Goal: Task Accomplishment & Management: Use online tool/utility

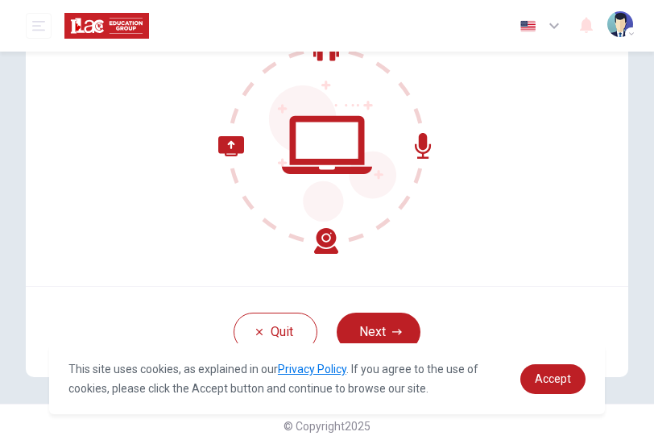
scroll to position [184, 0]
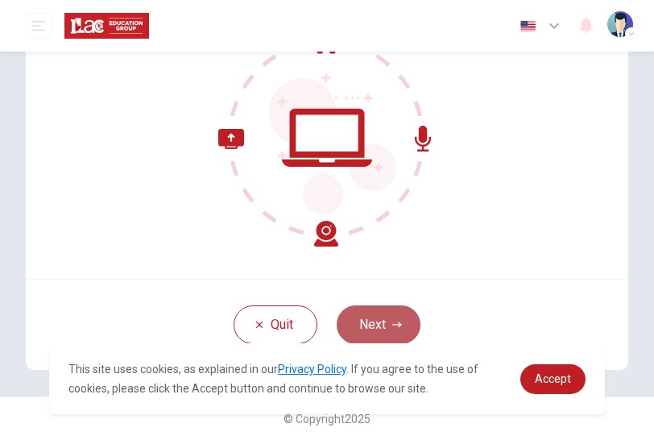
click at [374, 316] on button "Next" at bounding box center [379, 324] width 84 height 39
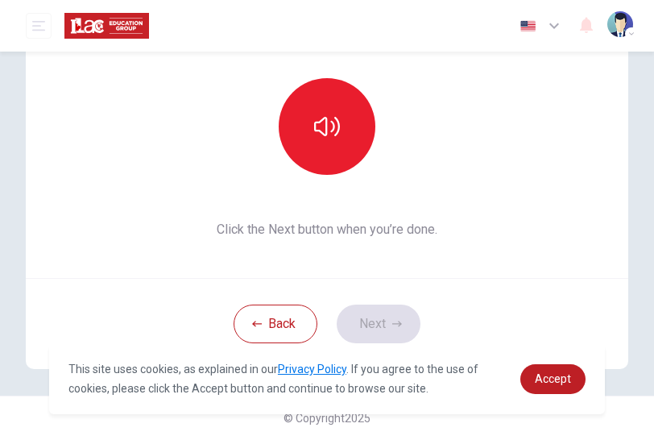
scroll to position [166, 0]
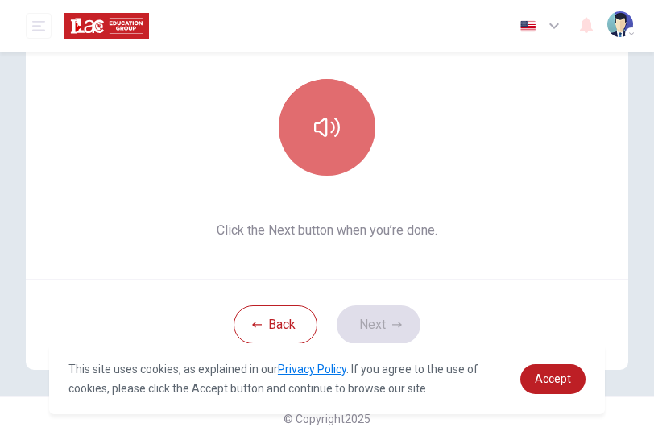
click at [346, 97] on button "button" at bounding box center [327, 127] width 97 height 97
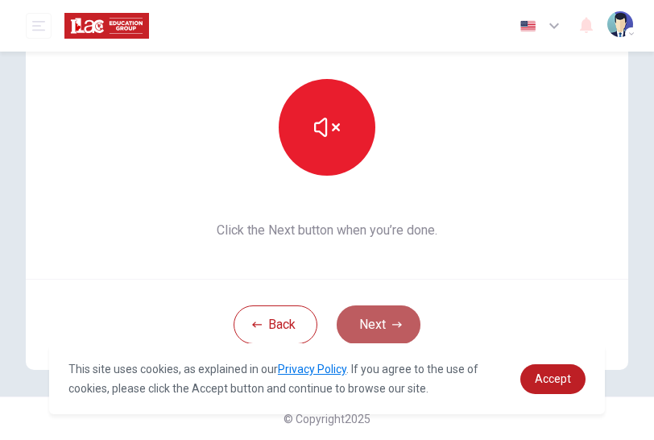
click at [364, 324] on button "Next" at bounding box center [379, 324] width 84 height 39
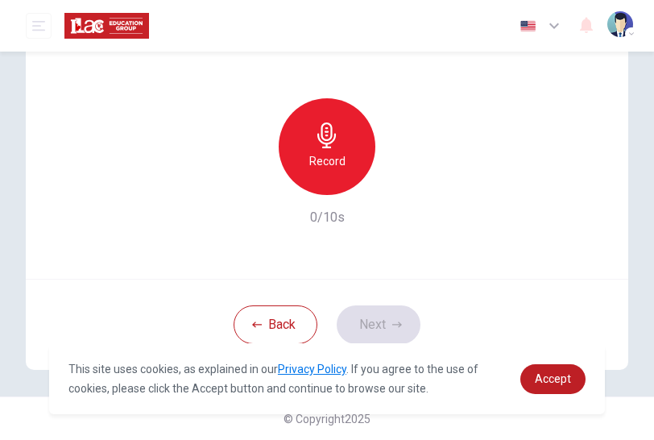
click at [317, 157] on h6 "Record" at bounding box center [327, 160] width 36 height 19
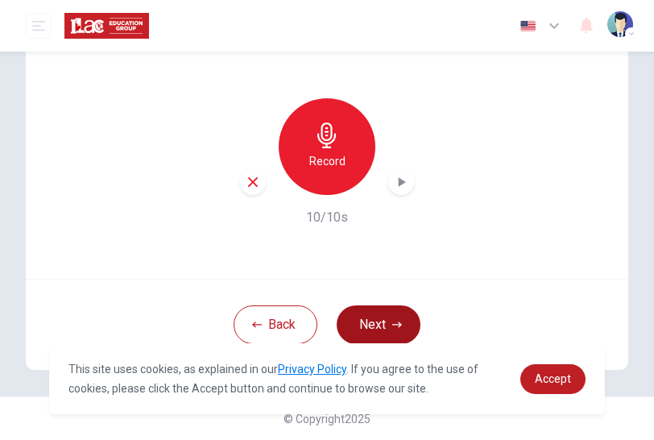
click at [383, 320] on button "Next" at bounding box center [379, 324] width 84 height 39
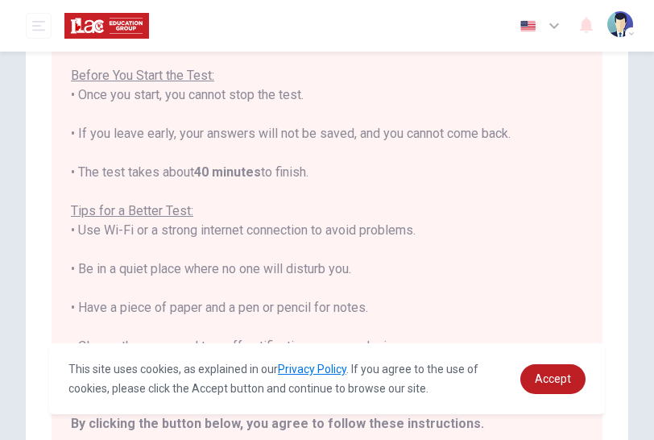
scroll to position [2, 0]
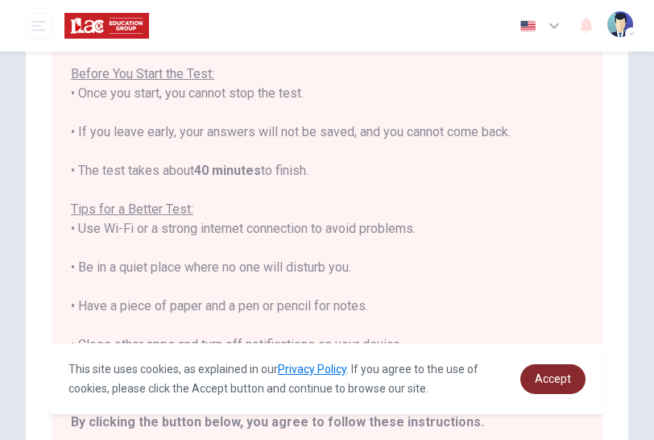
click at [555, 378] on span "Accept" at bounding box center [553, 378] width 36 height 13
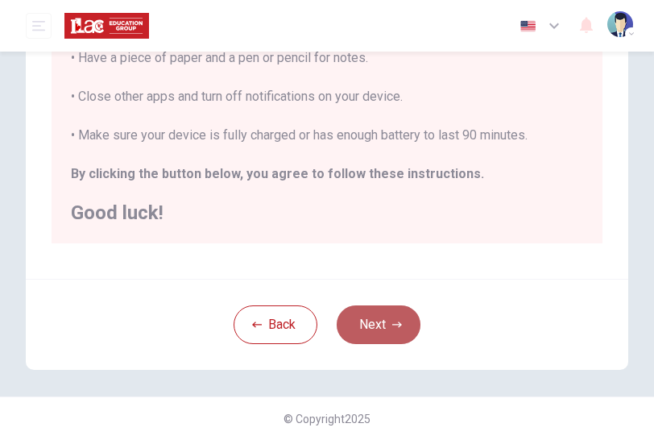
click at [394, 329] on button "Next" at bounding box center [379, 324] width 84 height 39
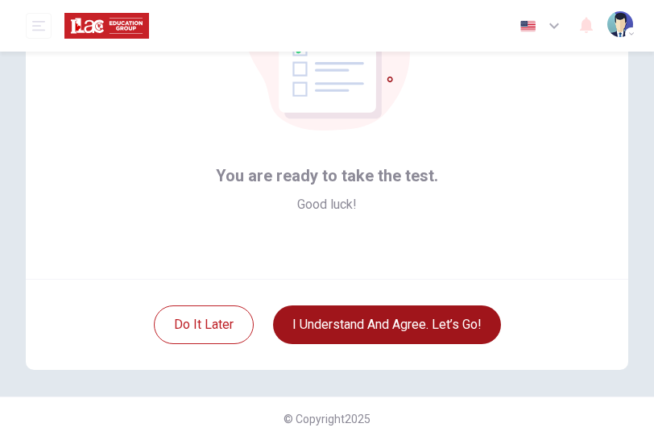
click at [429, 321] on button "I understand and agree. Let’s go!" at bounding box center [387, 324] width 228 height 39
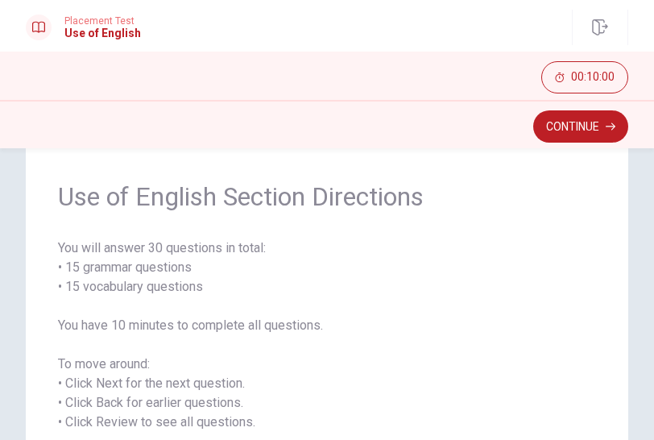
scroll to position [33, 0]
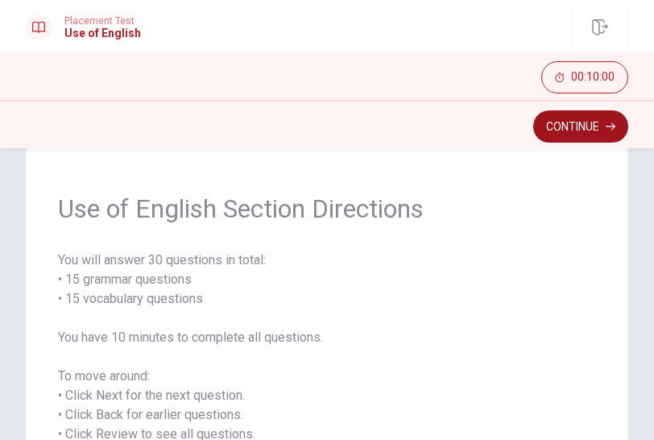
click at [567, 119] on button "Continue" at bounding box center [580, 126] width 95 height 32
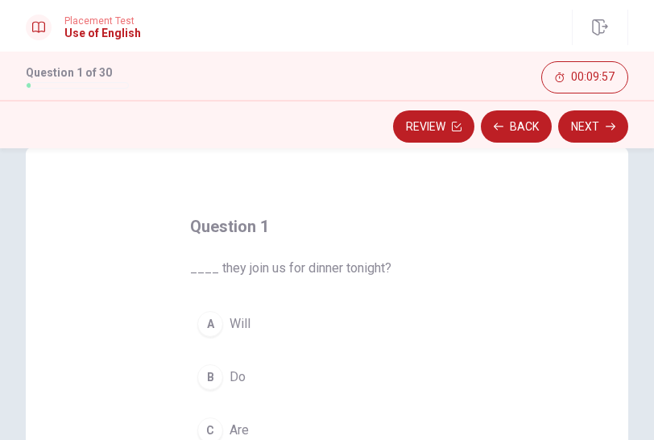
scroll to position [114, 0]
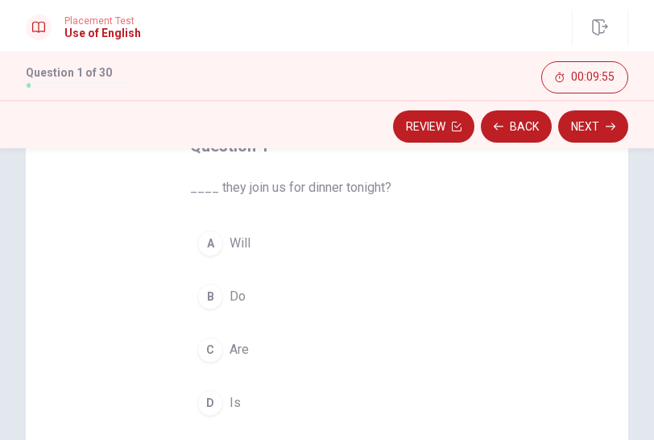
drag, startPoint x: 176, startPoint y: 186, endPoint x: 308, endPoint y: 176, distance: 131.7
click at [308, 176] on div "Question 1 ____ they join us for dinner tonight? A Will B Do C Are D Is" at bounding box center [327, 278] width 338 height 342
click at [205, 296] on div "B" at bounding box center [210, 297] width 26 height 26
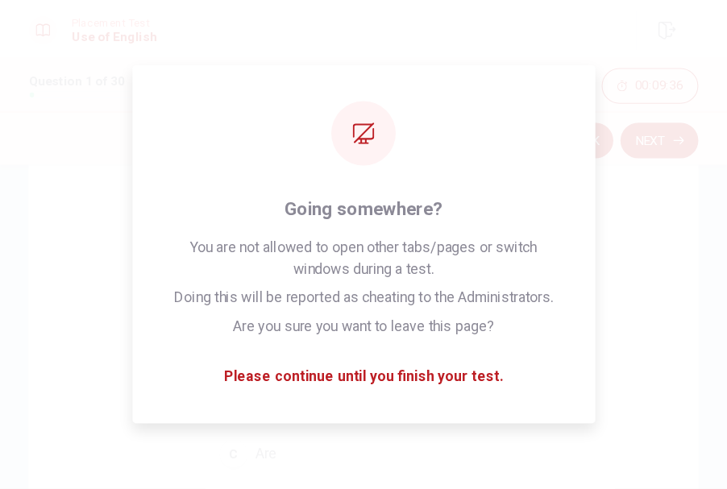
scroll to position [55, 0]
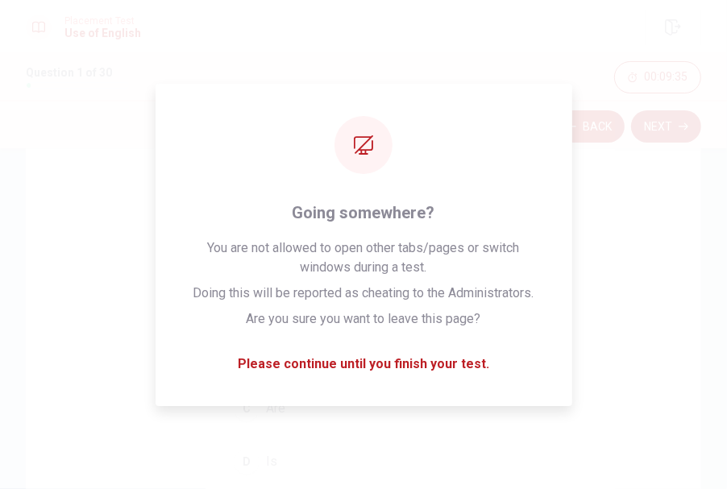
drag, startPoint x: 641, startPoint y: 2, endPoint x: 131, endPoint y: 197, distance: 546.4
click at [131, 197] on div "Question 1 ____ they join us for dinner tonight? A Will B Do C Are D Is" at bounding box center [363, 406] width 675 height 560
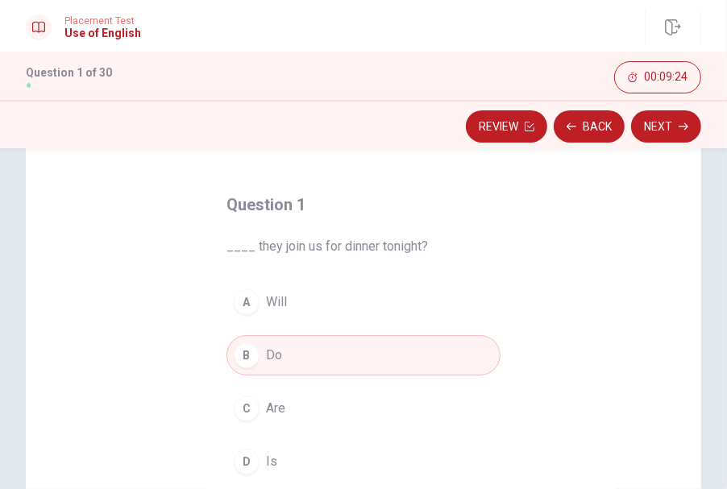
click at [381, 192] on h4 "Question 1" at bounding box center [363, 205] width 274 height 26
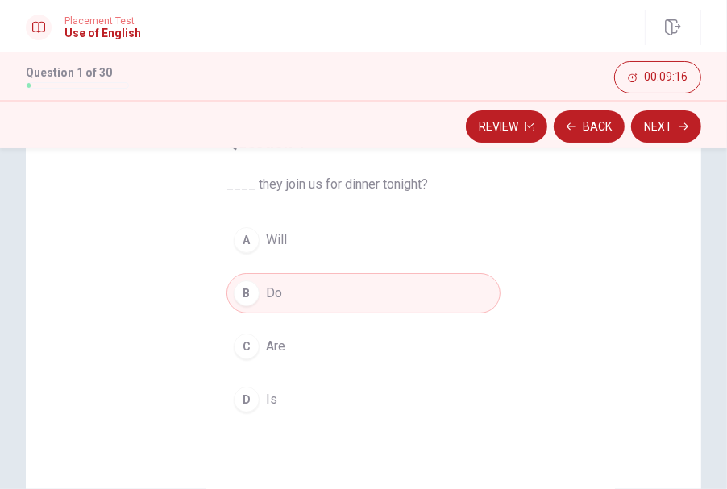
scroll to position [144, 0]
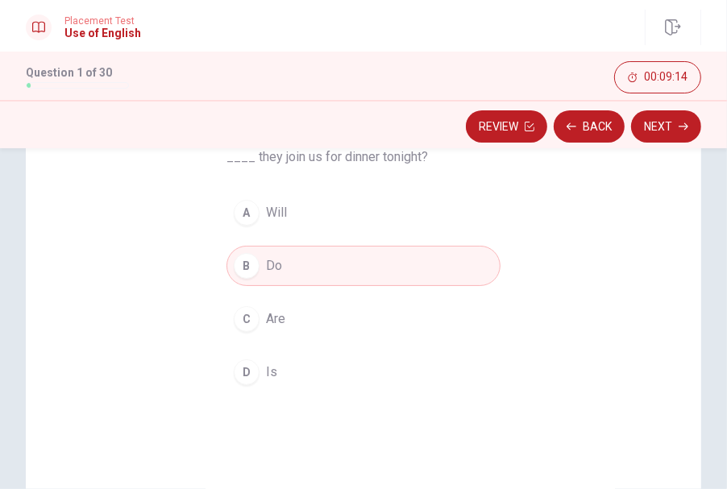
click at [276, 328] on button "C Are" at bounding box center [363, 319] width 274 height 40
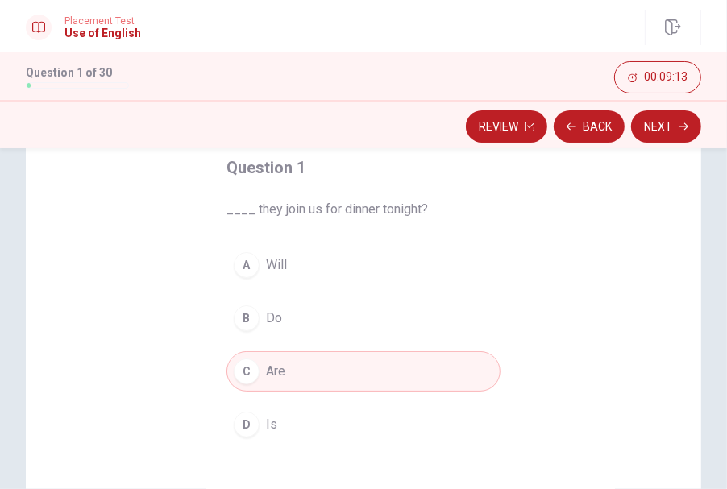
scroll to position [55, 0]
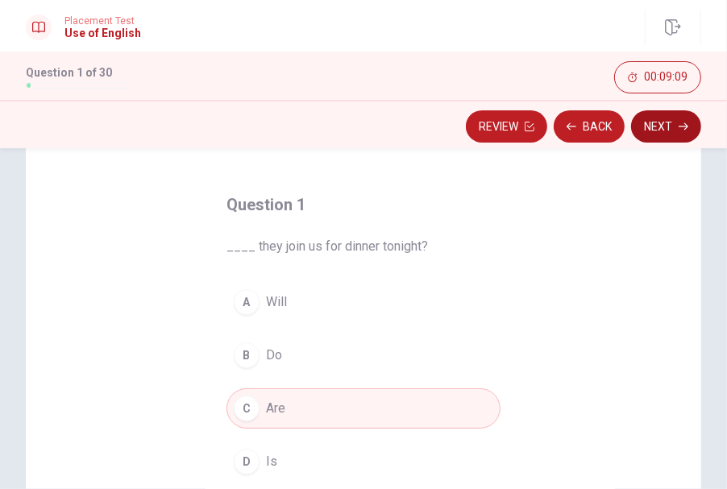
click at [653, 128] on button "Next" at bounding box center [666, 126] width 70 height 32
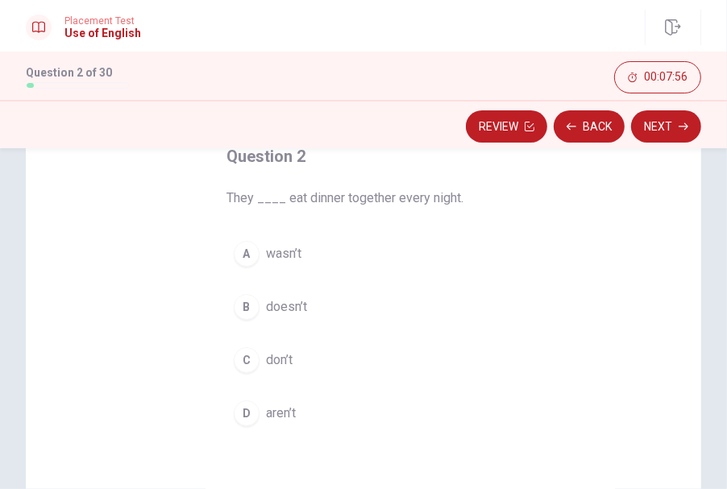
scroll to position [144, 0]
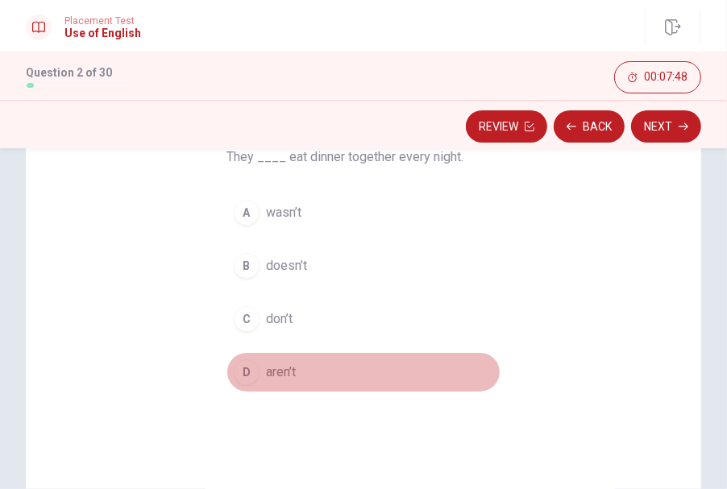
click at [284, 364] on span "aren’t" at bounding box center [281, 372] width 30 height 19
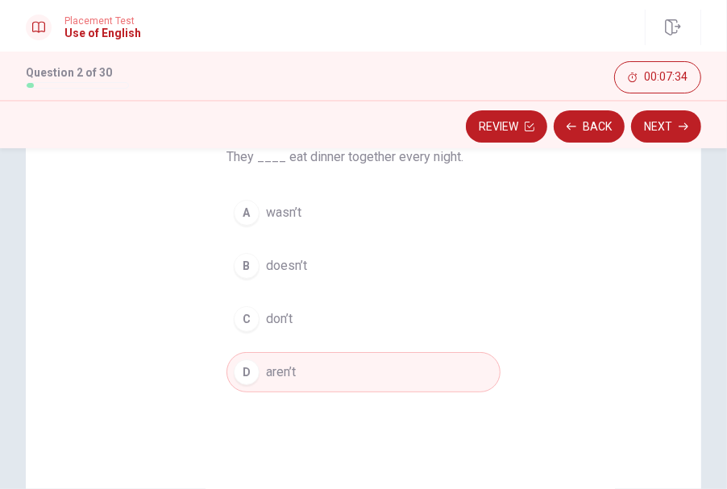
click at [541, 234] on div "Question 2 They ____ eat dinner together every night. A wasn’t B doesn’t C don’…" at bounding box center [363, 316] width 675 height 560
click at [259, 321] on button "C don’t" at bounding box center [363, 319] width 274 height 40
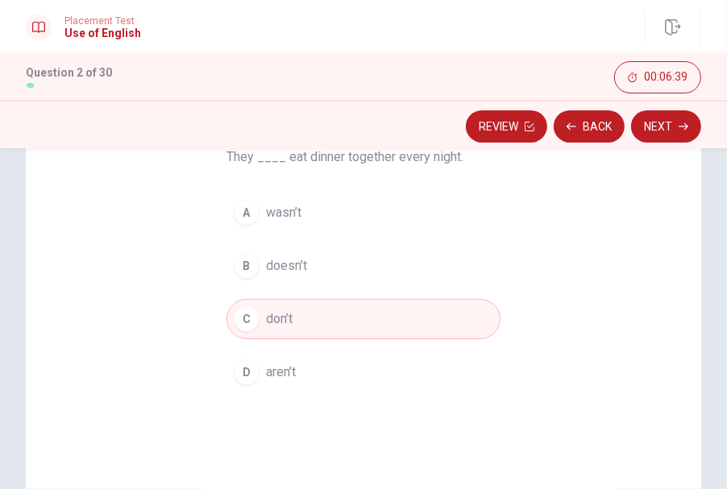
click at [653, 132] on button "Next" at bounding box center [666, 126] width 70 height 32
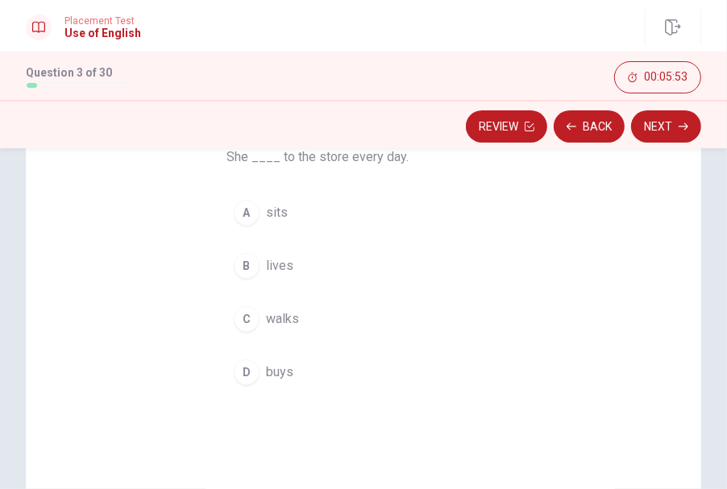
click at [251, 316] on div "C" at bounding box center [247, 319] width 26 height 26
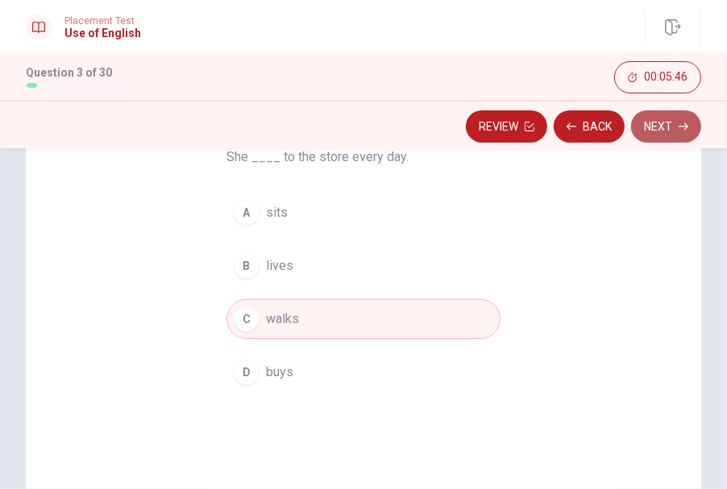
click at [653, 118] on button "Next" at bounding box center [666, 126] width 70 height 32
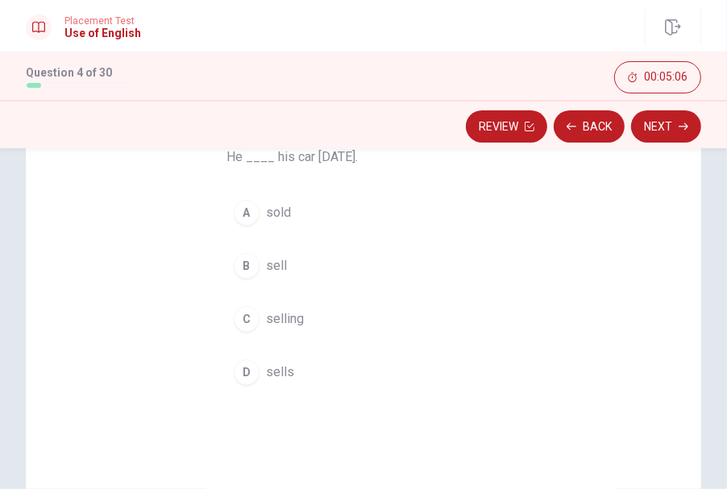
click at [354, 196] on button "A sold" at bounding box center [363, 213] width 274 height 40
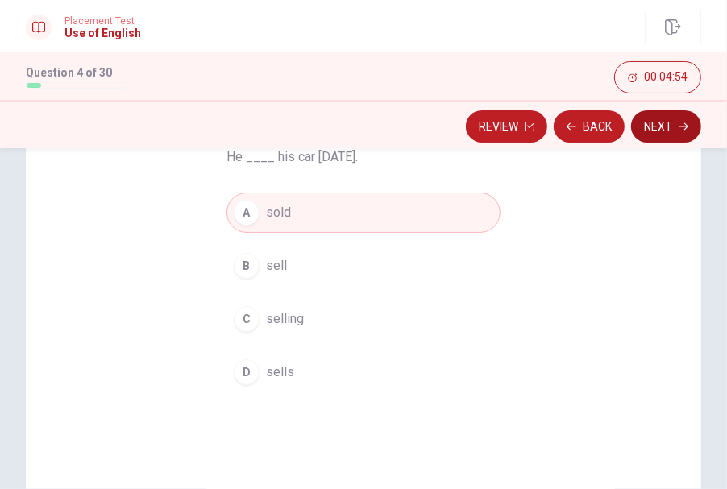
click at [653, 118] on button "Next" at bounding box center [666, 126] width 70 height 32
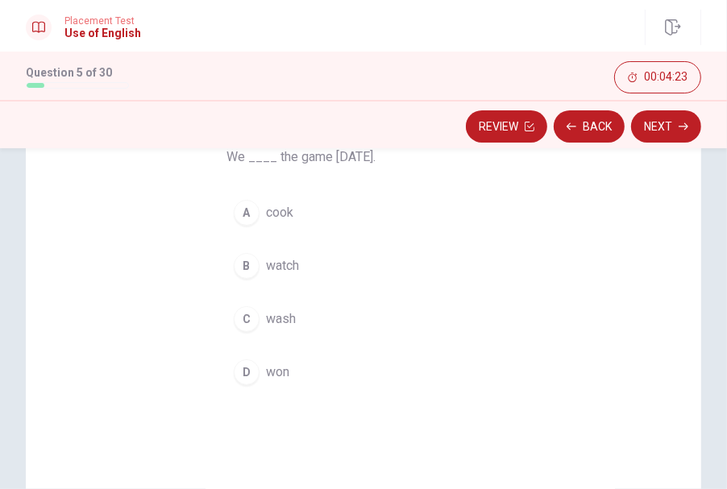
click at [271, 375] on span "won" at bounding box center [277, 372] width 23 height 19
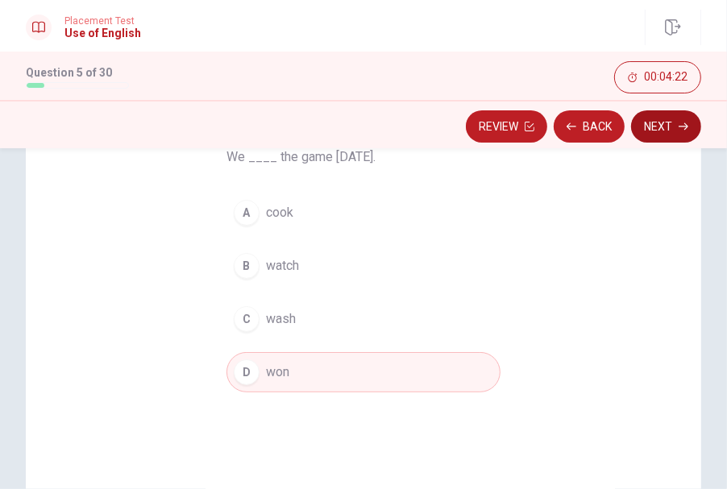
click at [653, 114] on button "Next" at bounding box center [666, 126] width 70 height 32
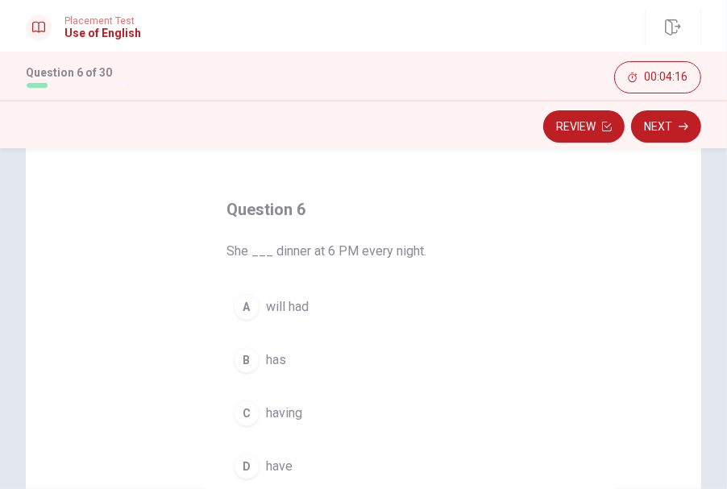
scroll to position [89, 0]
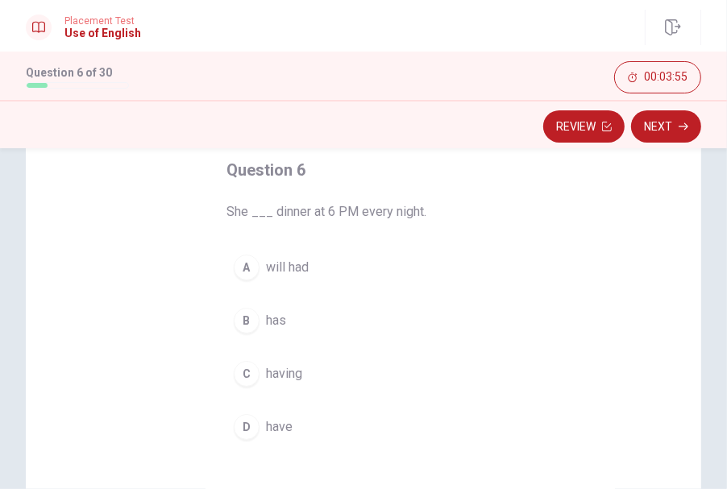
click at [251, 323] on div "B" at bounding box center [247, 321] width 26 height 26
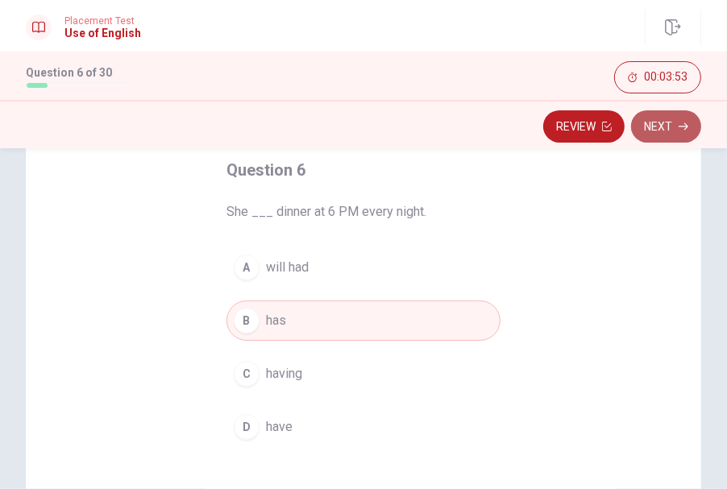
click at [653, 125] on button "Next" at bounding box center [666, 126] width 70 height 32
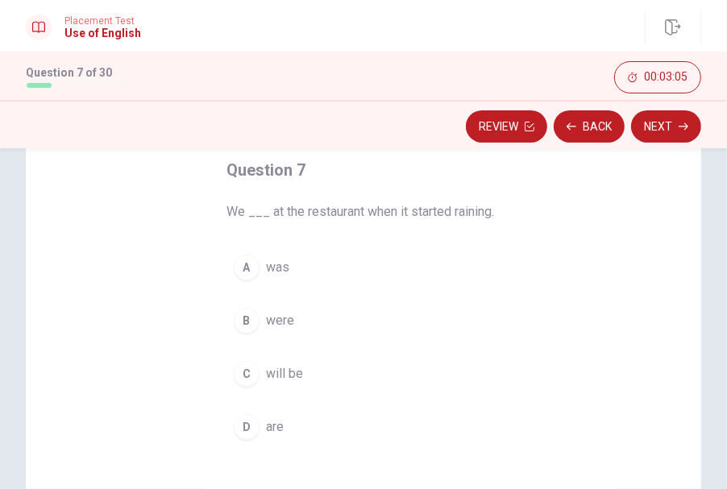
drag, startPoint x: 268, startPoint y: 314, endPoint x: 293, endPoint y: 300, distance: 28.9
click at [271, 314] on span "were" at bounding box center [280, 320] width 28 height 19
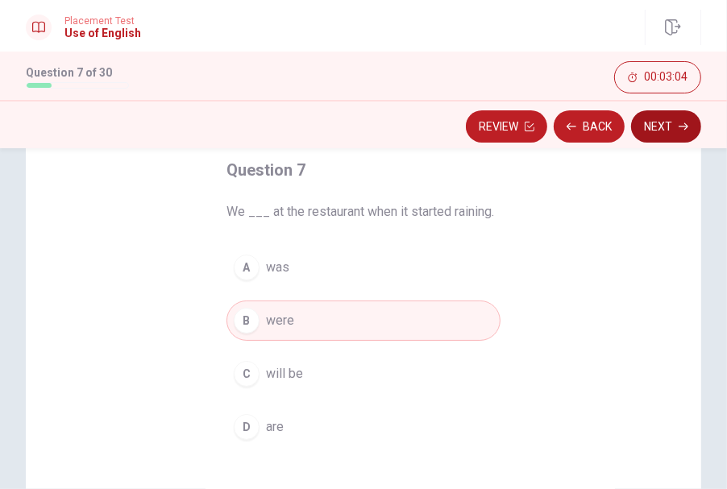
click at [653, 131] on button "Next" at bounding box center [666, 126] width 70 height 32
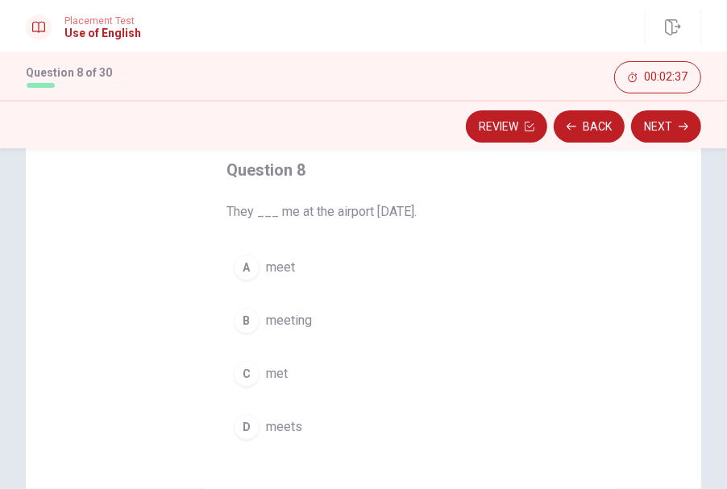
click at [266, 369] on span "met" at bounding box center [277, 373] width 22 height 19
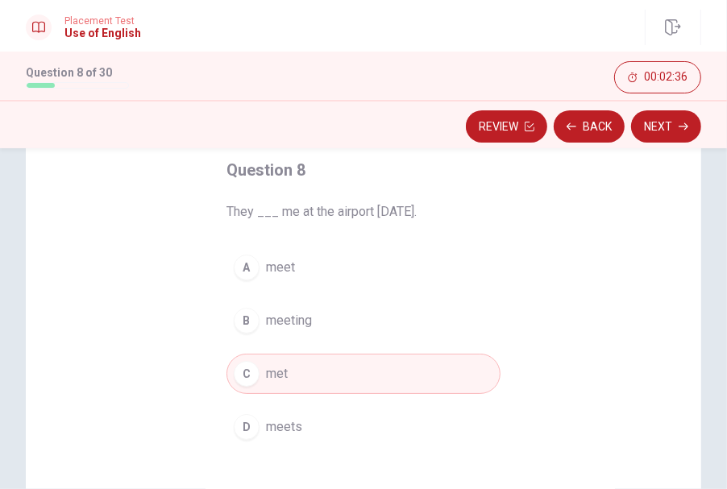
click at [653, 110] on button "Next" at bounding box center [666, 126] width 70 height 32
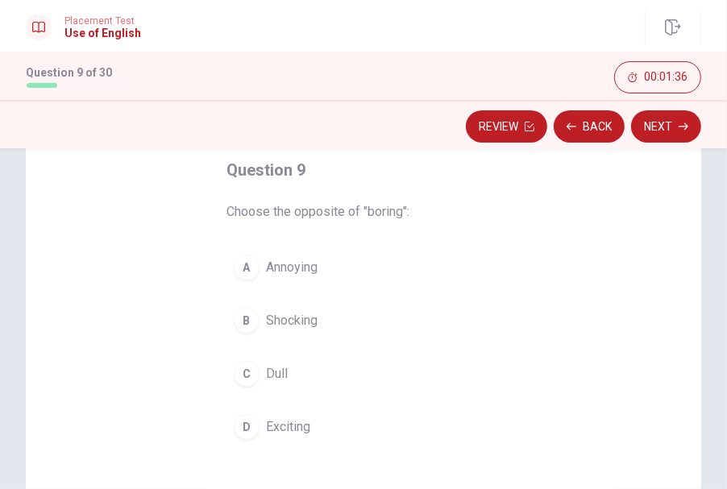
click at [291, 427] on span "Exciting" at bounding box center [288, 426] width 44 height 19
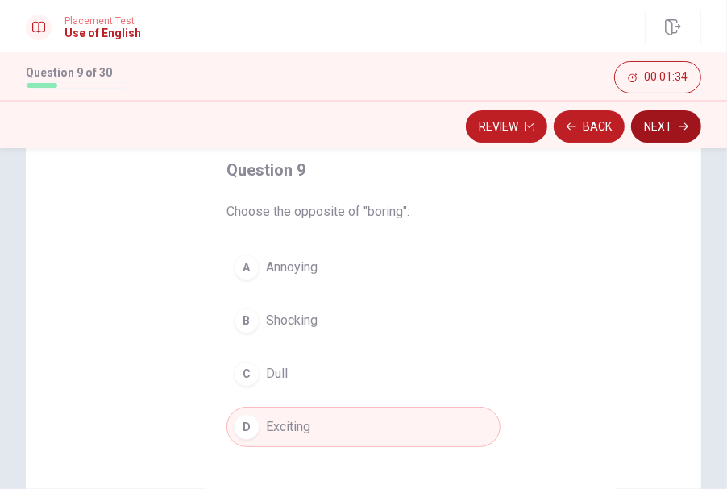
click at [653, 138] on button "Next" at bounding box center [666, 126] width 70 height 32
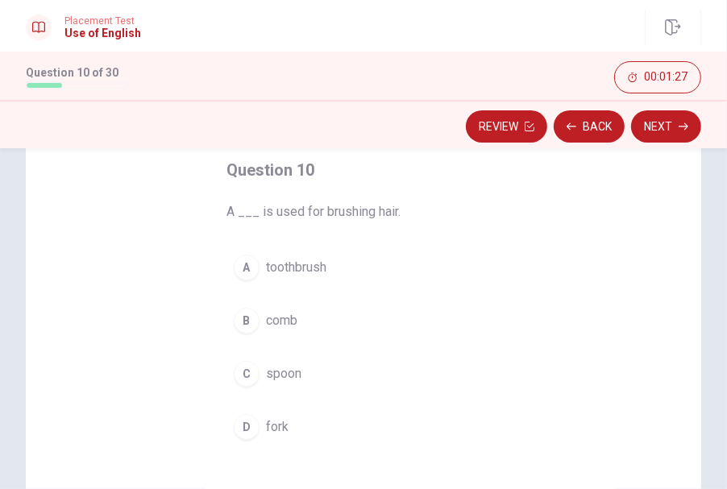
click at [327, 267] on button "A toothbrush" at bounding box center [363, 267] width 274 height 40
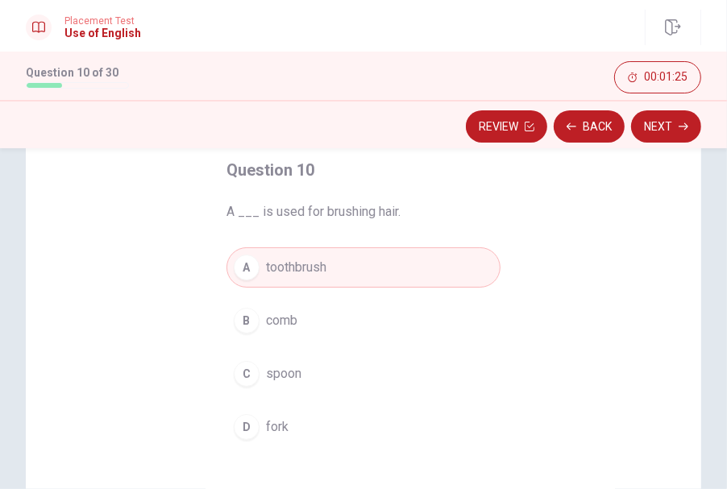
click at [306, 325] on button "B comb" at bounding box center [363, 320] width 274 height 40
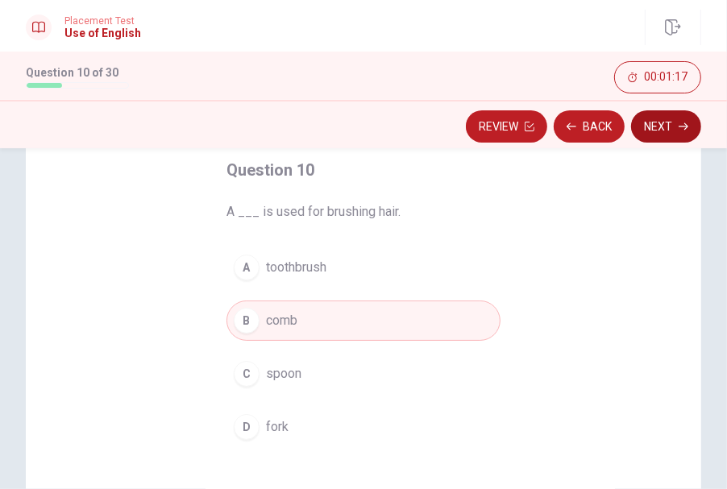
click at [653, 126] on button "Next" at bounding box center [666, 126] width 70 height 32
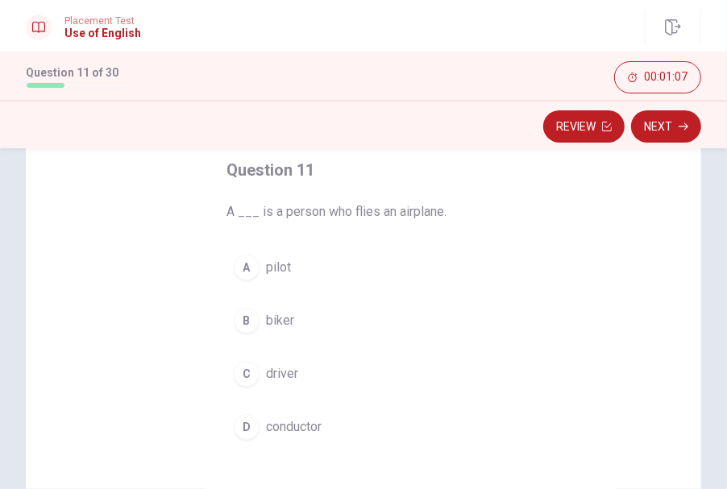
click at [280, 266] on span "pilot" at bounding box center [278, 267] width 25 height 19
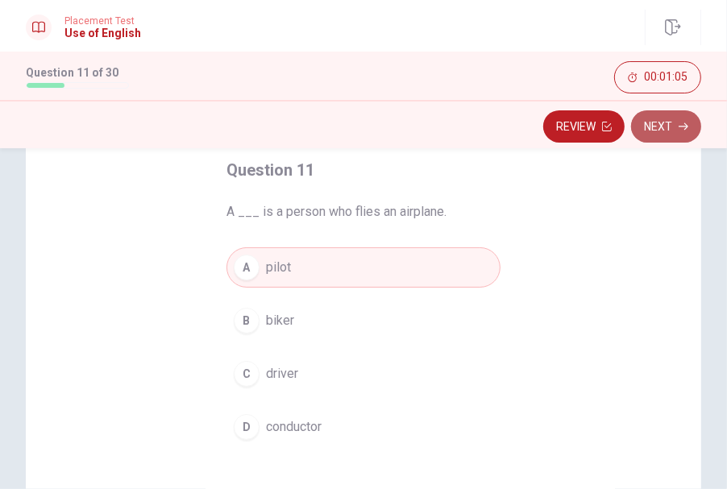
click at [653, 130] on button "Next" at bounding box center [666, 126] width 70 height 32
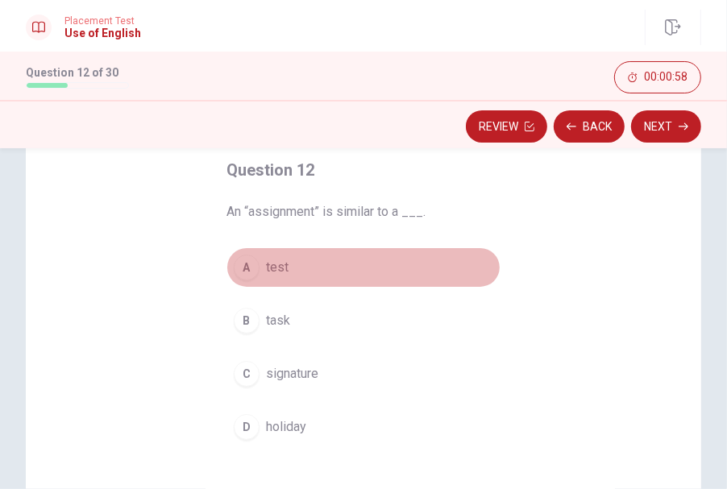
click at [266, 263] on span "test" at bounding box center [277, 267] width 23 height 19
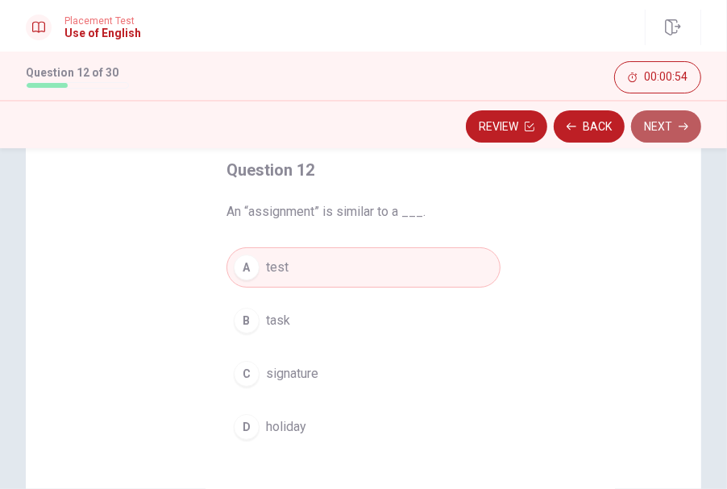
click at [653, 121] on button "Next" at bounding box center [666, 126] width 70 height 32
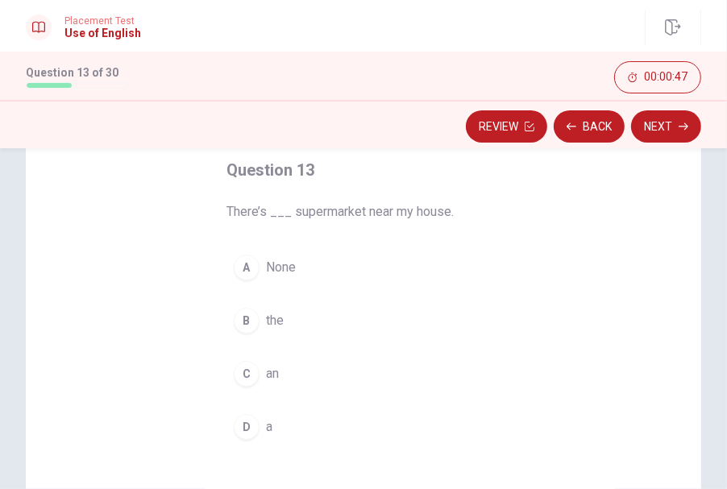
click at [280, 433] on button "D a" at bounding box center [363, 427] width 274 height 40
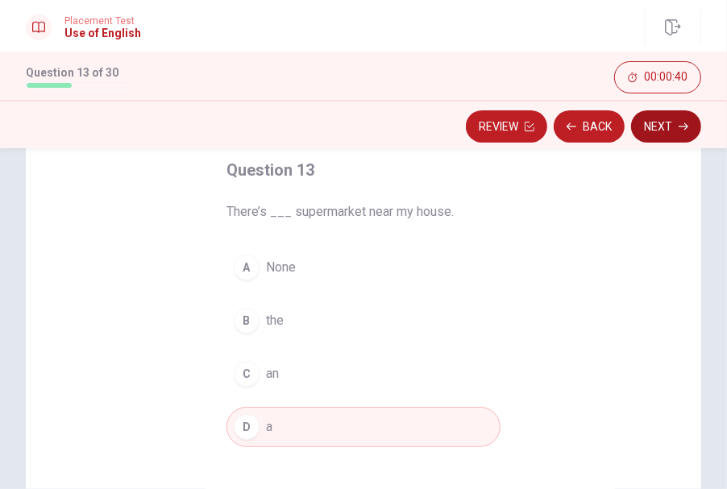
click at [653, 114] on button "Next" at bounding box center [666, 126] width 70 height 32
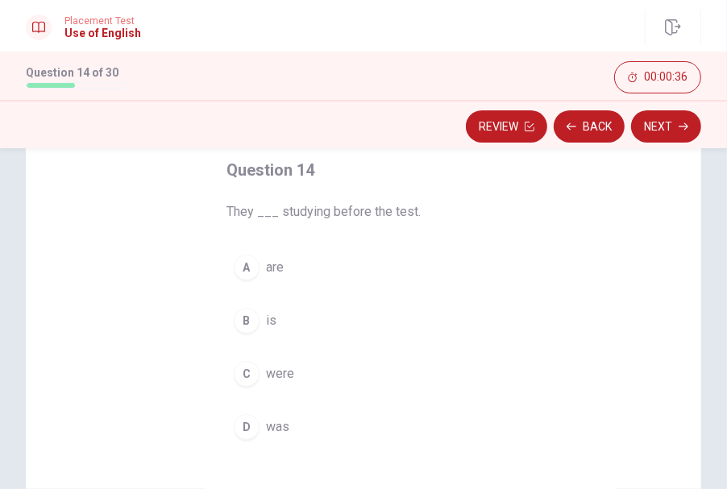
click at [302, 267] on button "A are" at bounding box center [363, 267] width 274 height 40
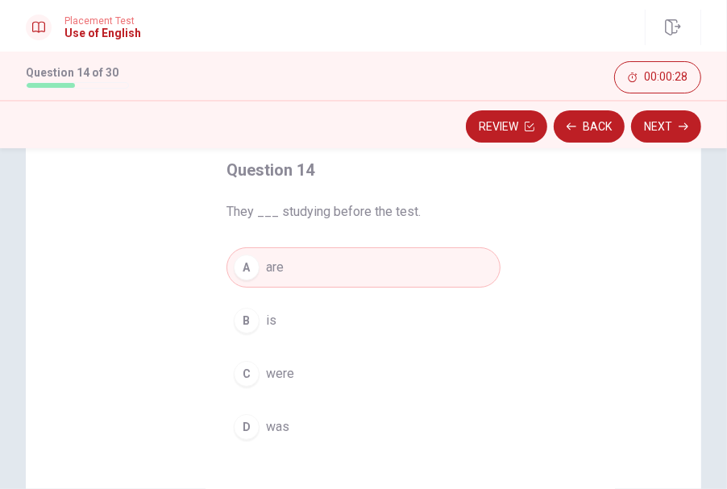
click at [315, 373] on button "C were" at bounding box center [363, 374] width 274 height 40
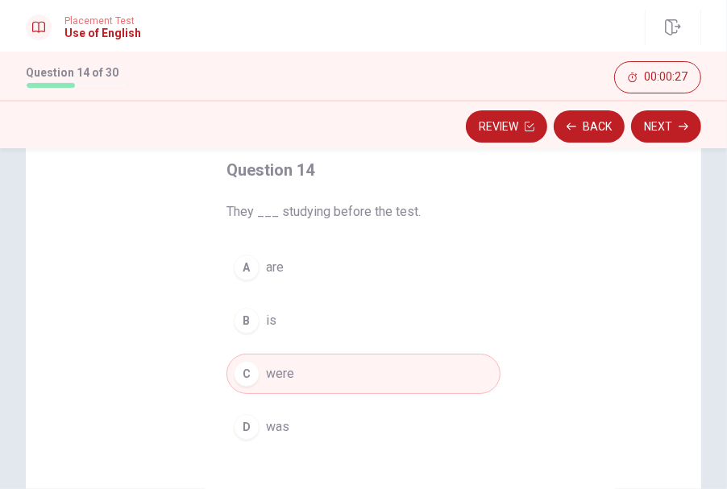
click at [653, 118] on button "Next" at bounding box center [666, 126] width 70 height 32
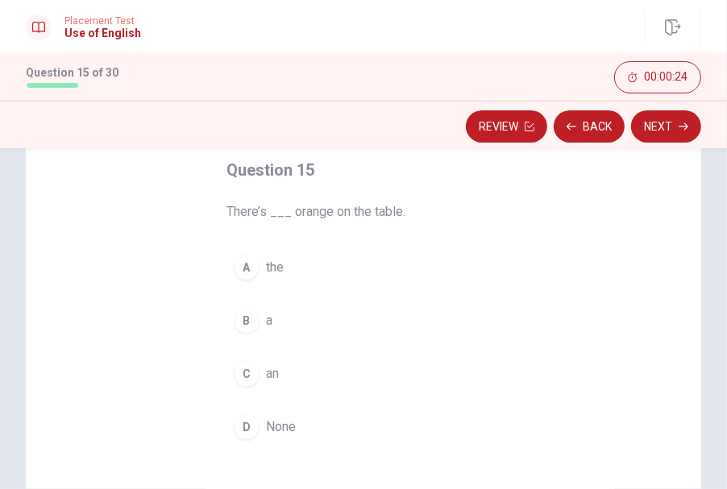
click at [275, 367] on span "an" at bounding box center [272, 373] width 13 height 19
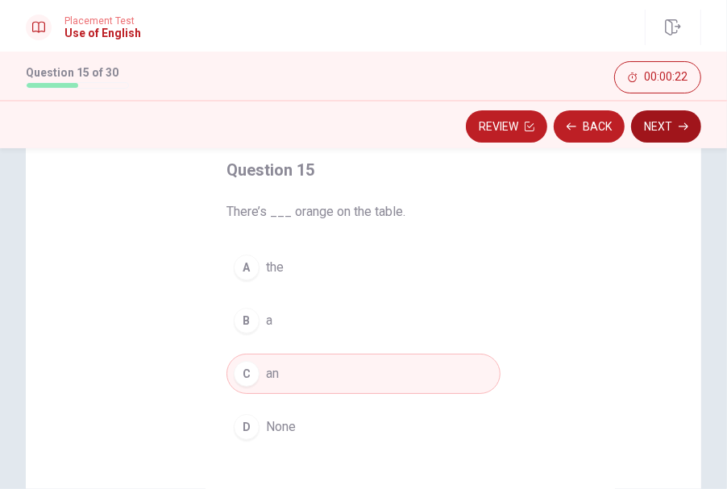
click at [653, 122] on icon "button" at bounding box center [683, 127] width 10 height 10
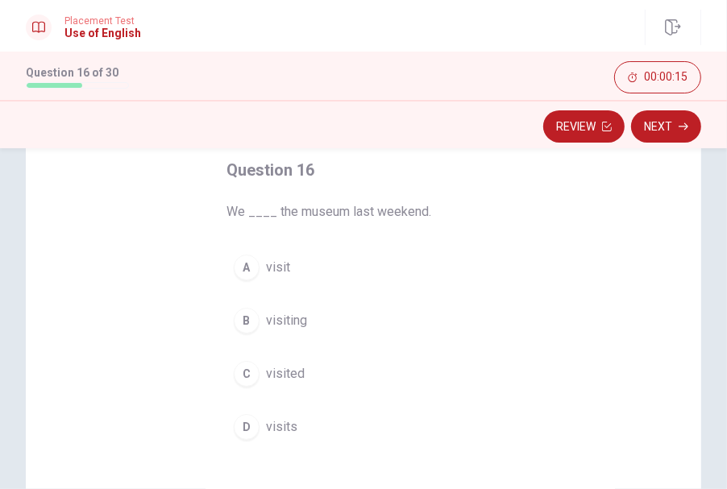
click at [324, 261] on button "A visit" at bounding box center [363, 267] width 274 height 40
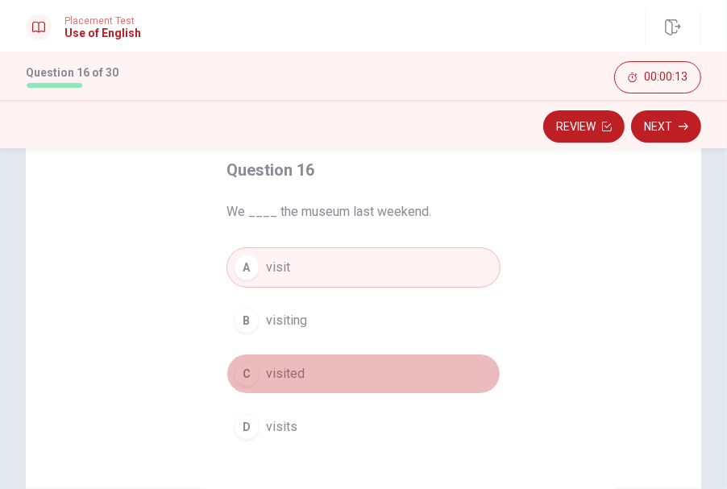
click at [315, 367] on button "C visited" at bounding box center [363, 374] width 274 height 40
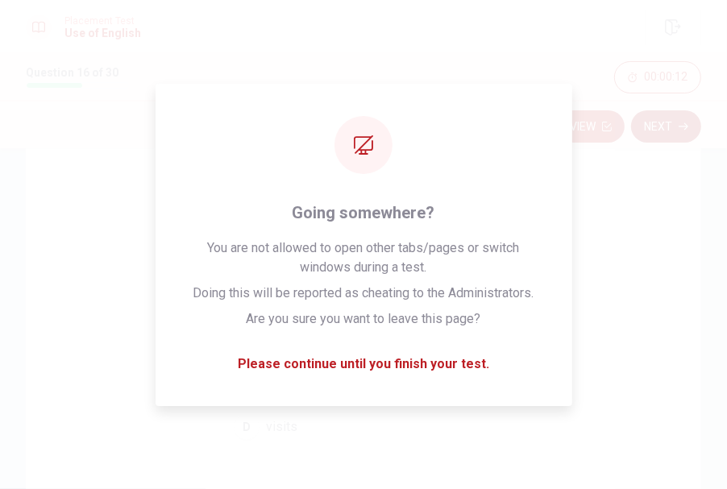
click at [653, 119] on button "Next" at bounding box center [666, 126] width 70 height 32
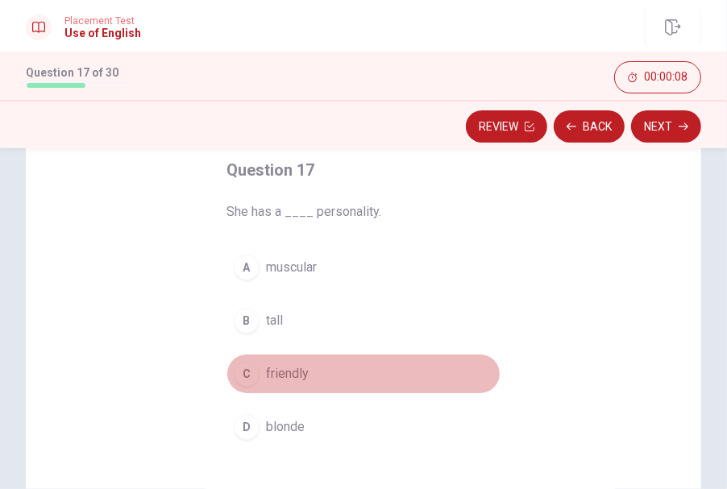
click at [309, 368] on button "C friendly" at bounding box center [363, 374] width 274 height 40
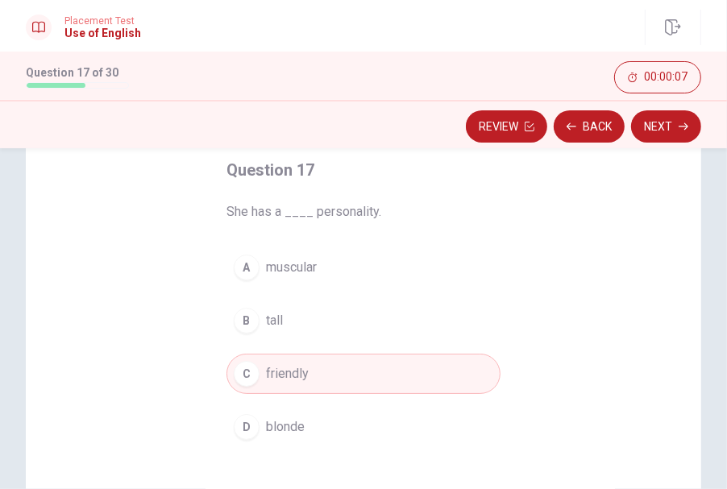
click at [653, 121] on button "Next" at bounding box center [666, 126] width 70 height 32
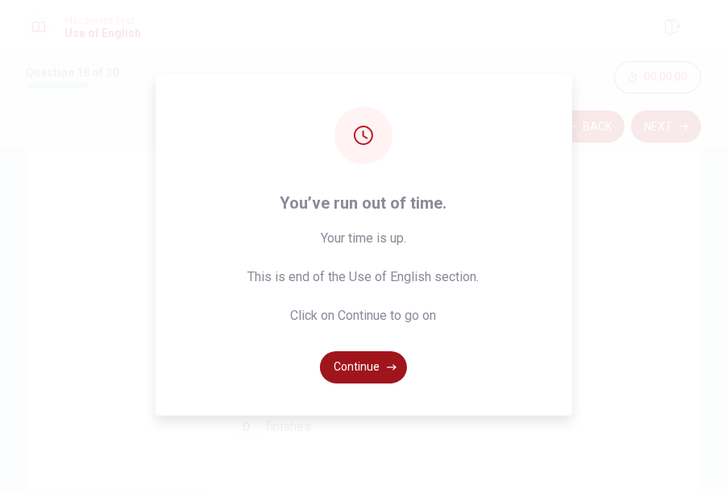
click at [375, 363] on button "Continue" at bounding box center [363, 367] width 87 height 32
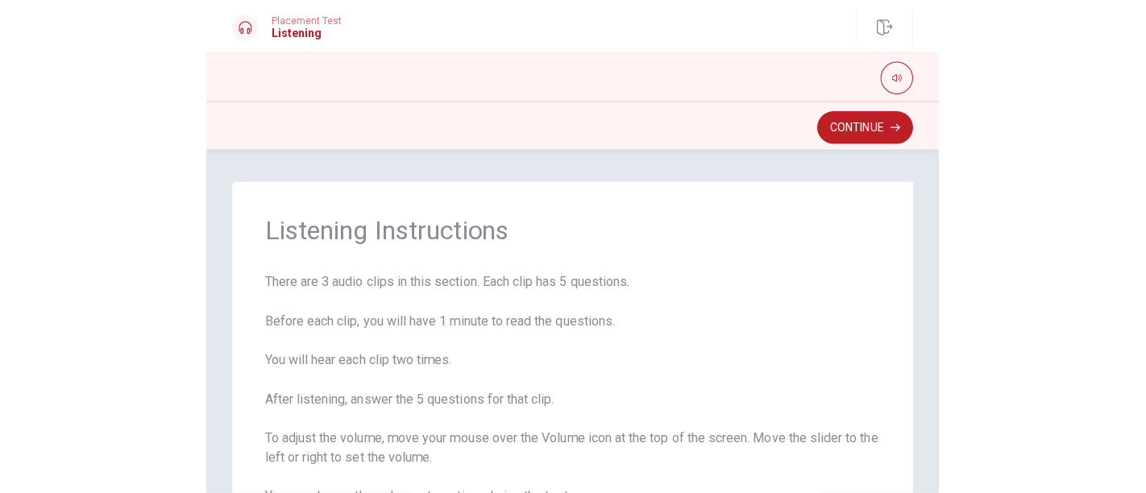
scroll to position [161, 0]
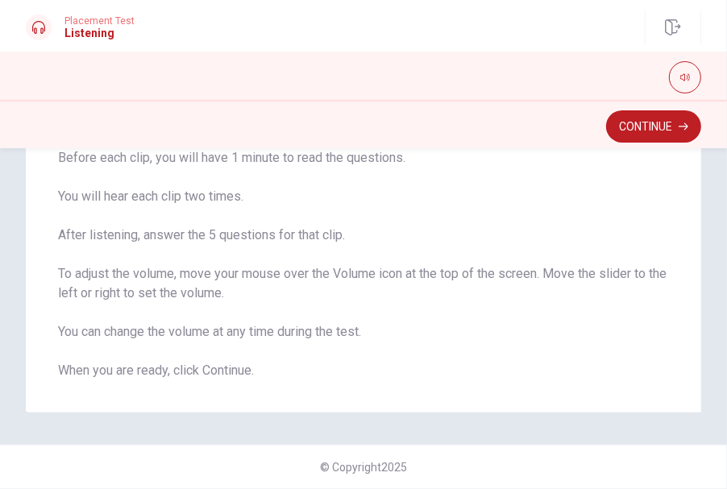
click at [646, 122] on button "Continue" at bounding box center [653, 126] width 95 height 32
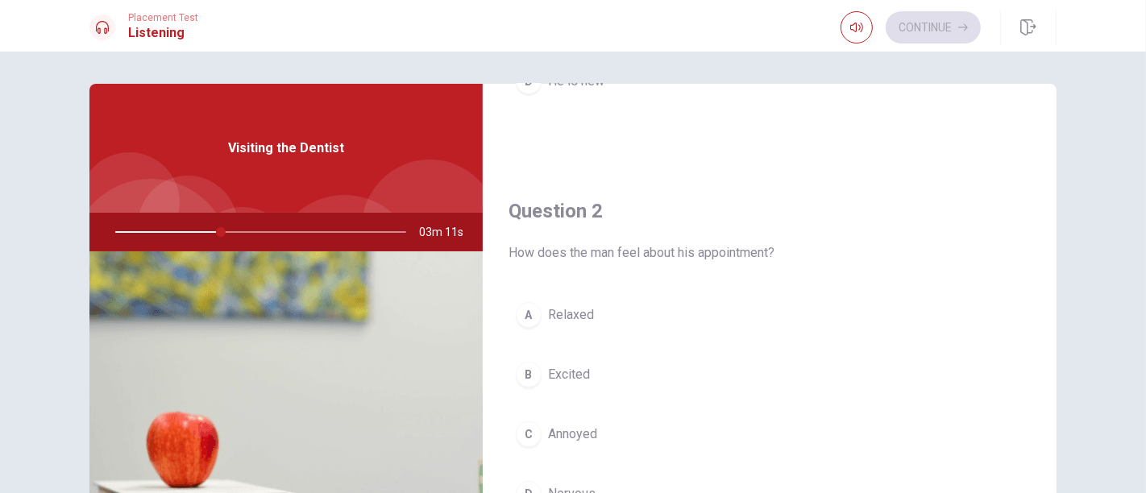
scroll to position [358, 0]
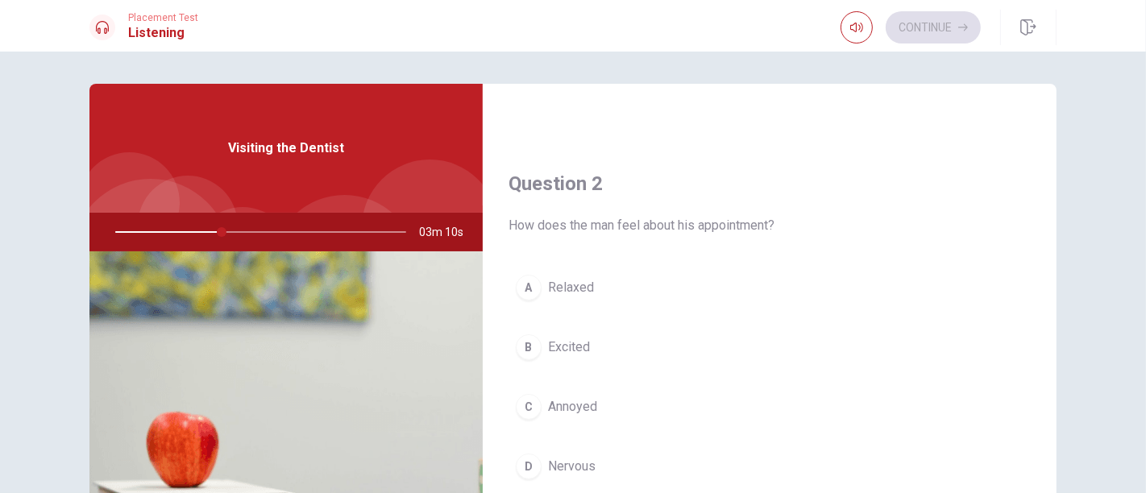
click at [584, 353] on span "Excited" at bounding box center [569, 347] width 42 height 19
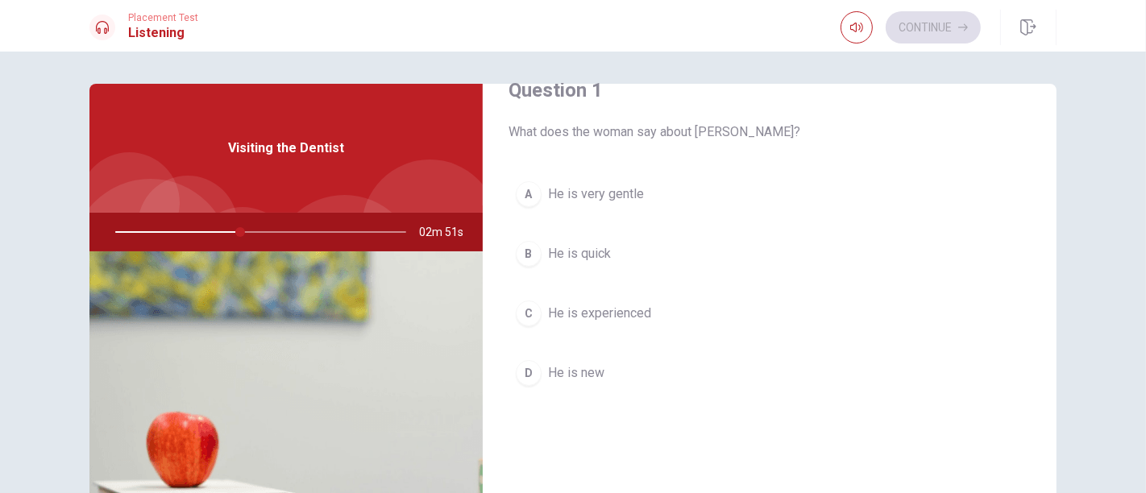
scroll to position [0, 0]
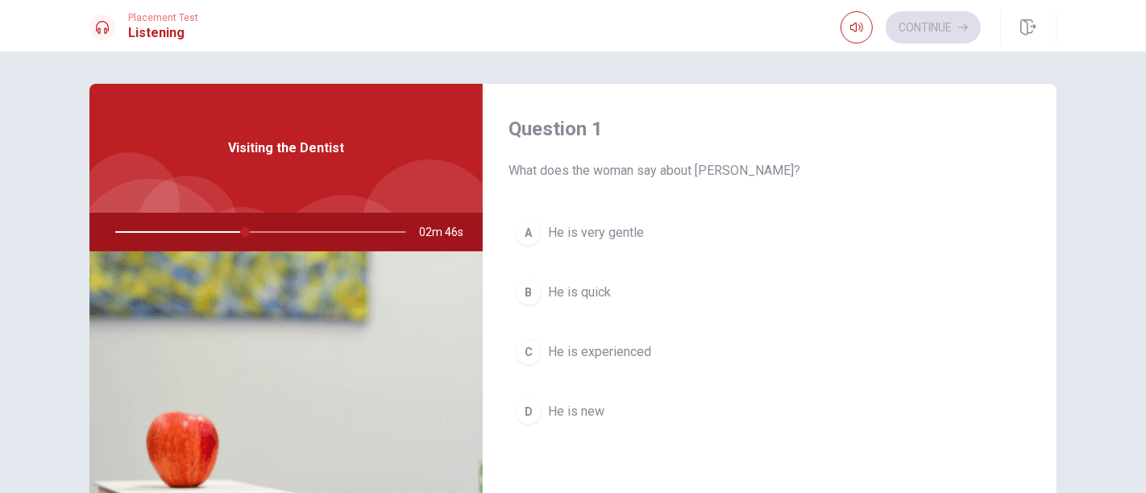
click at [653, 238] on button "A He is very gentle" at bounding box center [769, 233] width 522 height 40
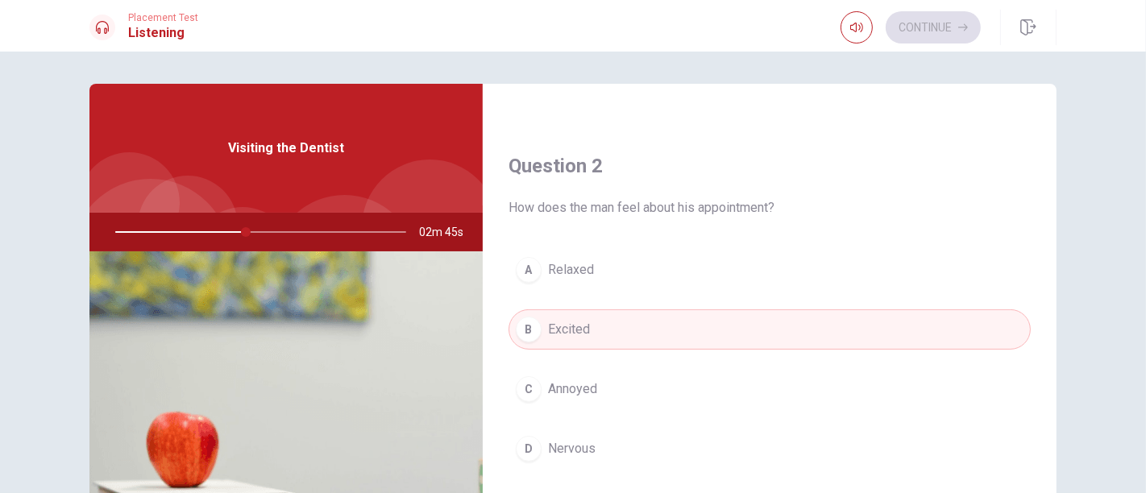
scroll to position [447, 0]
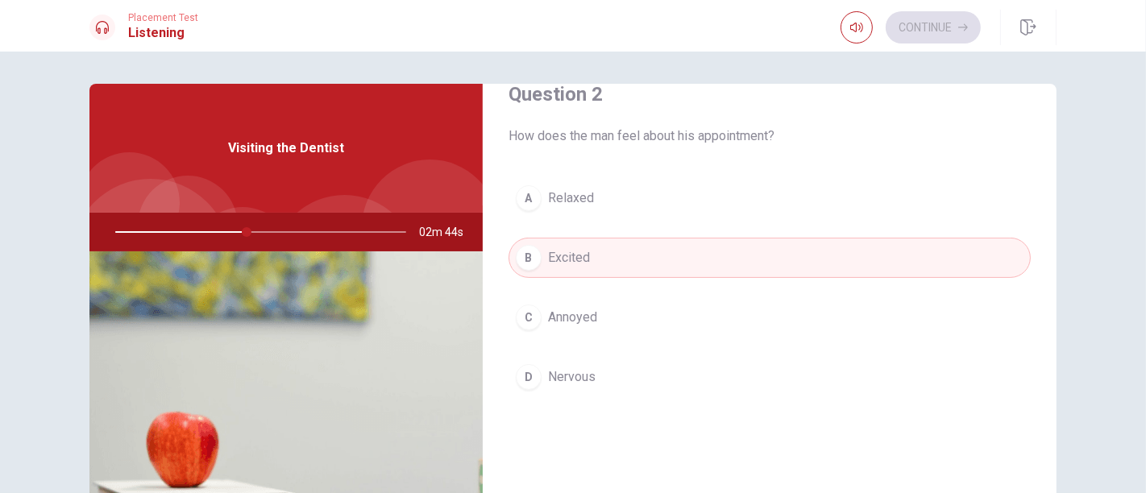
click at [593, 379] on button "D Nervous" at bounding box center [769, 377] width 522 height 40
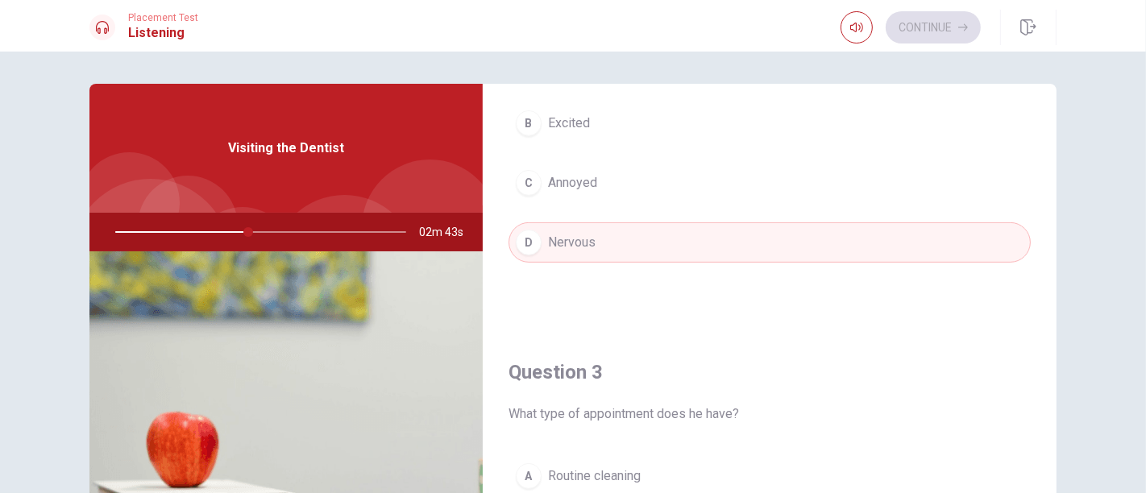
scroll to position [806, 0]
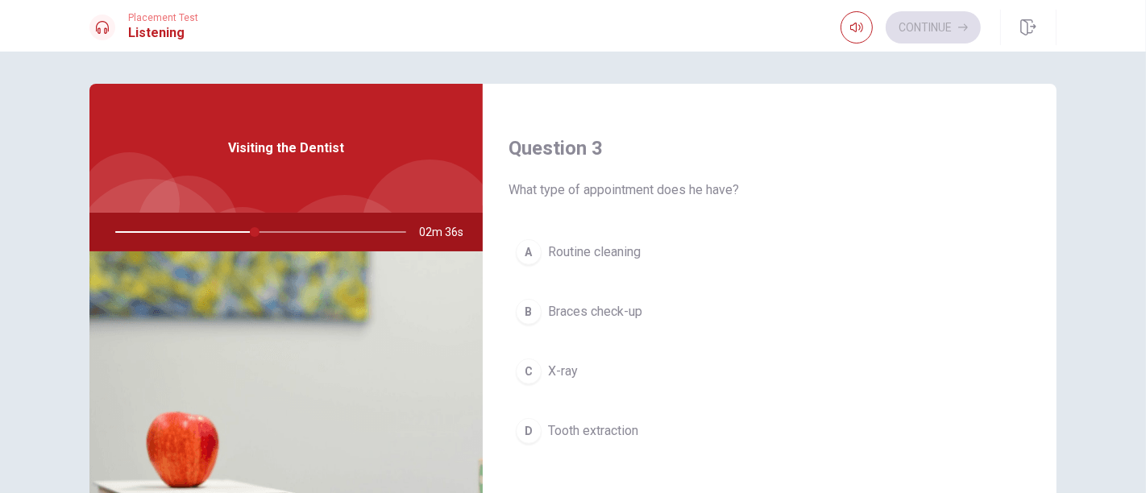
click at [653, 248] on button "A Routine cleaning" at bounding box center [769, 252] width 522 height 40
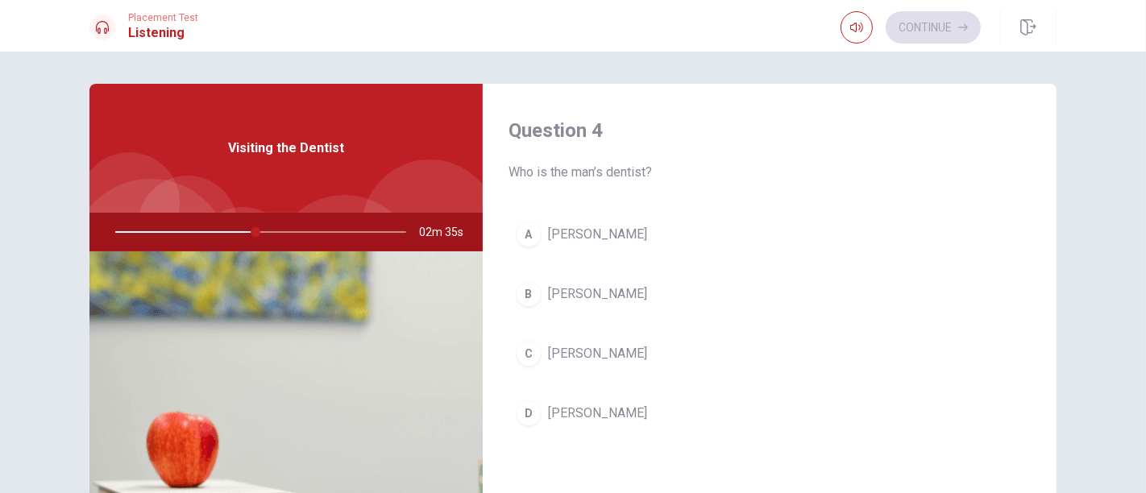
scroll to position [1253, 0]
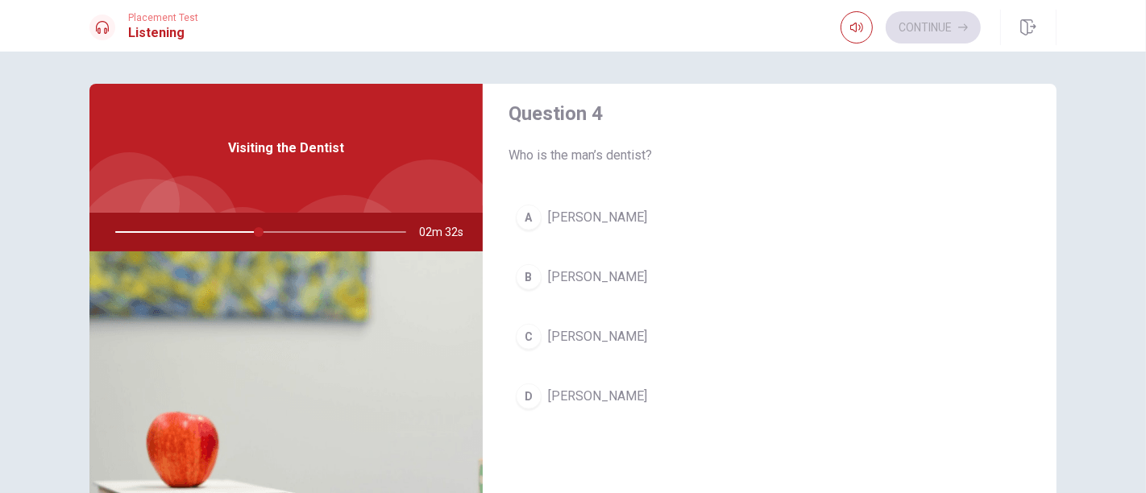
click at [603, 390] on button "D [PERSON_NAME]" at bounding box center [769, 396] width 522 height 40
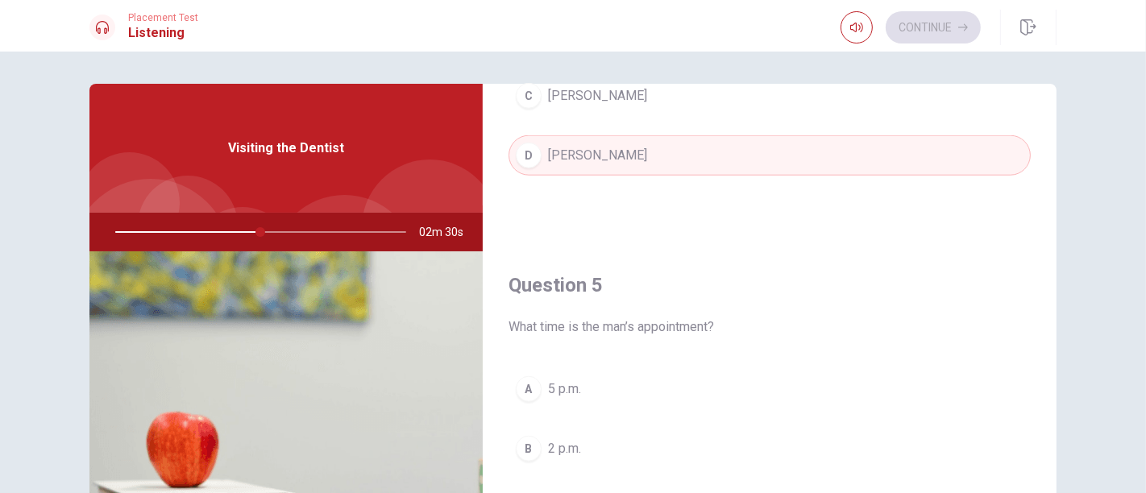
scroll to position [179, 0]
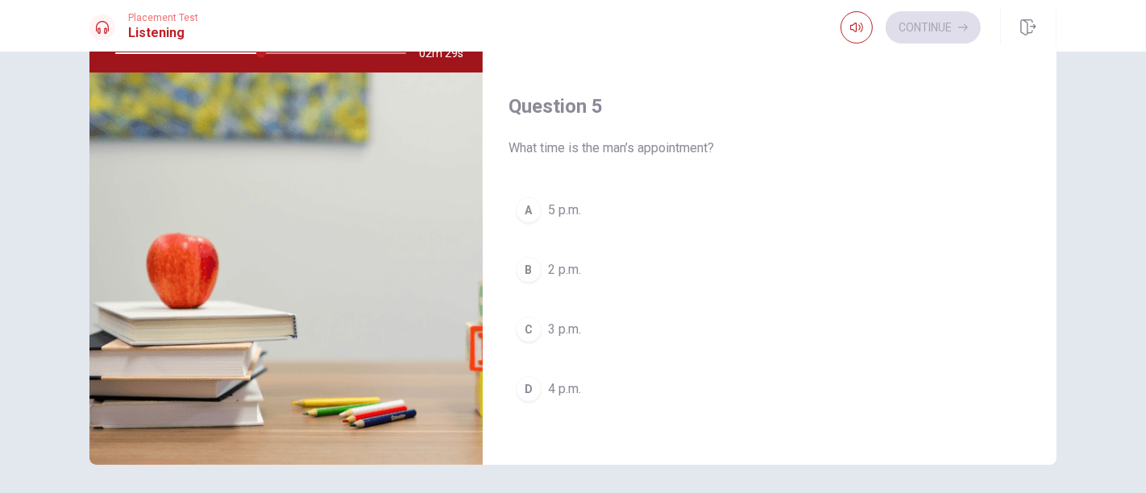
click at [653, 326] on button "C 3 p.m." at bounding box center [769, 329] width 522 height 40
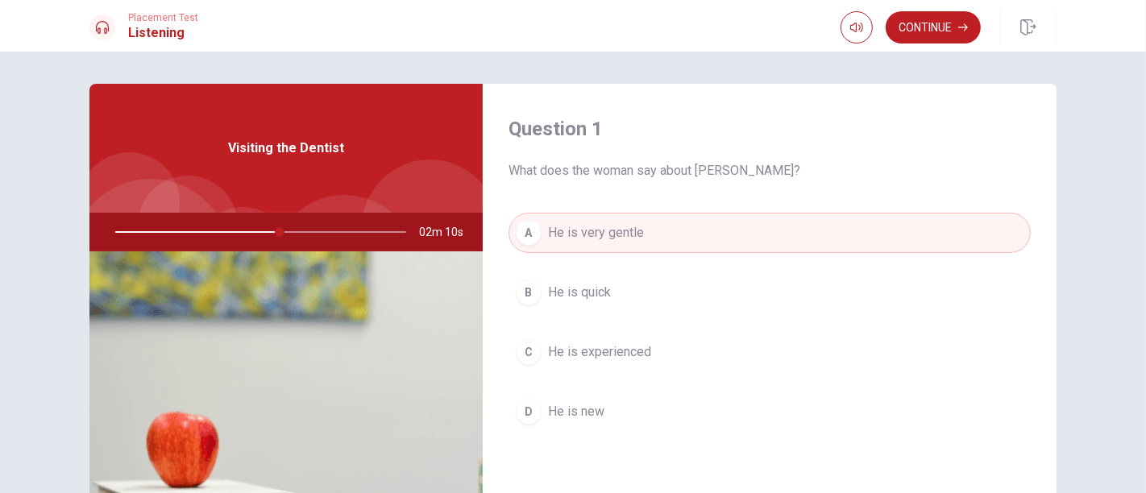
scroll to position [0, 0]
click at [198, 234] on div at bounding box center [257, 232] width 323 height 39
click at [202, 227] on div at bounding box center [257, 232] width 323 height 39
type input "0"
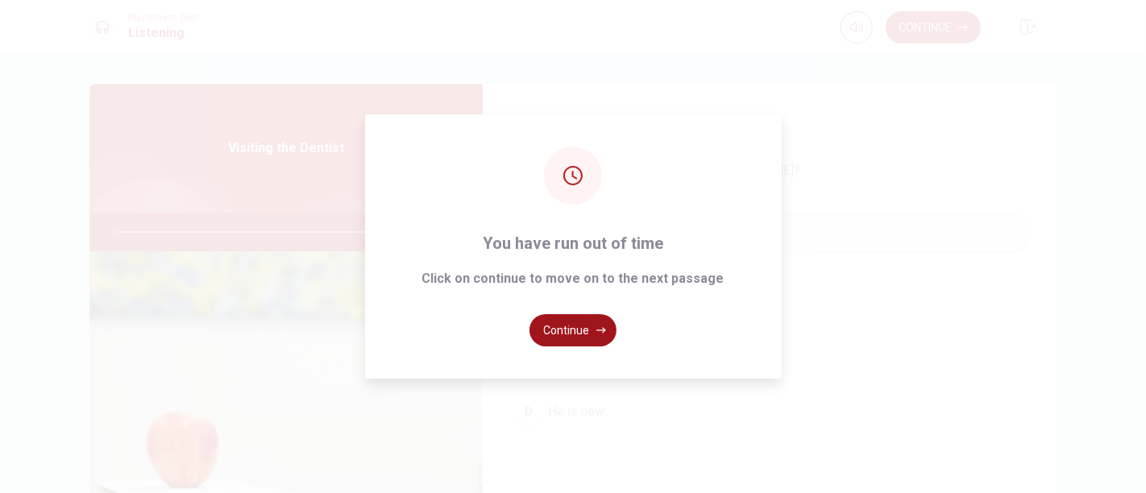
click at [573, 321] on button "Continue" at bounding box center [572, 330] width 87 height 32
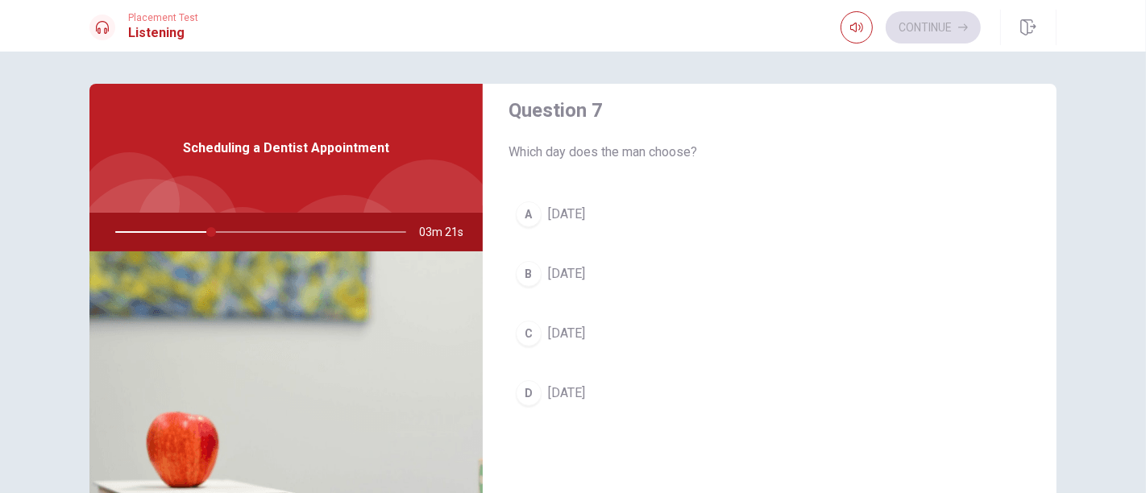
scroll to position [447, 0]
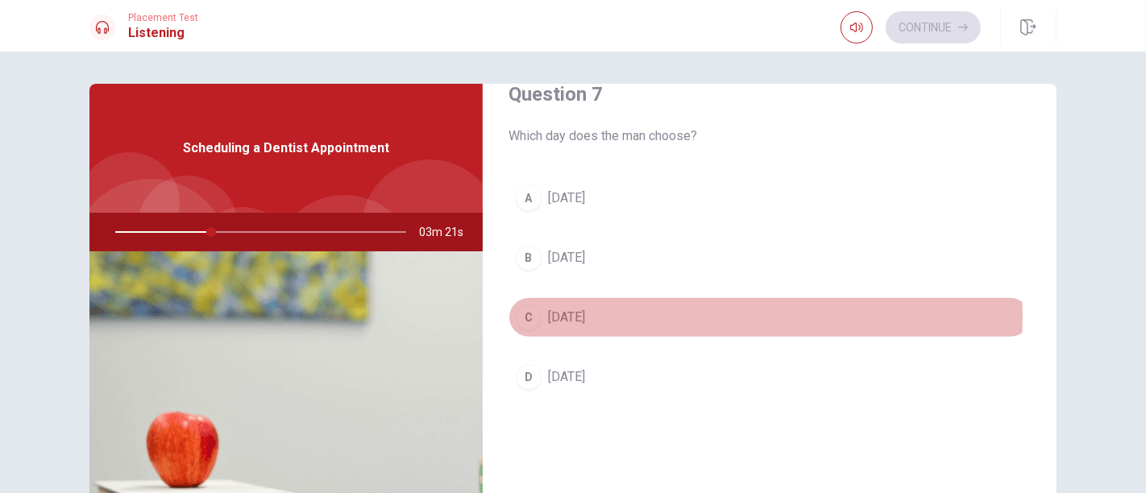
click at [610, 313] on button "C [DATE]" at bounding box center [769, 317] width 522 height 40
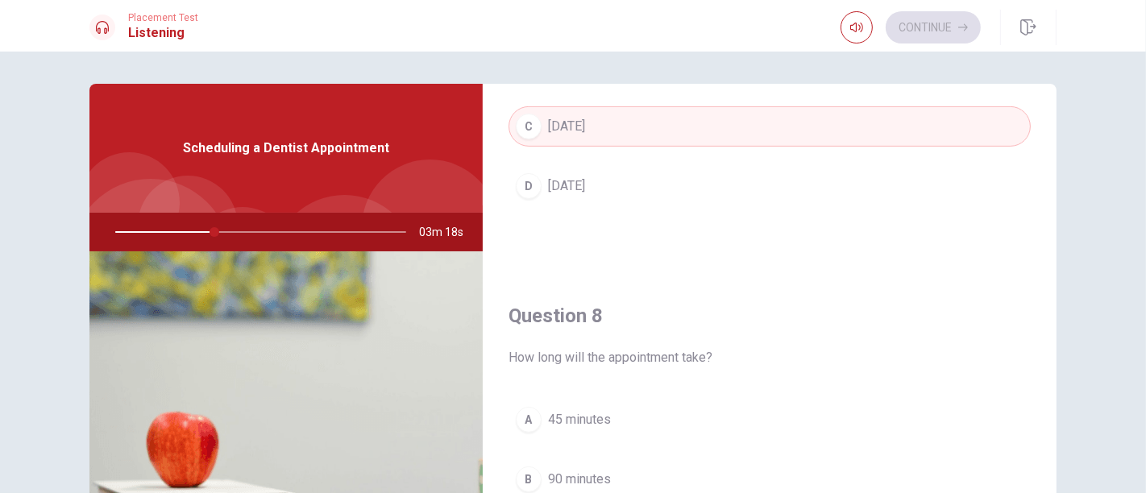
scroll to position [715, 0]
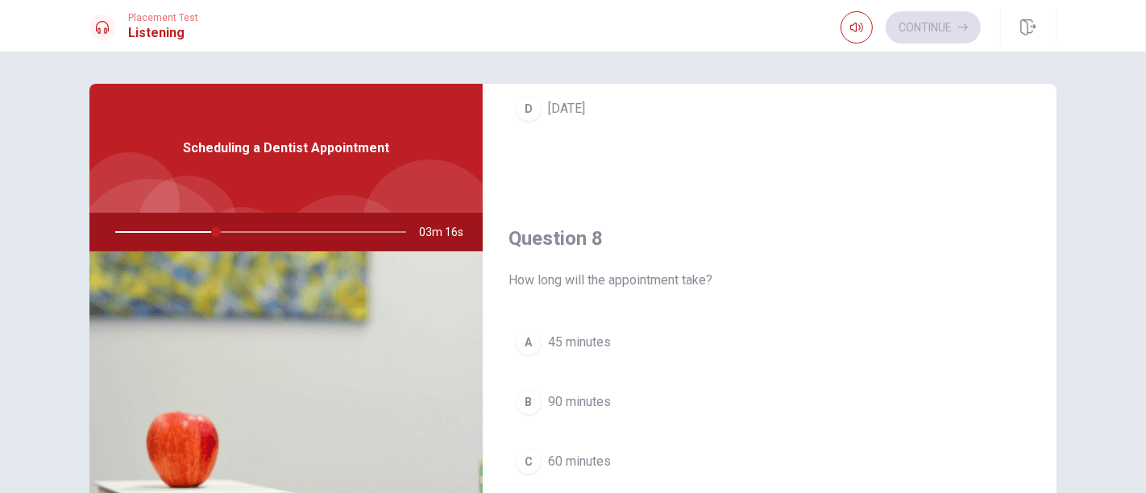
click at [651, 342] on button "A 45 minutes" at bounding box center [769, 342] width 522 height 40
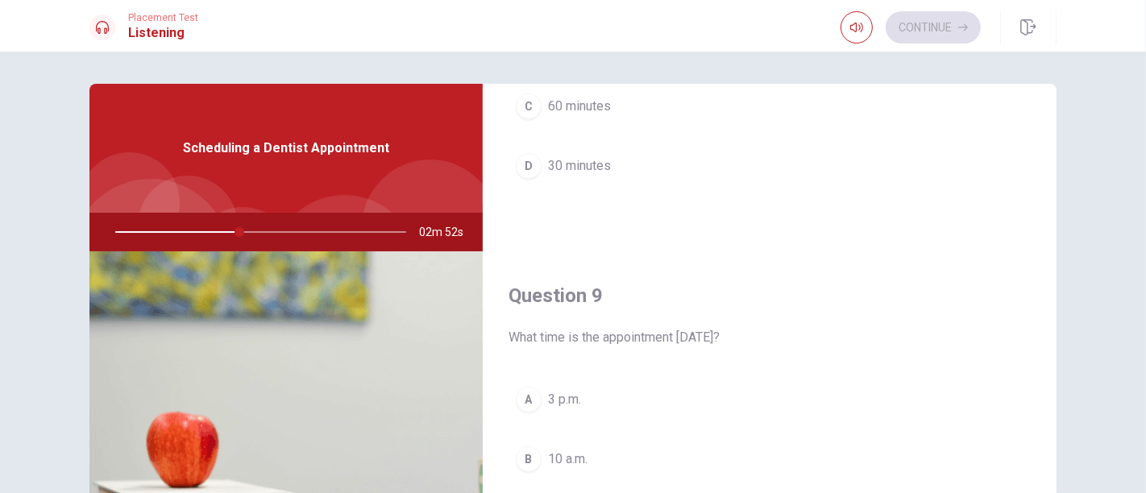
scroll to position [1163, 0]
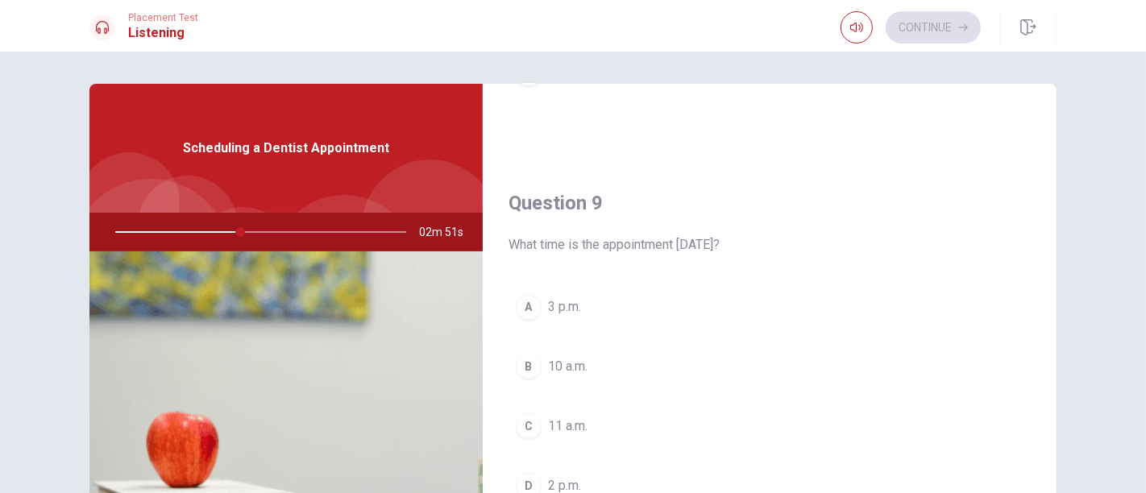
click at [644, 296] on button "A 3 p.m." at bounding box center [769, 307] width 522 height 40
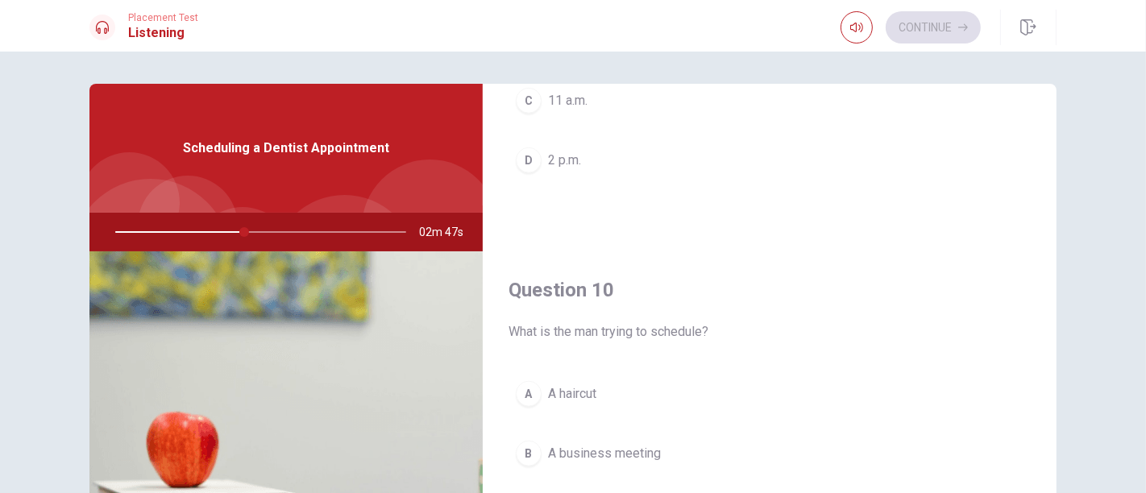
scroll to position [1494, 0]
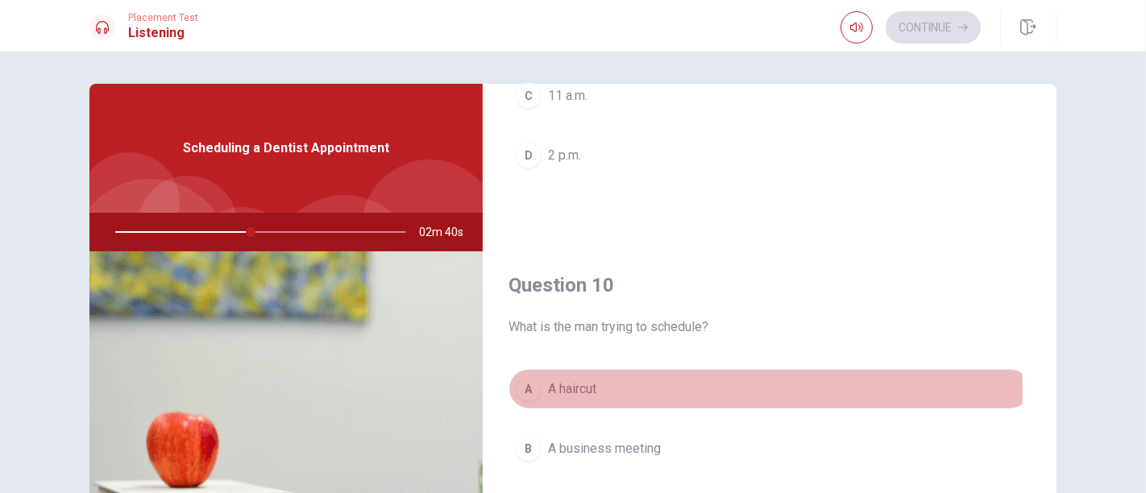
click at [626, 383] on button "A A haircut" at bounding box center [769, 389] width 522 height 40
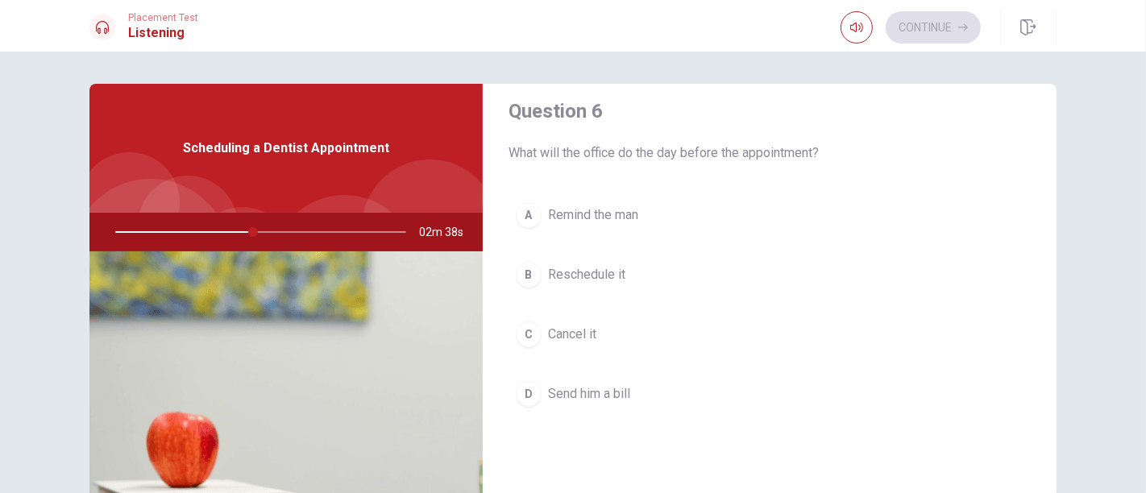
scroll to position [0, 0]
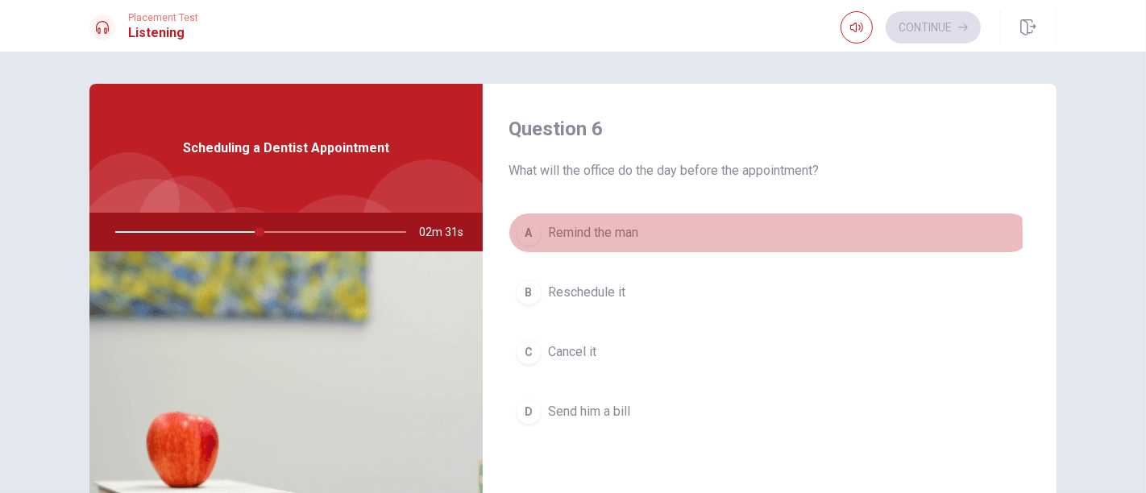
click at [529, 236] on div "A" at bounding box center [529, 233] width 26 height 26
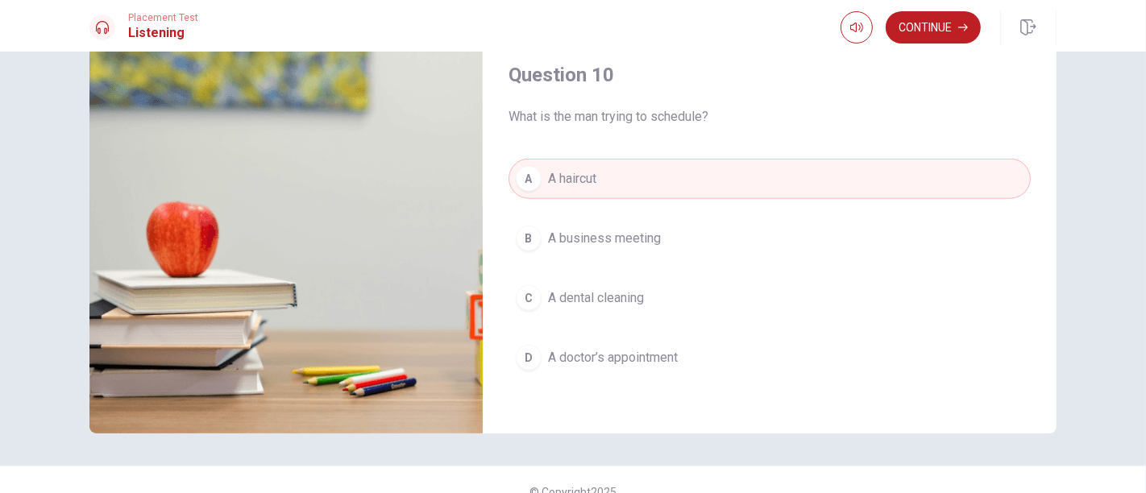
scroll to position [234, 0]
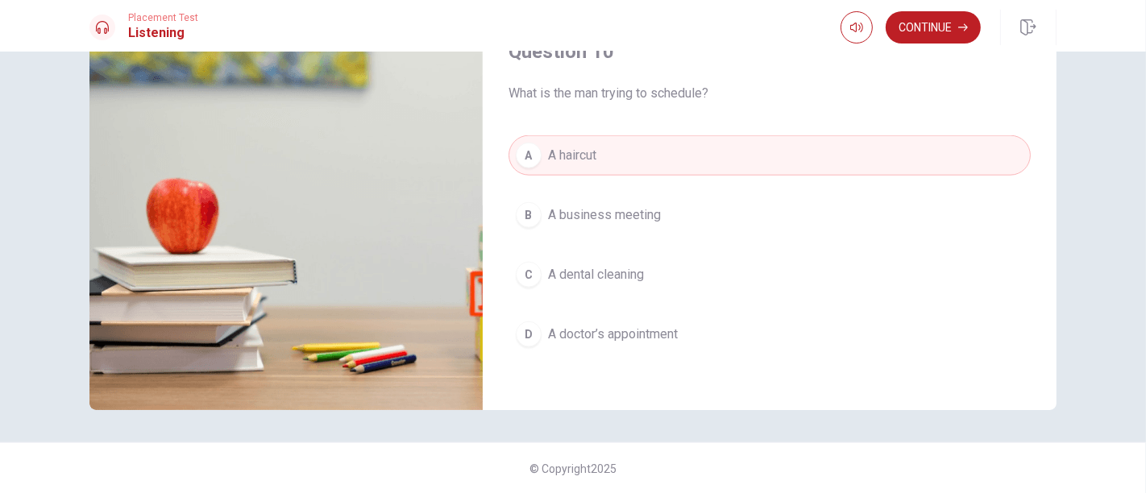
click at [653, 255] on button "C A dental cleaning" at bounding box center [769, 275] width 522 height 40
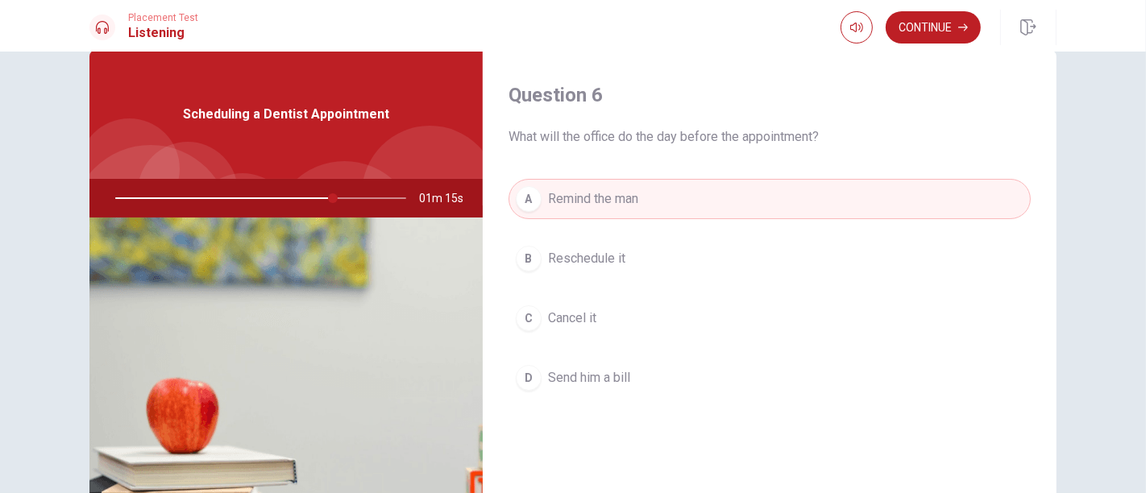
scroll to position [0, 0]
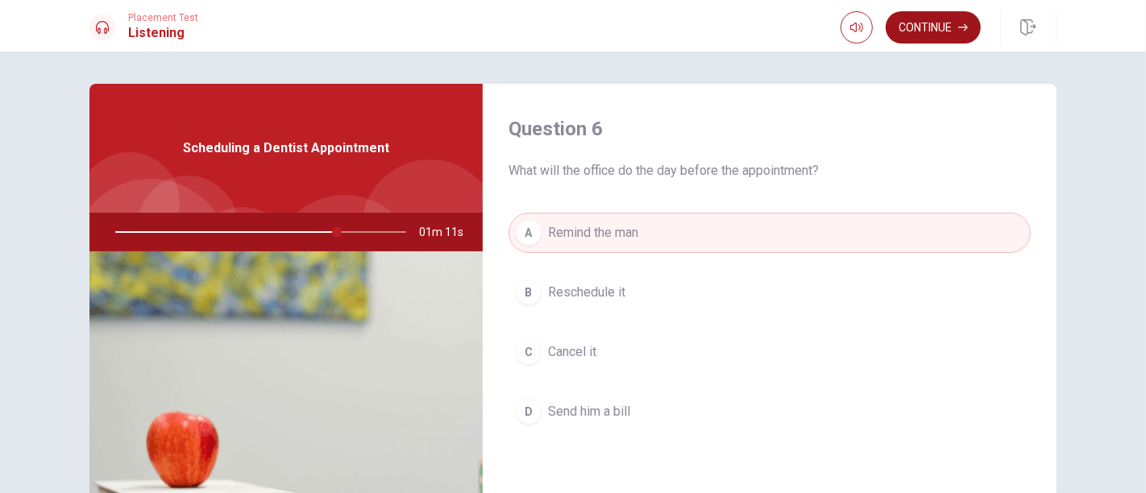
click at [653, 23] on button "Continue" at bounding box center [932, 27] width 95 height 32
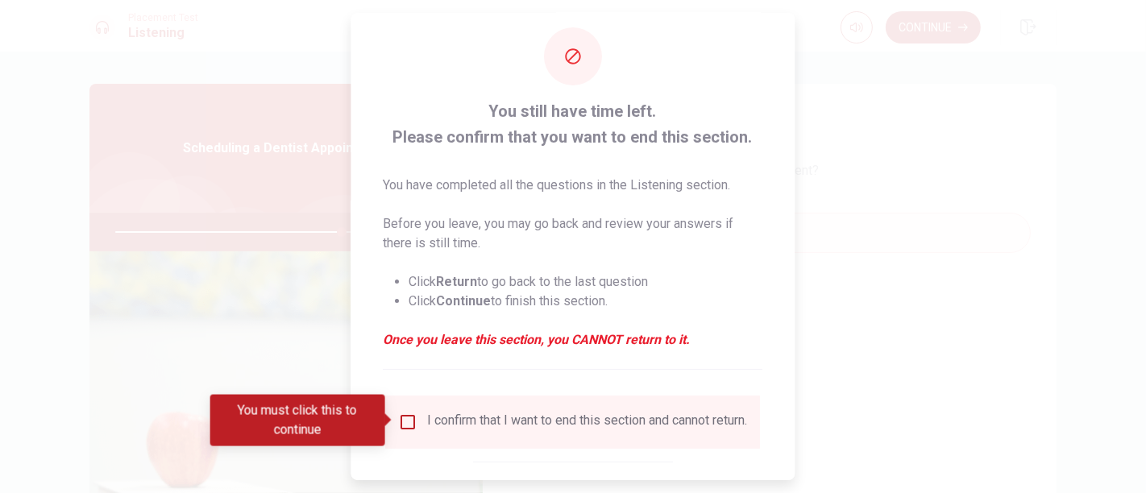
scroll to position [107, 0]
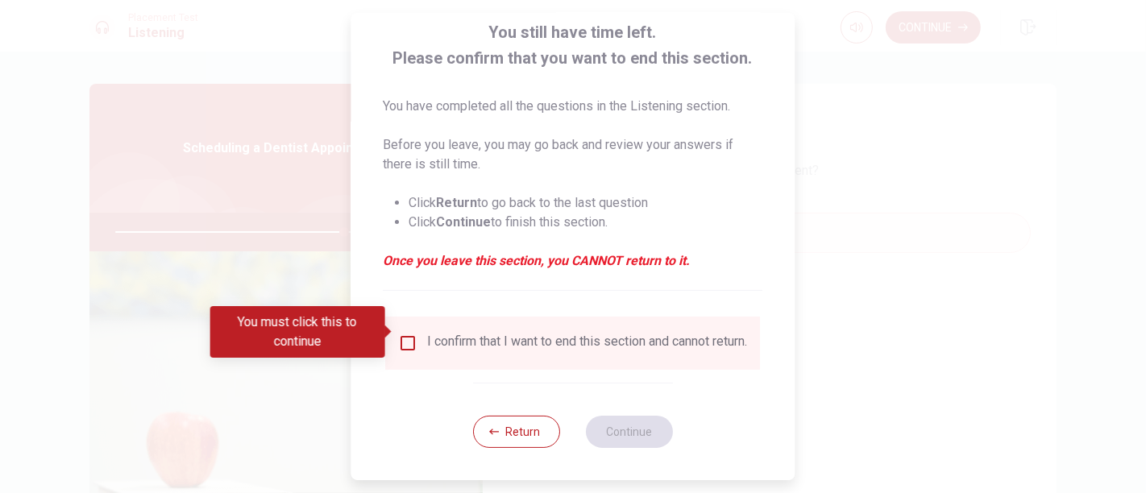
click at [404, 334] on input "You must click this to continue" at bounding box center [408, 343] width 19 height 19
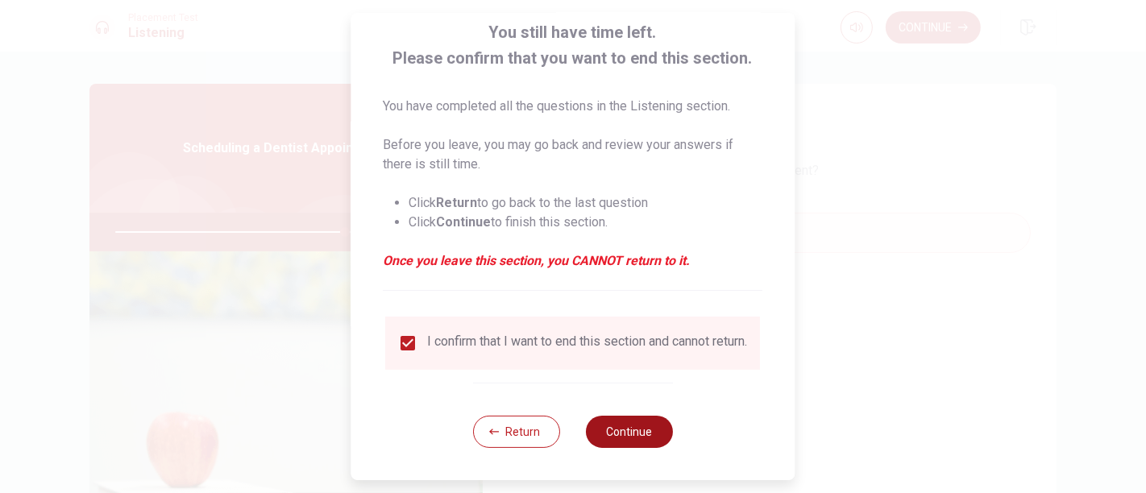
click at [630, 423] on button "Continue" at bounding box center [629, 432] width 87 height 32
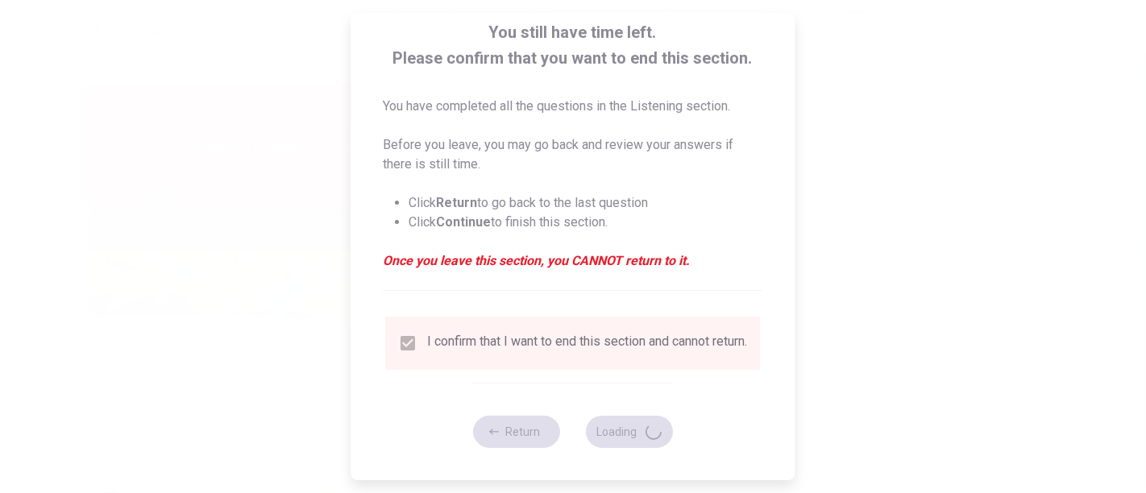
type input "80"
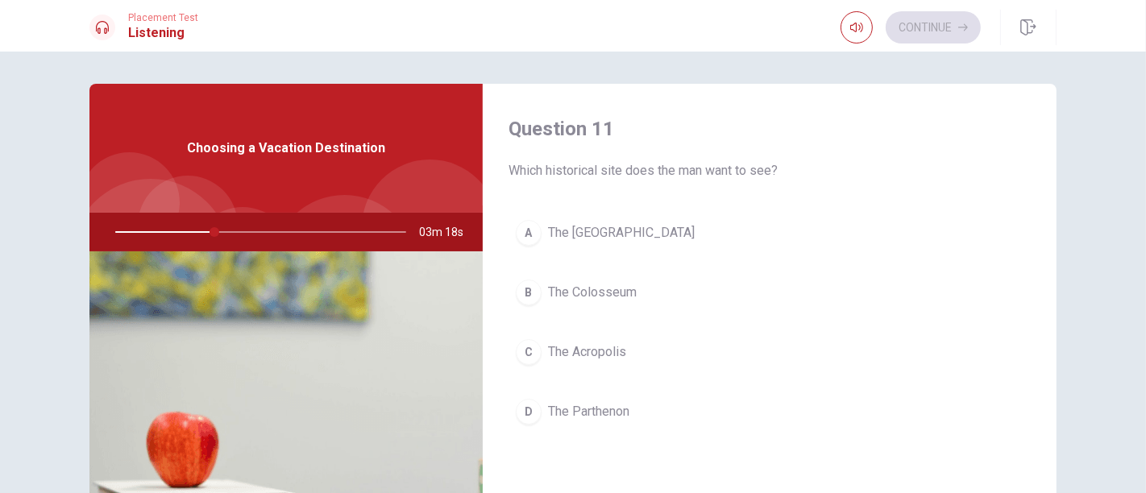
scroll to position [89, 0]
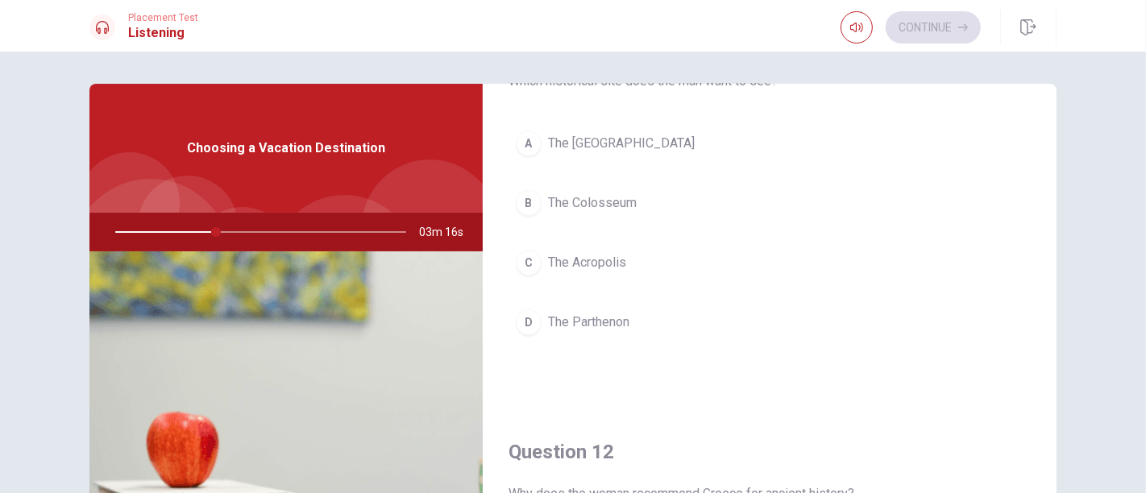
click at [607, 321] on span "The Parthenon" at bounding box center [588, 322] width 81 height 19
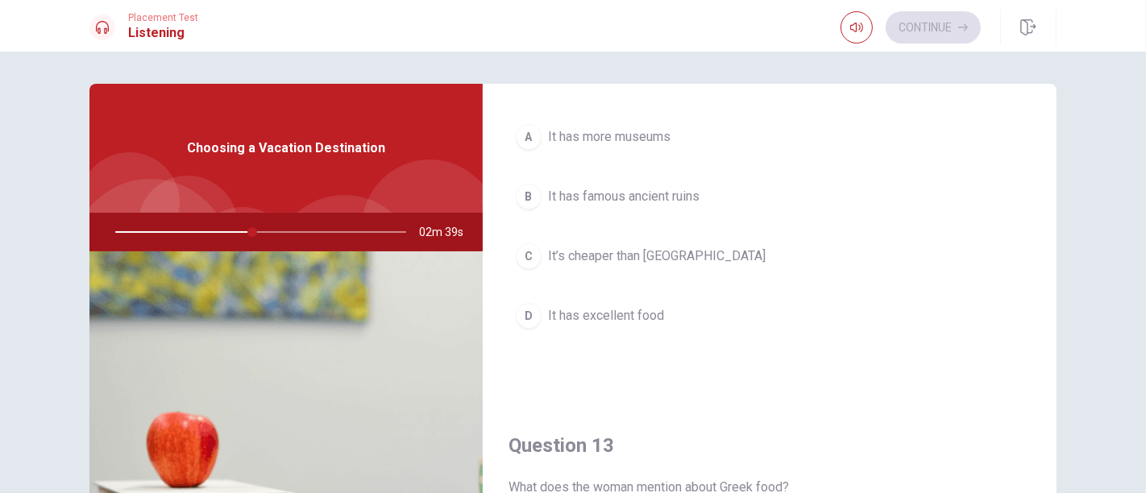
scroll to position [537, 0]
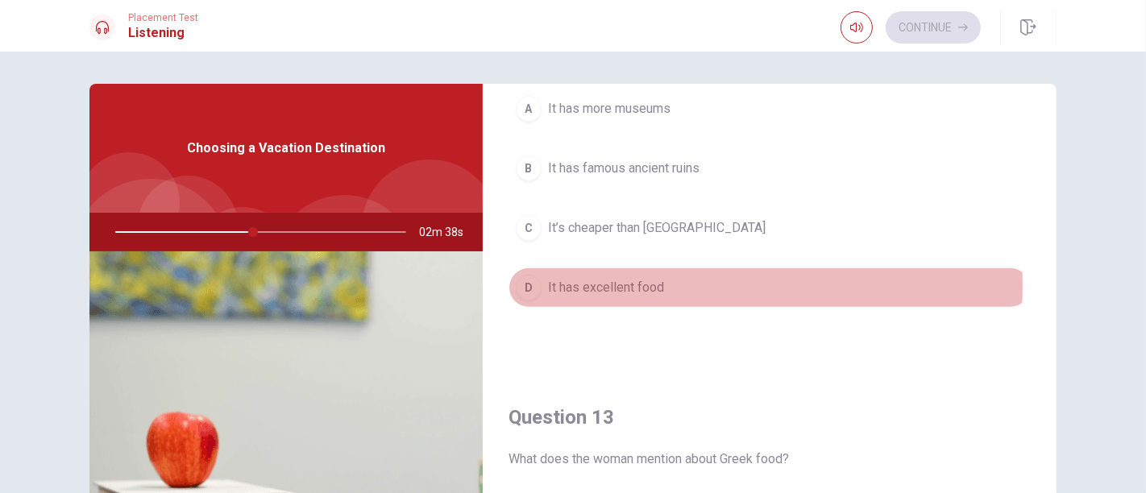
click at [653, 281] on button "D It has excellent food" at bounding box center [769, 287] width 522 height 40
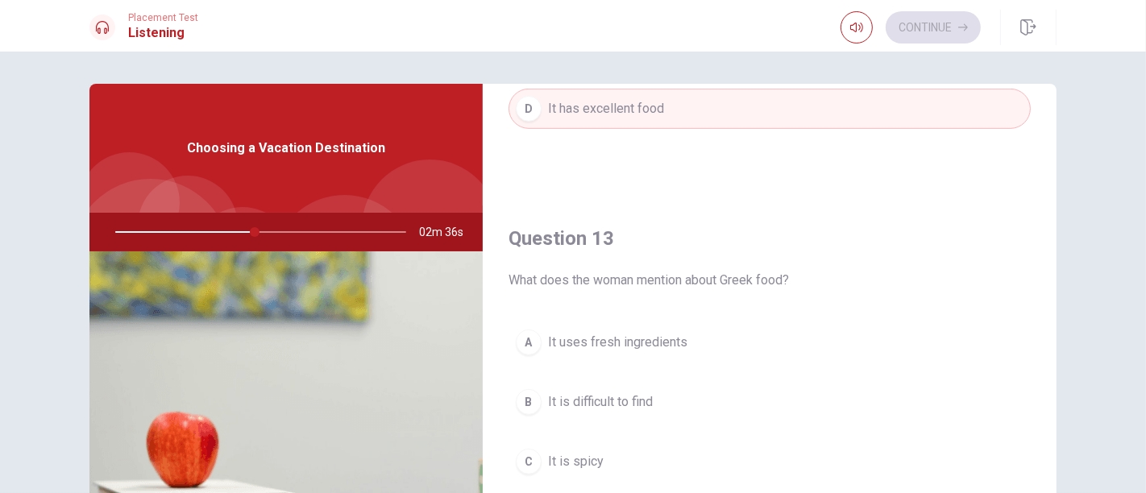
scroll to position [806, 0]
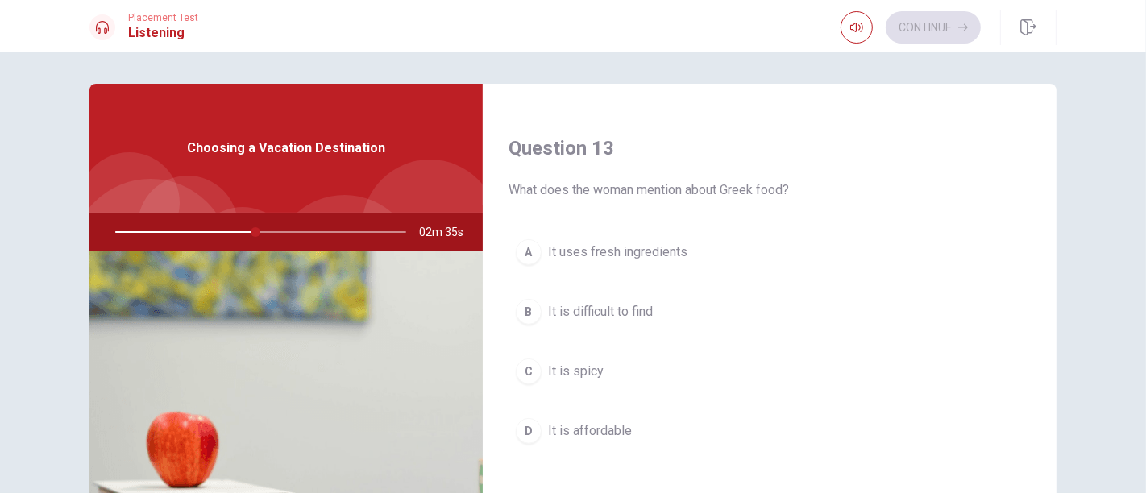
click at [653, 245] on span "It uses fresh ingredients" at bounding box center [617, 251] width 139 height 19
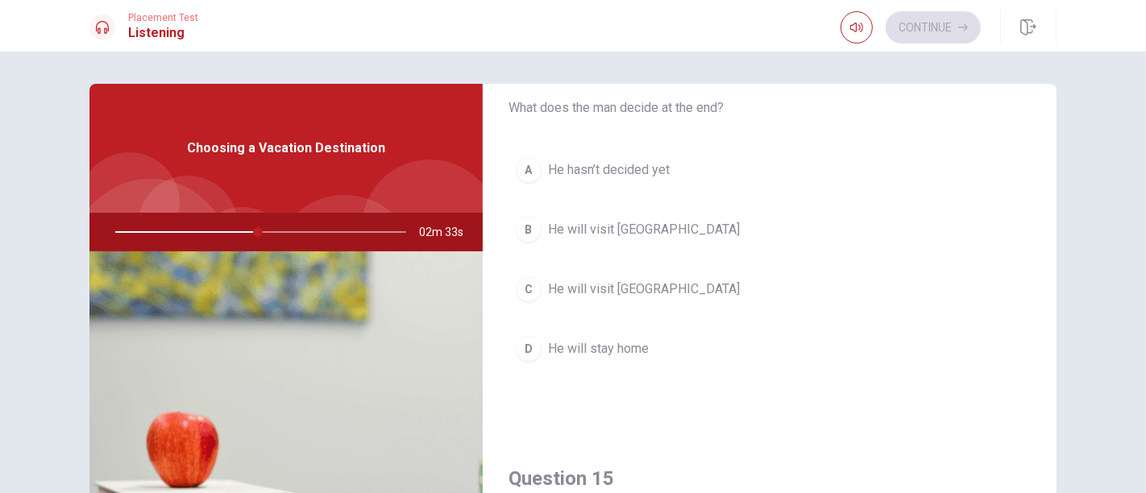
scroll to position [1342, 0]
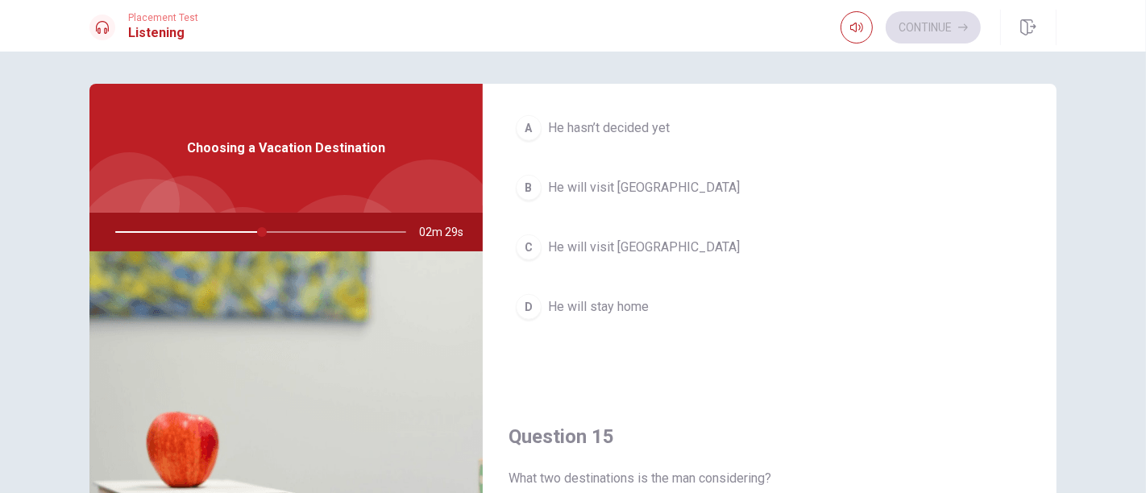
click at [653, 178] on button "B He will visit [GEOGRAPHIC_DATA]" at bounding box center [769, 188] width 522 height 40
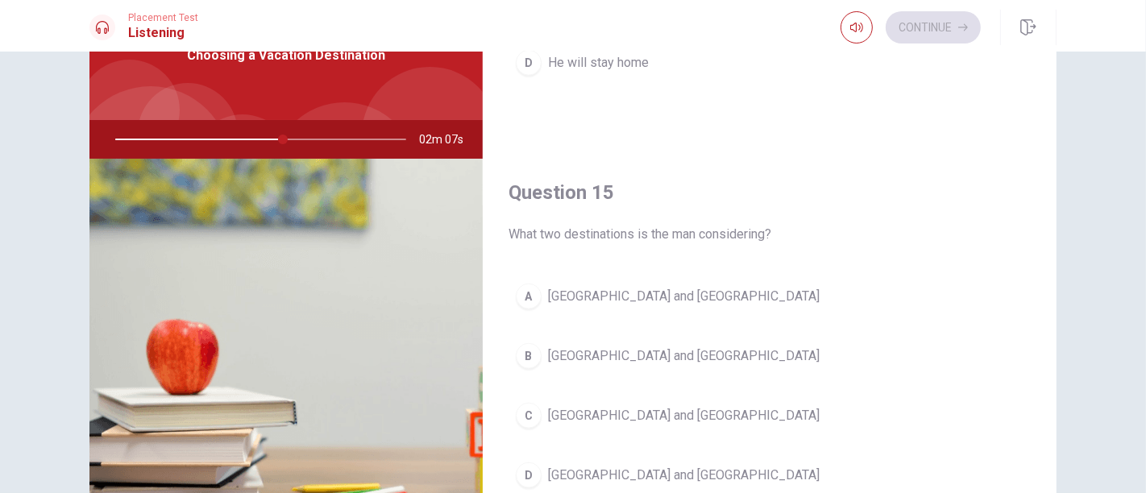
scroll to position [234, 0]
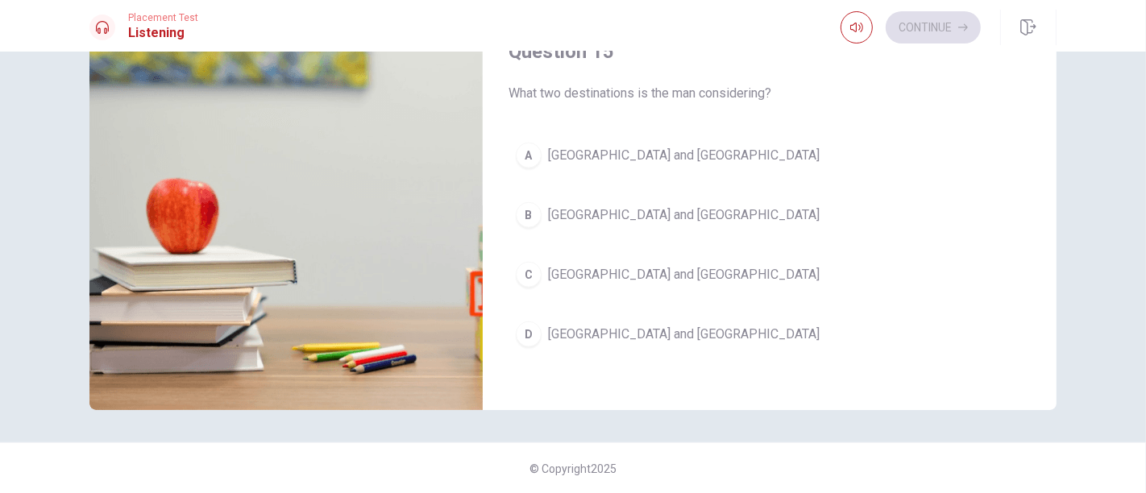
click at [590, 265] on span "[GEOGRAPHIC_DATA] and [GEOGRAPHIC_DATA]" at bounding box center [683, 274] width 271 height 19
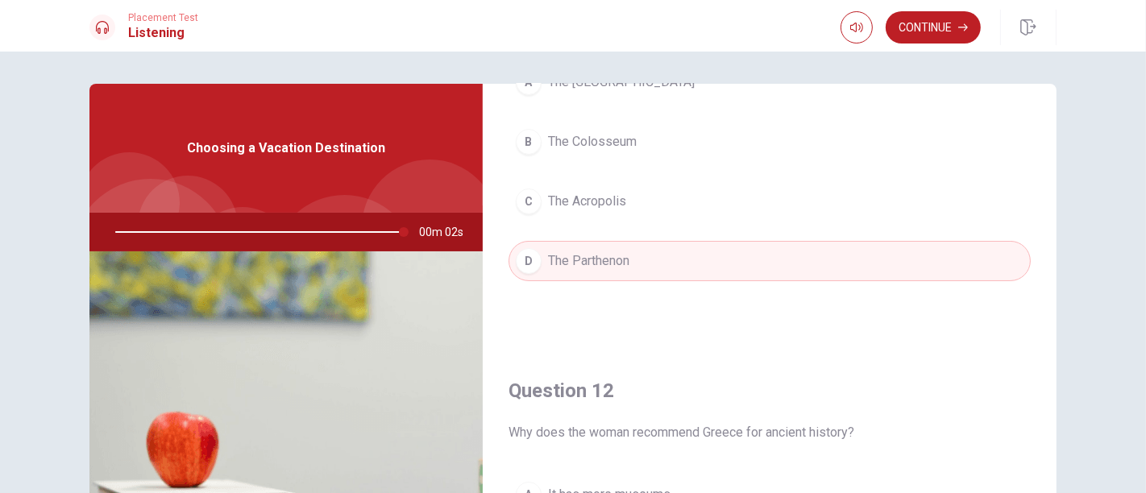
scroll to position [0, 0]
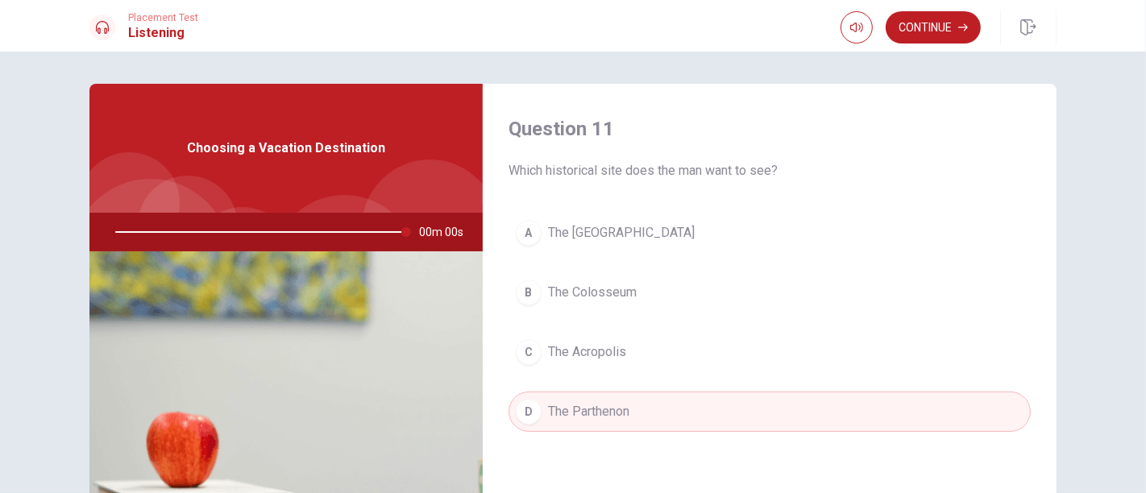
type input "0"
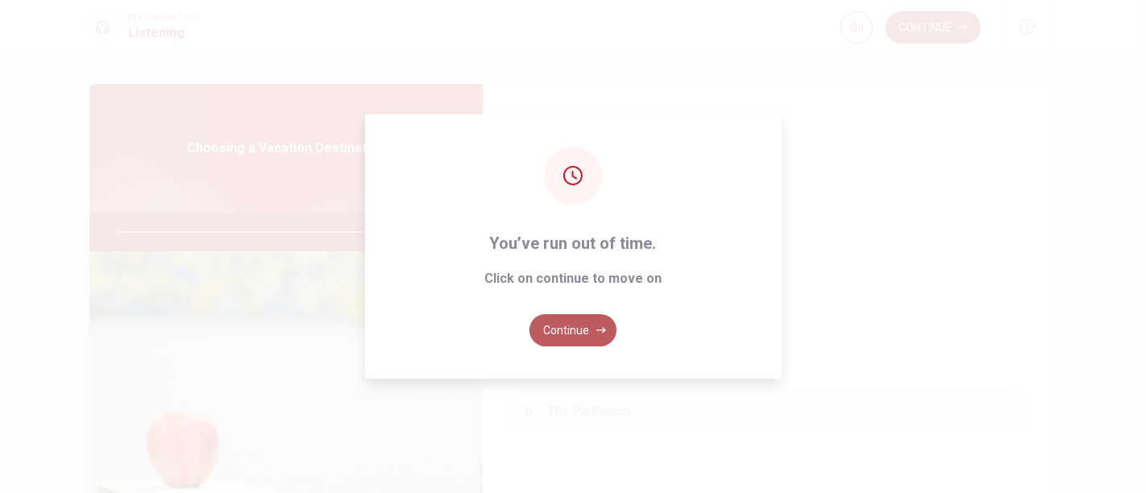
click at [596, 341] on button "Continue" at bounding box center [572, 330] width 87 height 32
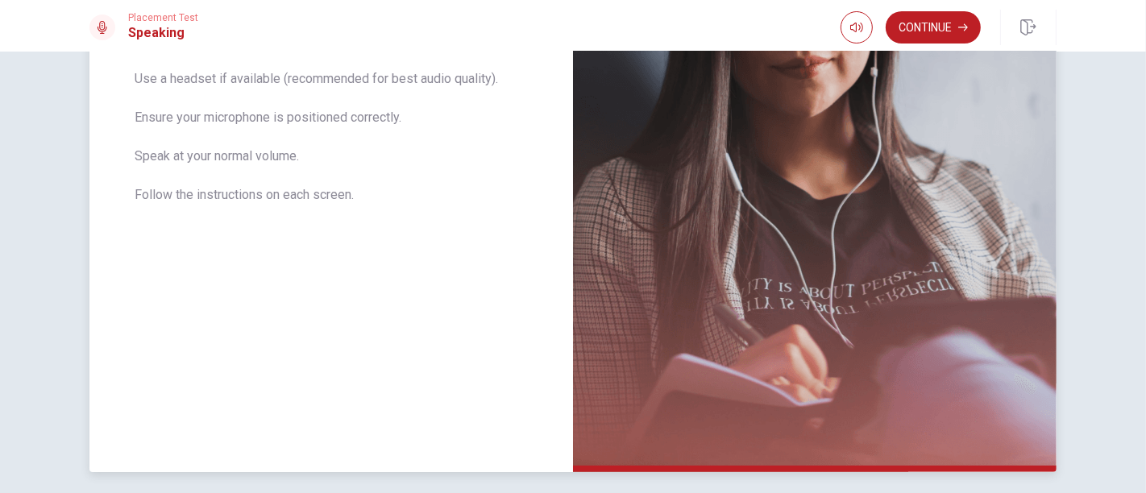
scroll to position [358, 0]
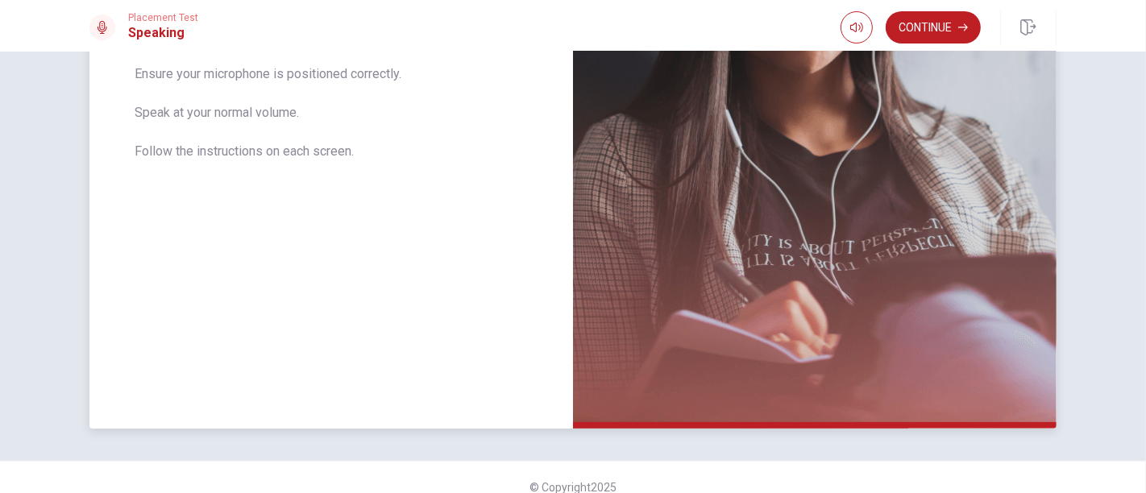
click at [379, 312] on div "The Speaking Section will begin soon. Use a headset if available (recommended f…" at bounding box center [330, 77] width 483 height 703
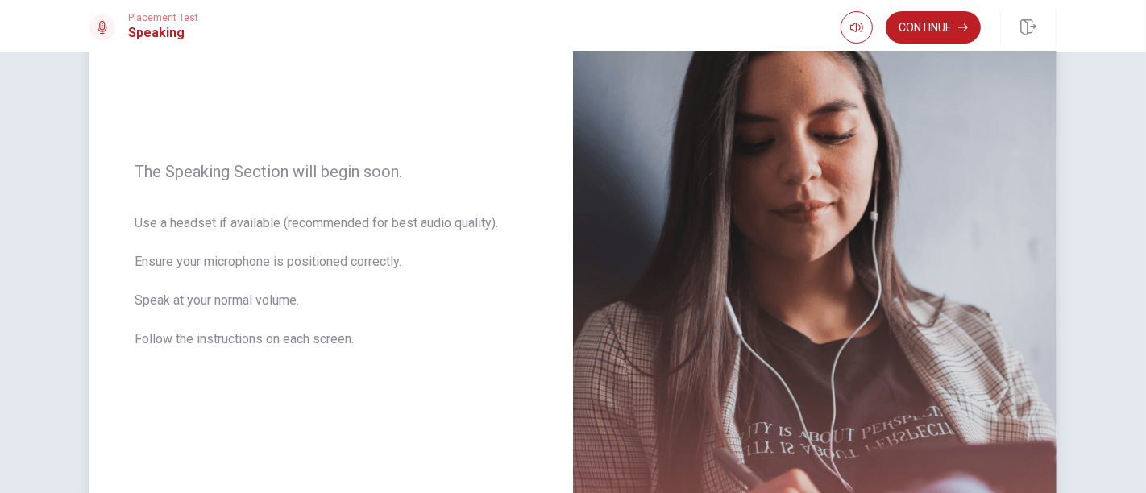
scroll to position [0, 0]
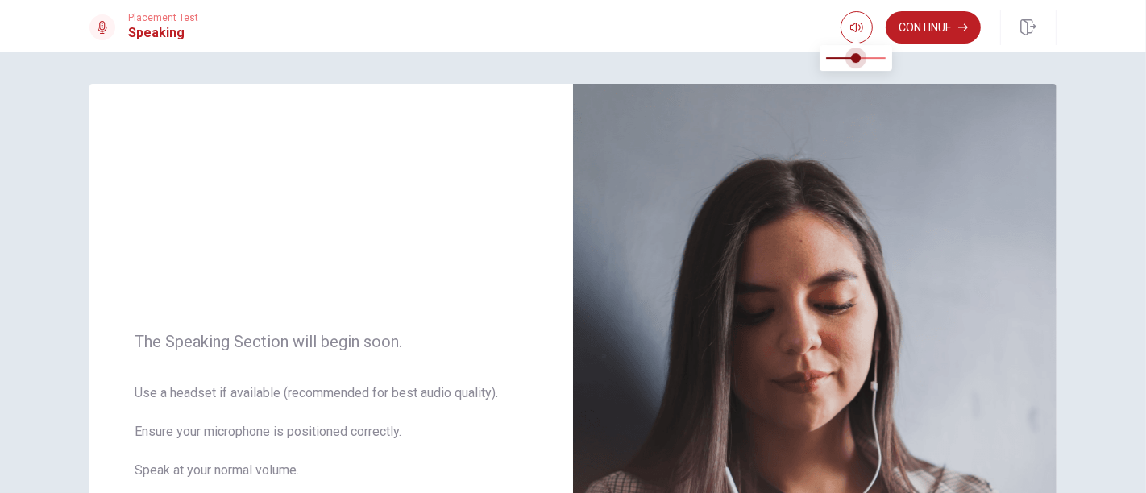
click at [653, 54] on span at bounding box center [856, 58] width 60 height 23
type input "1"
drag, startPoint x: 858, startPoint y: 54, endPoint x: 887, endPoint y: 60, distance: 29.7
click at [653, 60] on span at bounding box center [886, 58] width 10 height 10
click at [360, 319] on div "The Speaking Section will begin soon. Use a headset if available (recommended f…" at bounding box center [330, 435] width 483 height 703
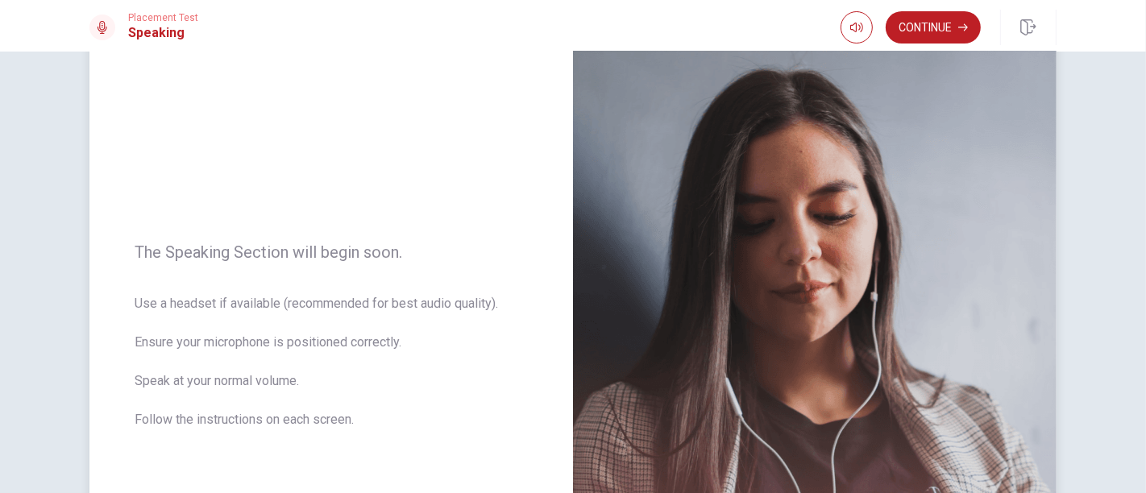
scroll to position [179, 0]
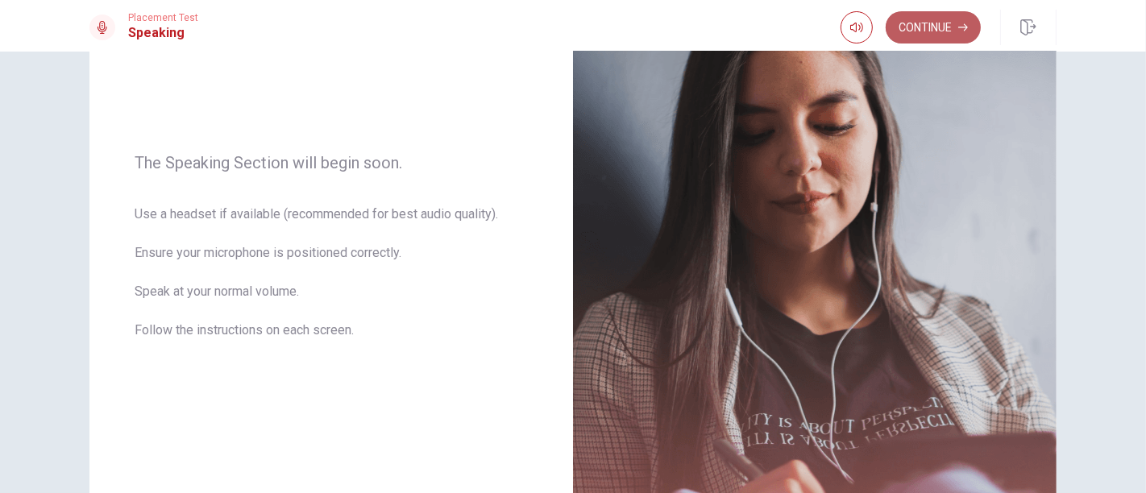
click at [653, 36] on button "Continue" at bounding box center [932, 27] width 95 height 32
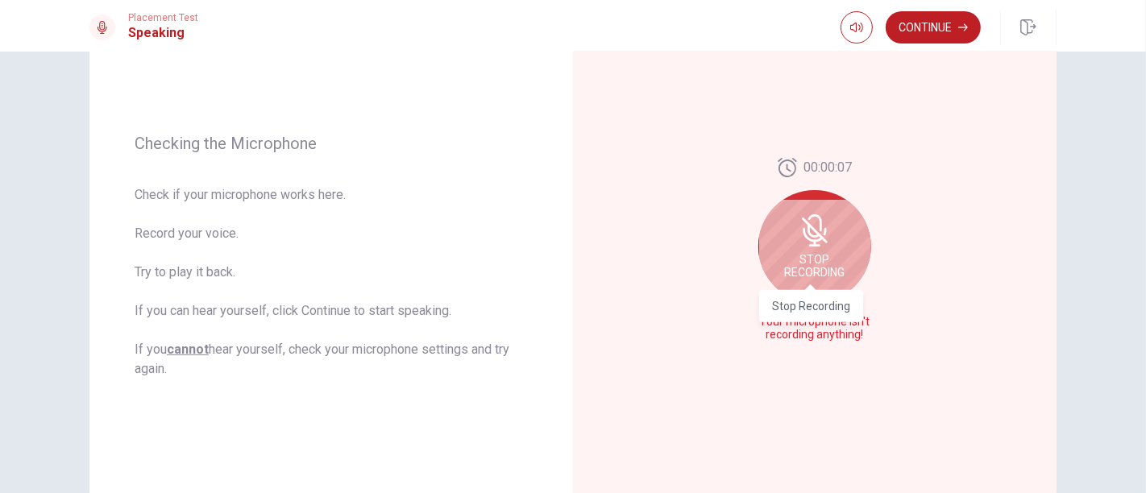
click at [653, 265] on span "Stop Recording" at bounding box center [815, 266] width 60 height 26
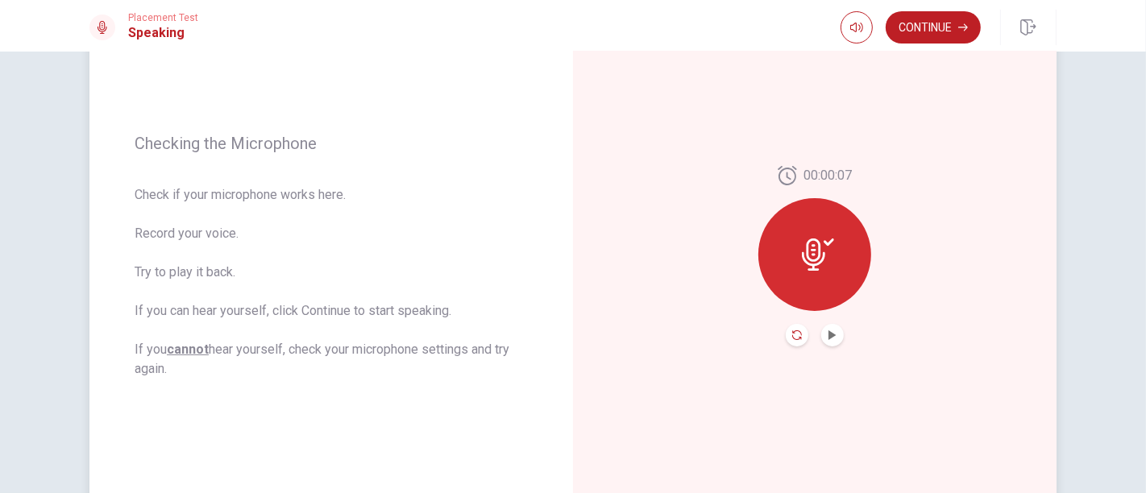
click at [653, 332] on icon "Record Again" at bounding box center [797, 335] width 10 height 10
click at [653, 339] on icon "Play Audio" at bounding box center [832, 335] width 10 height 10
click at [586, 439] on div "00:00:15" at bounding box center [814, 256] width 483 height 703
click at [653, 332] on icon "Record Again" at bounding box center [797, 335] width 10 height 10
click at [653, 330] on icon "Play Audio" at bounding box center [832, 335] width 10 height 10
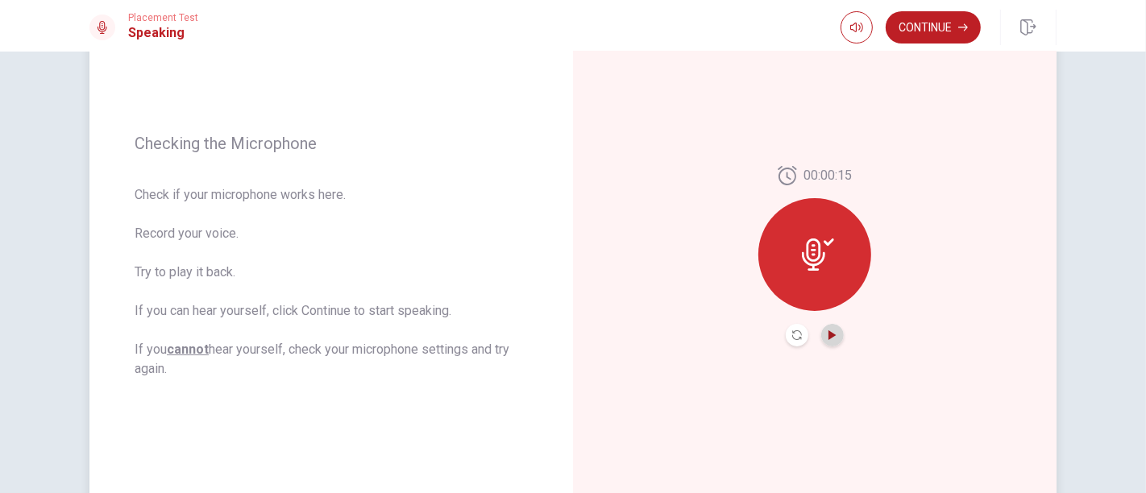
click at [653, 334] on icon "Play Audio" at bounding box center [831, 335] width 7 height 10
click at [653, 35] on button "Continue" at bounding box center [932, 27] width 95 height 32
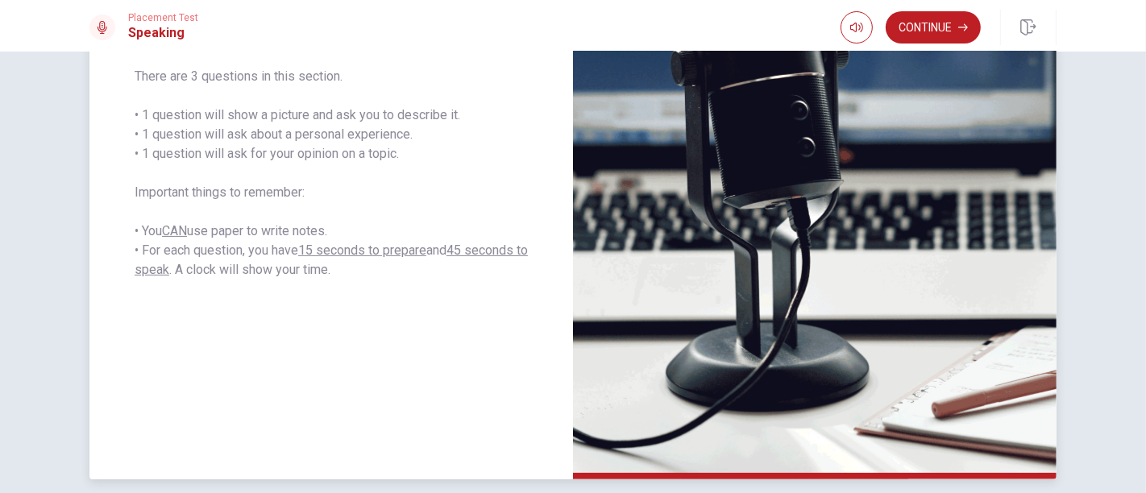
scroll to position [268, 0]
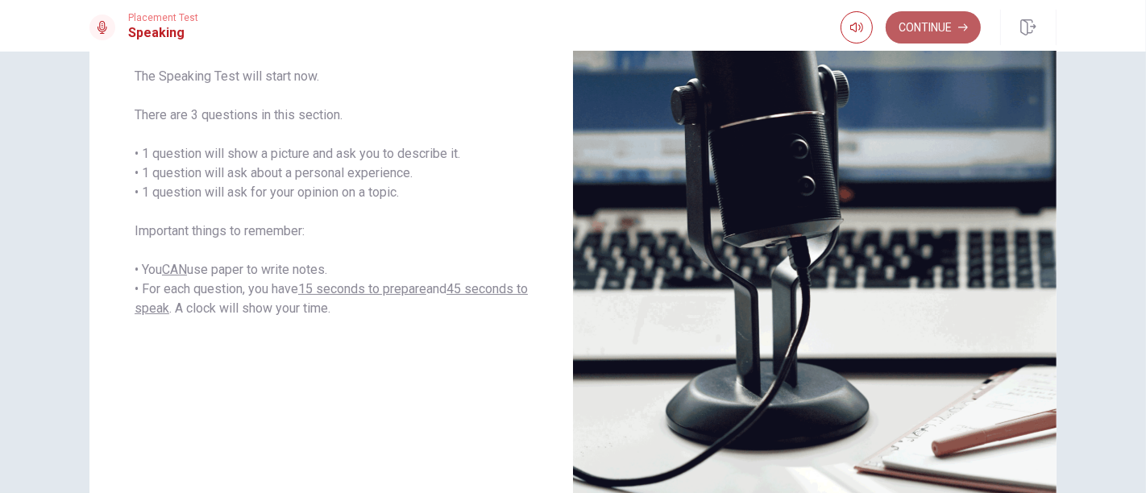
click at [653, 19] on button "Continue" at bounding box center [932, 27] width 95 height 32
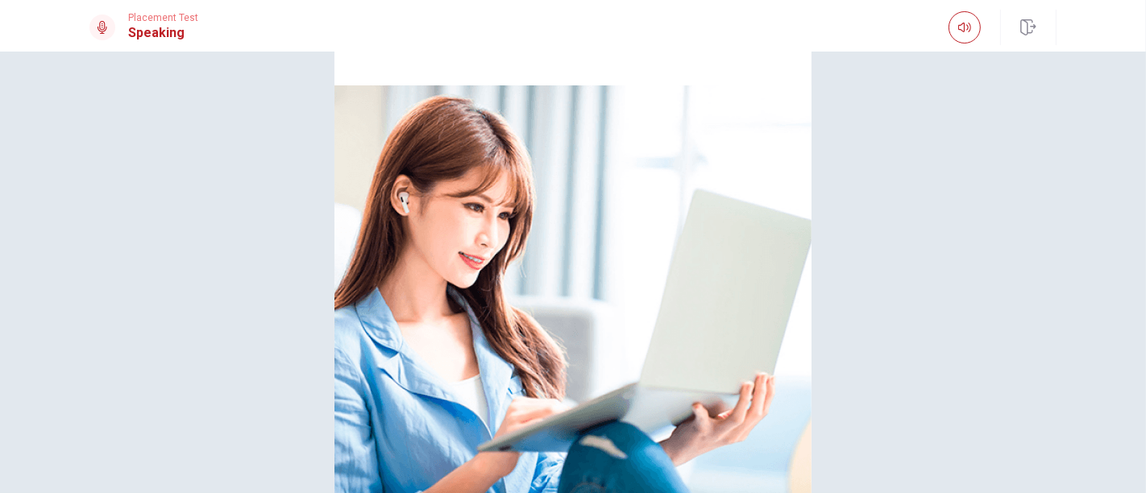
scroll to position [122, 0]
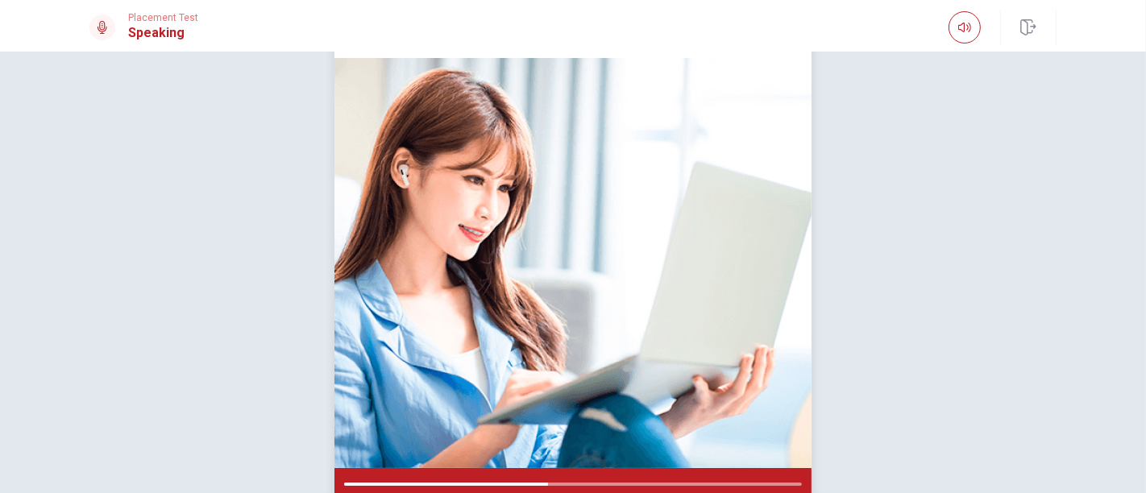
click at [653, 63] on img at bounding box center [572, 263] width 477 height 410
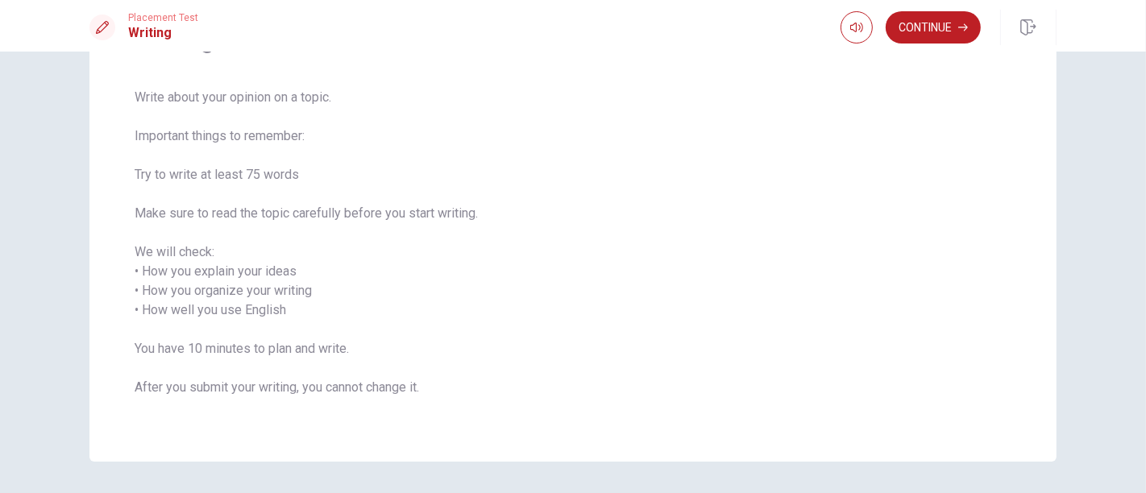
scroll to position [68, 0]
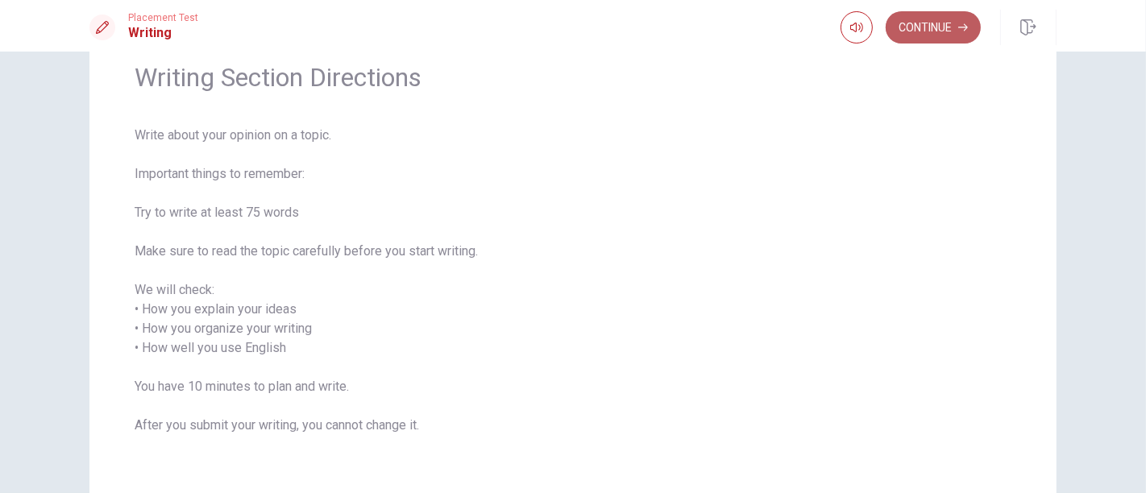
click at [653, 32] on button "Continue" at bounding box center [932, 27] width 95 height 32
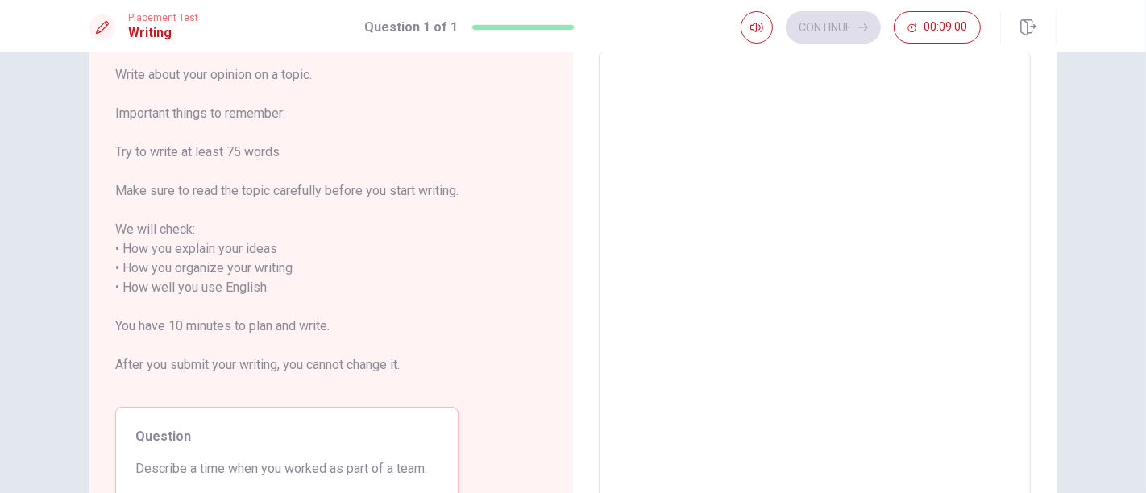
scroll to position [179, 0]
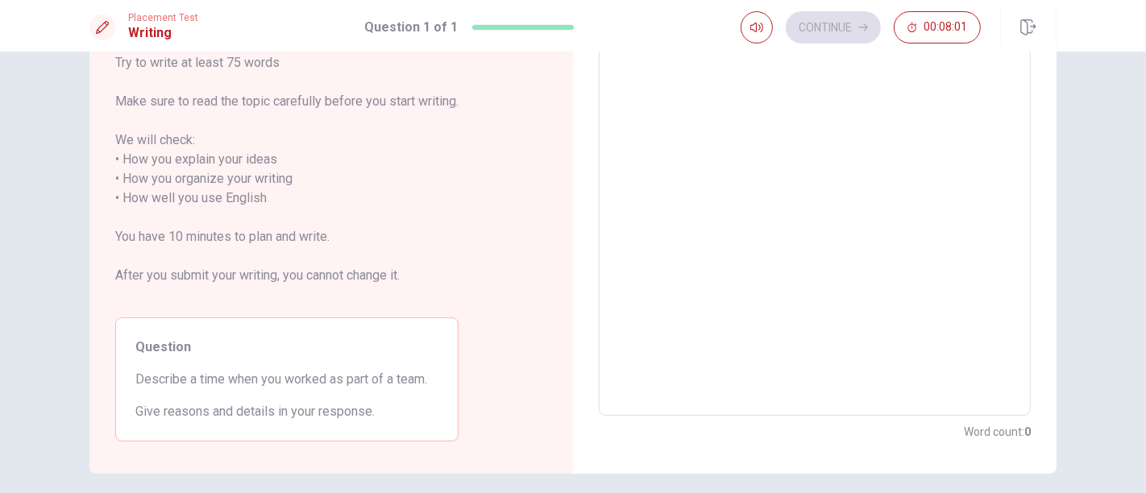
click at [653, 267] on textarea at bounding box center [814, 189] width 409 height 428
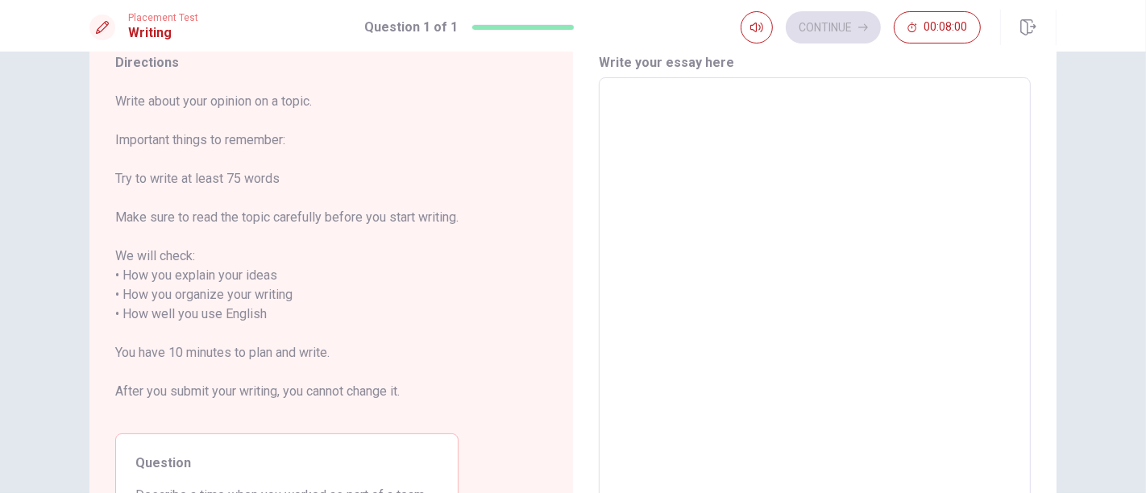
scroll to position [0, 0]
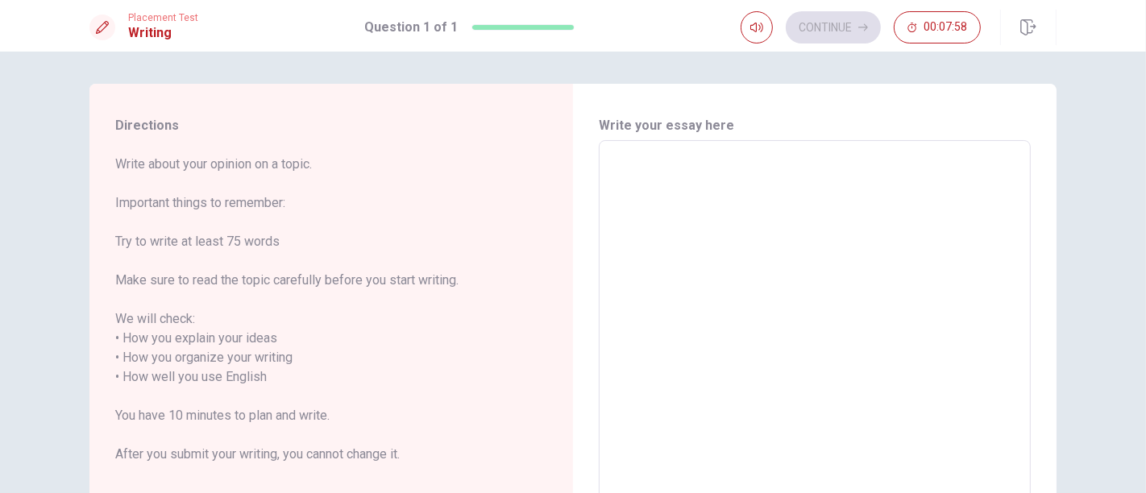
type textarea "O"
type textarea "x"
type textarea "On"
type textarea "x"
type textarea "On"
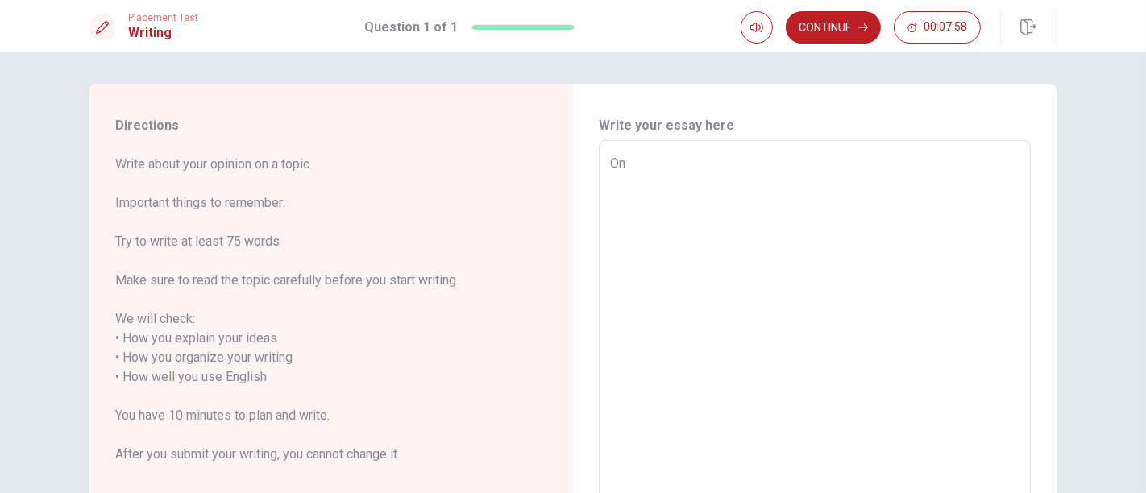
type textarea "x"
type textarea "On t"
type textarea "x"
type textarea "On ti"
type textarea "x"
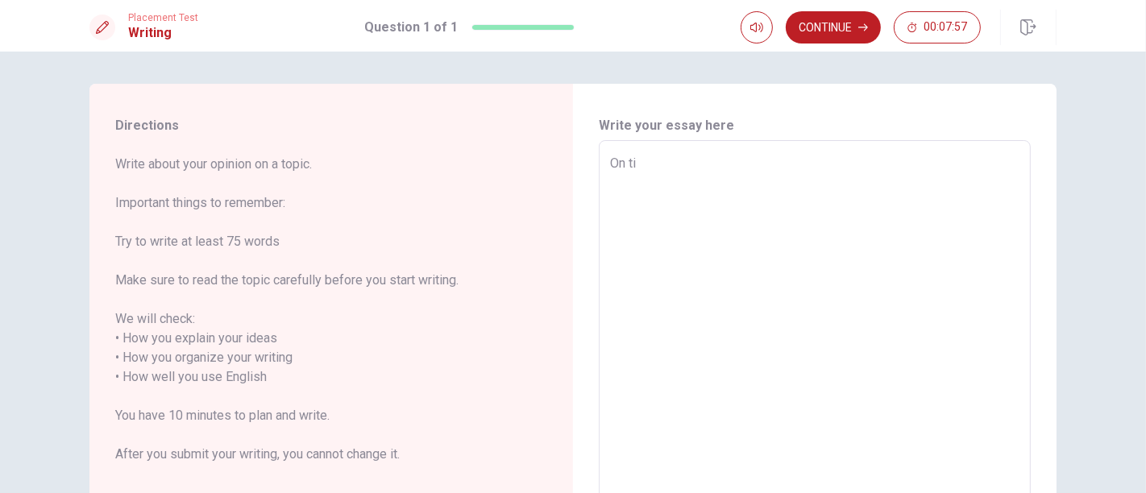
type textarea "On [PERSON_NAME]"
type textarea "x"
type textarea "On time"
type textarea "x"
type textarea "On time"
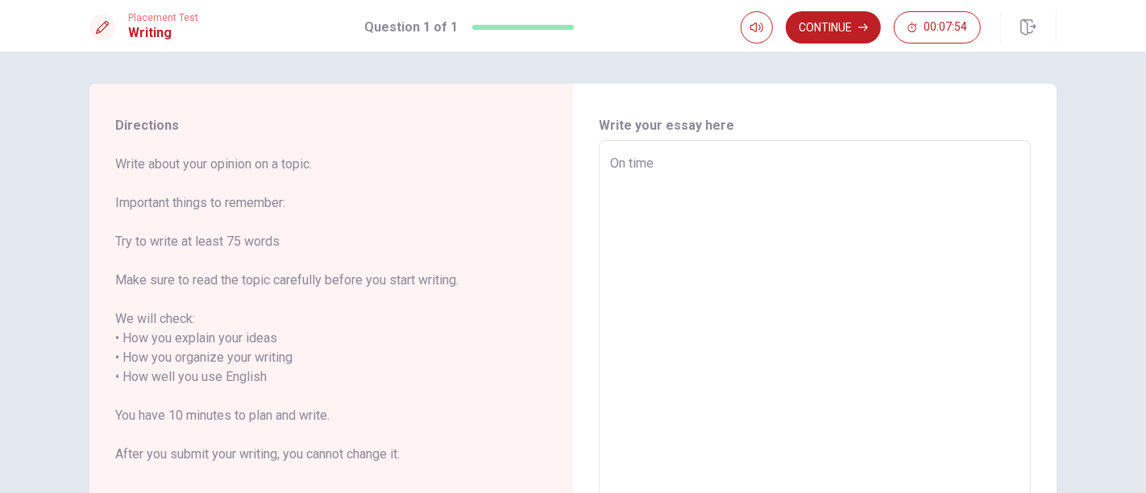
type textarea "x"
type textarea "On time I"
type textarea "x"
type textarea "On time I"
type textarea "x"
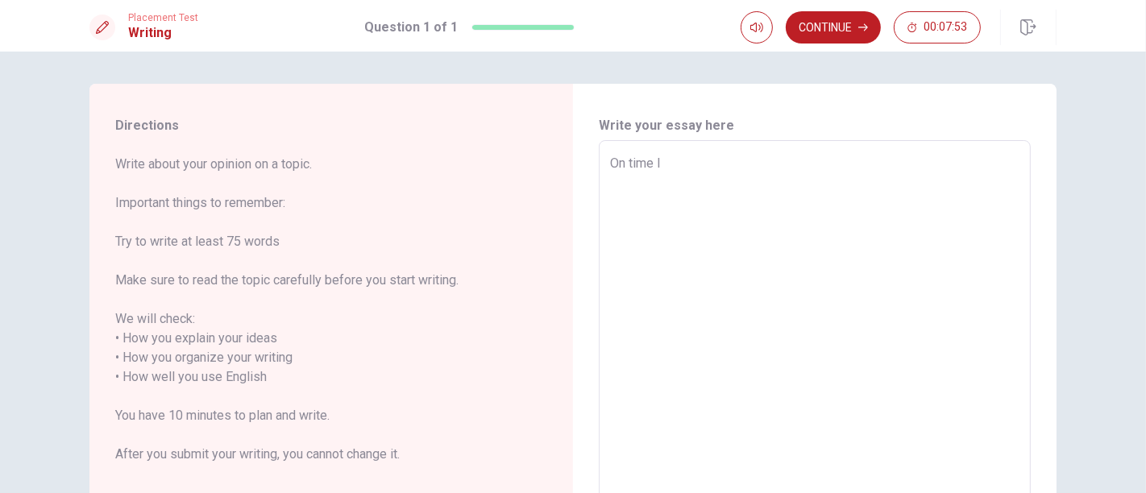
type textarea "On time I w"
type textarea "x"
type textarea "On time I wo"
type textarea "x"
type textarea "On time I wor"
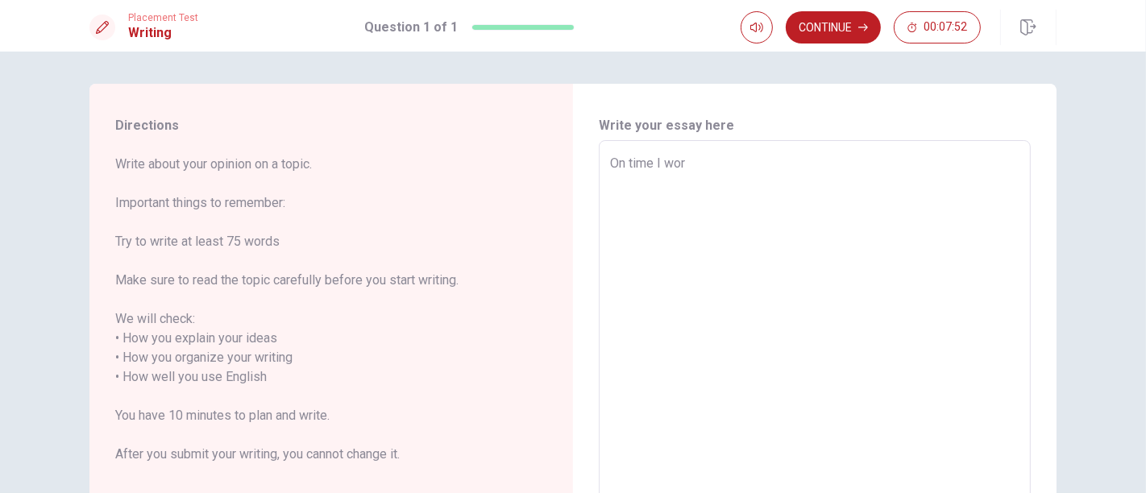
type textarea "x"
type textarea "On time I work"
type textarea "x"
type textarea "On time I worke"
type textarea "x"
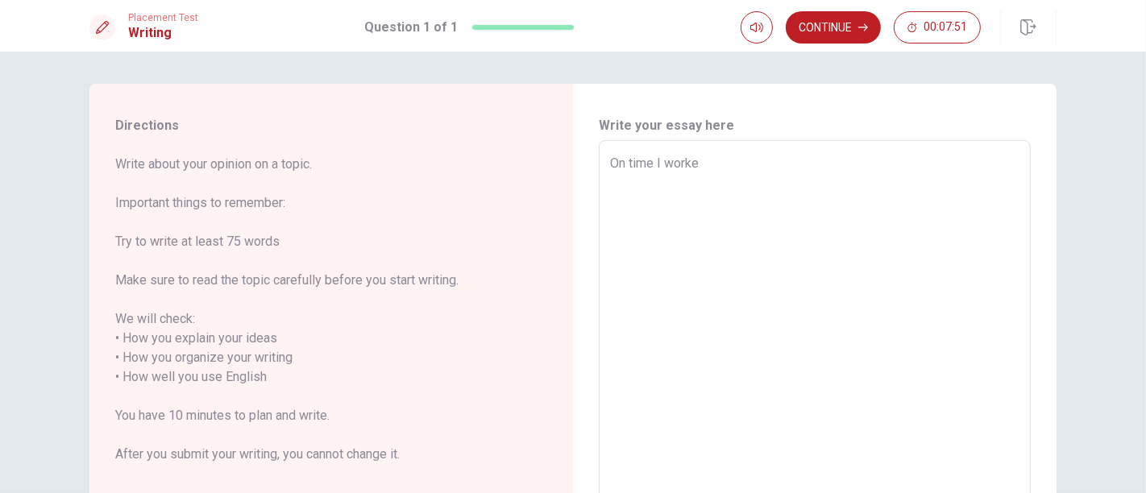
type textarea "On time I worked"
type textarea "x"
type textarea "On time I worked"
type textarea "x"
type textarea "On time I worked a"
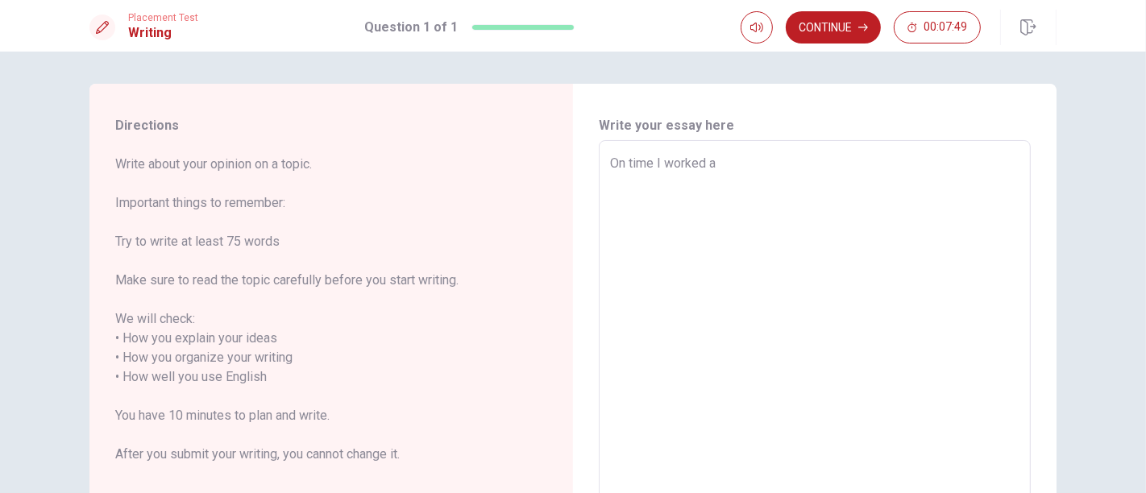
type textarea "x"
type textarea "On time I worked as"
type textarea "x"
type textarea "On time I worked as"
type textarea "x"
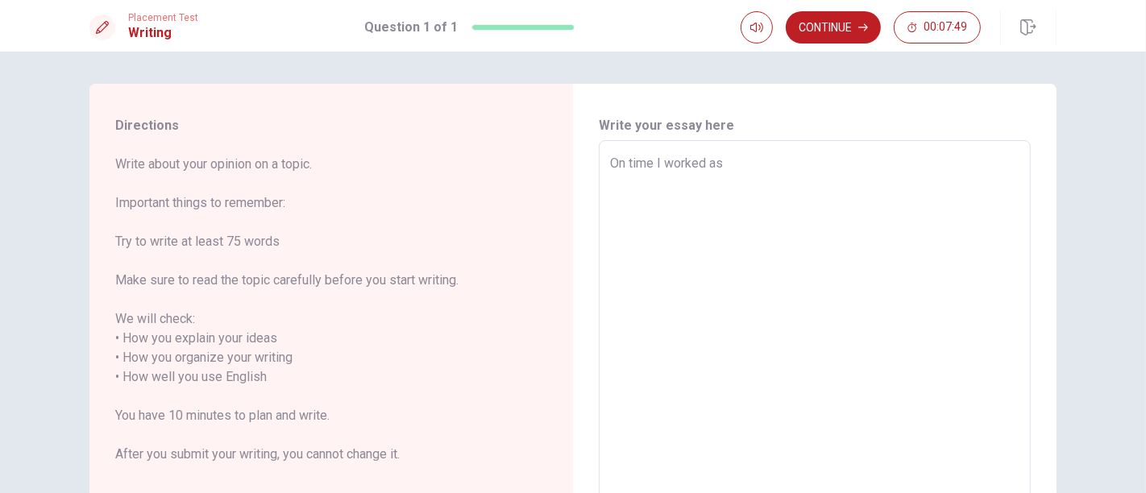
type textarea "On time I worked as p"
type textarea "x"
type textarea "On time I worked as pa"
type textarea "x"
type textarea "On time I worked as par"
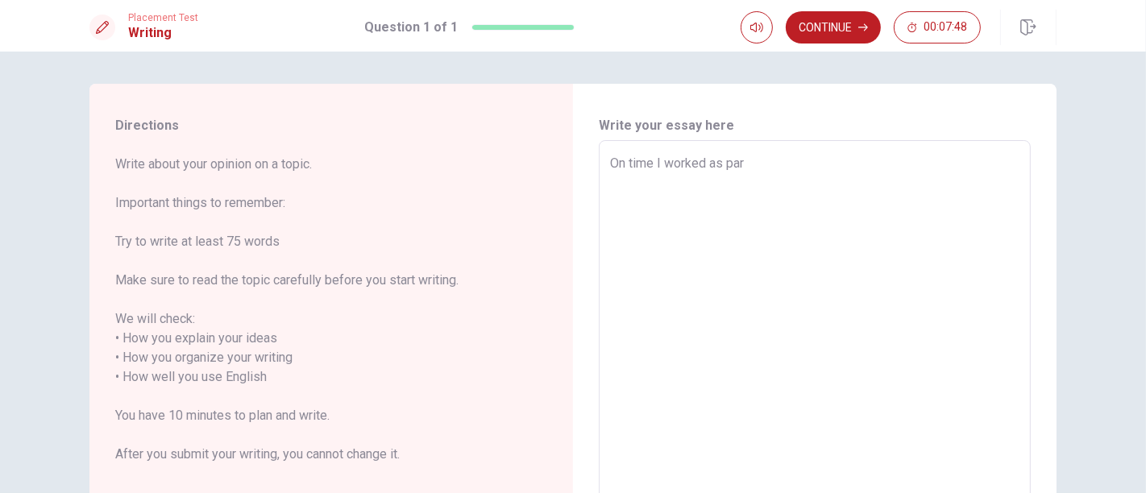
type textarea "x"
type textarea "On time I worked as part"
type textarea "x"
type textarea "On time I worked as part"
type textarea "x"
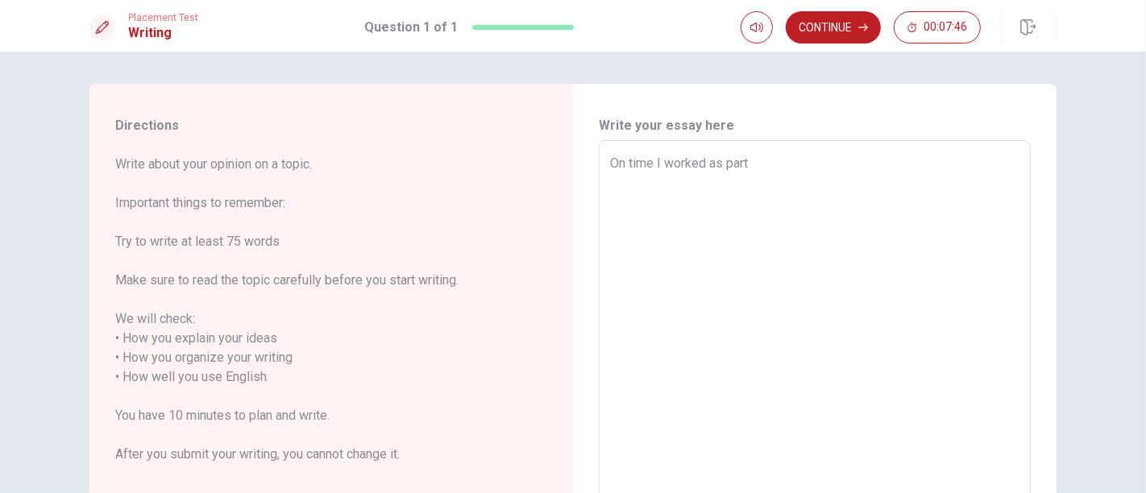
type textarea "On time I worked as part o"
type textarea "x"
type textarea "On time I worked as part of"
type textarea "x"
type textarea "On time I worked as part of"
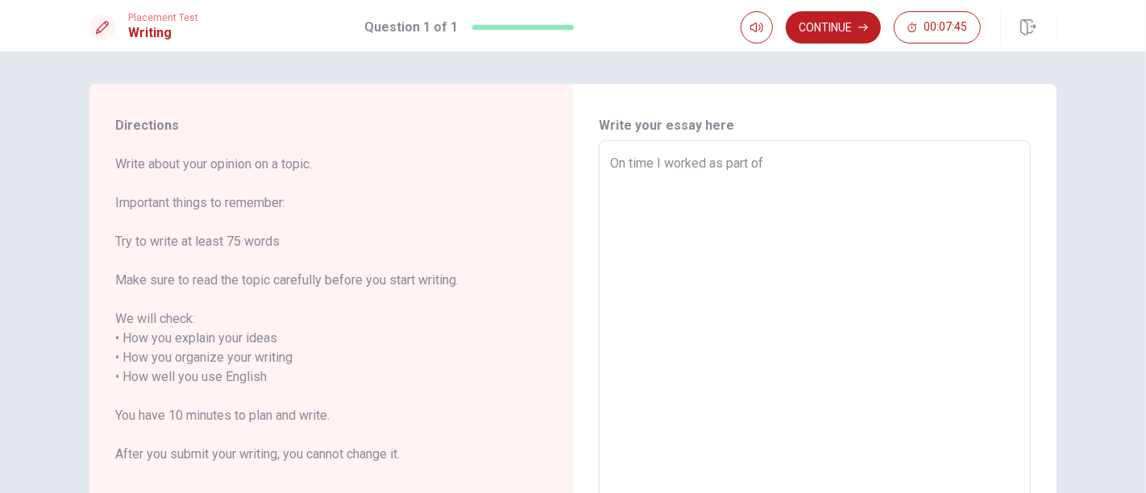
type textarea "x"
type textarea "On time I worked as part of t"
type textarea "x"
type textarea "On time I worked as part of te"
type textarea "x"
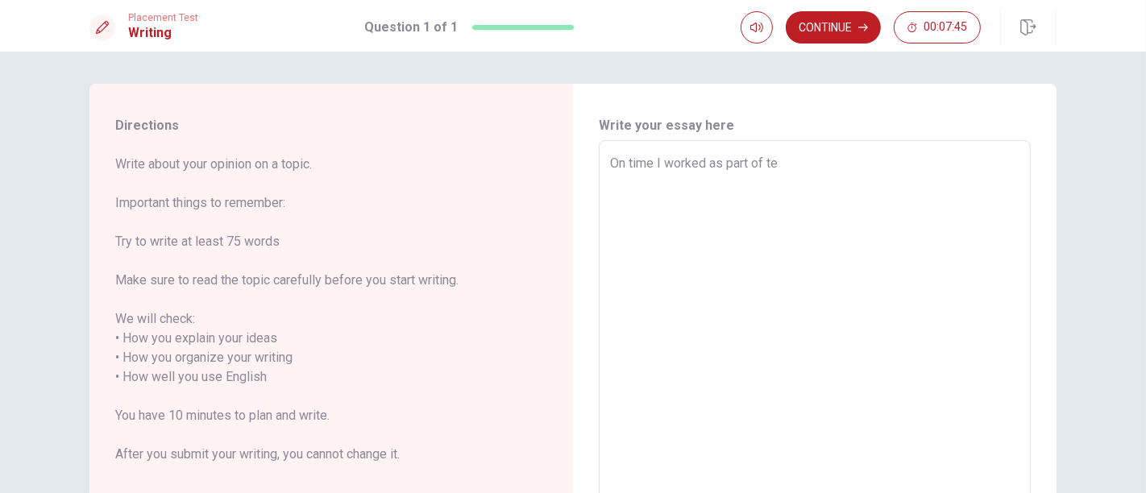
type textarea "On time I worked as part of tea"
type textarea "x"
type textarea "On time I worked as part of team"
type textarea "x"
type textarea "On time I worked as part of team"
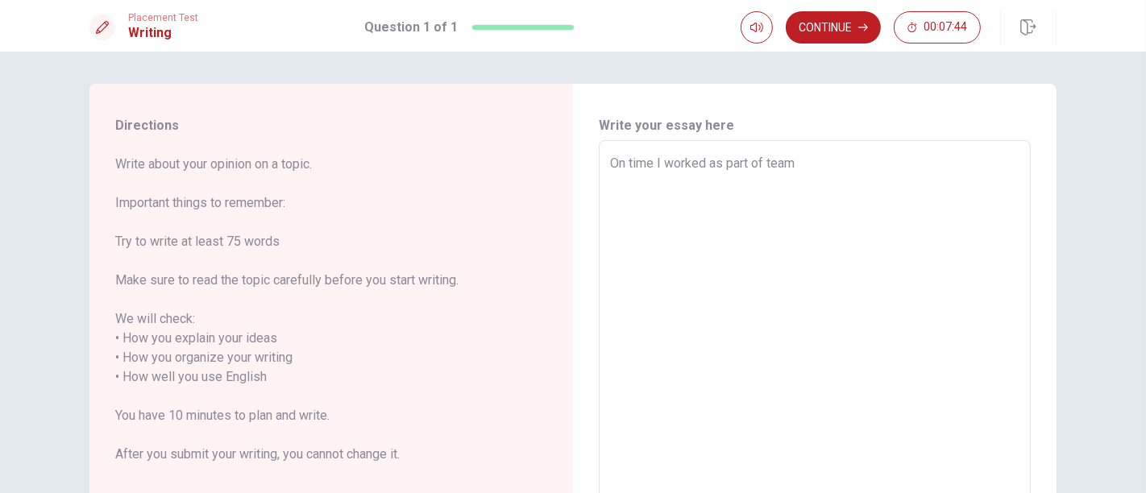
type textarea "x"
type textarea "On time I worked as part of team w"
type textarea "x"
type textarea "On time I worked as part of team wa"
type textarea "x"
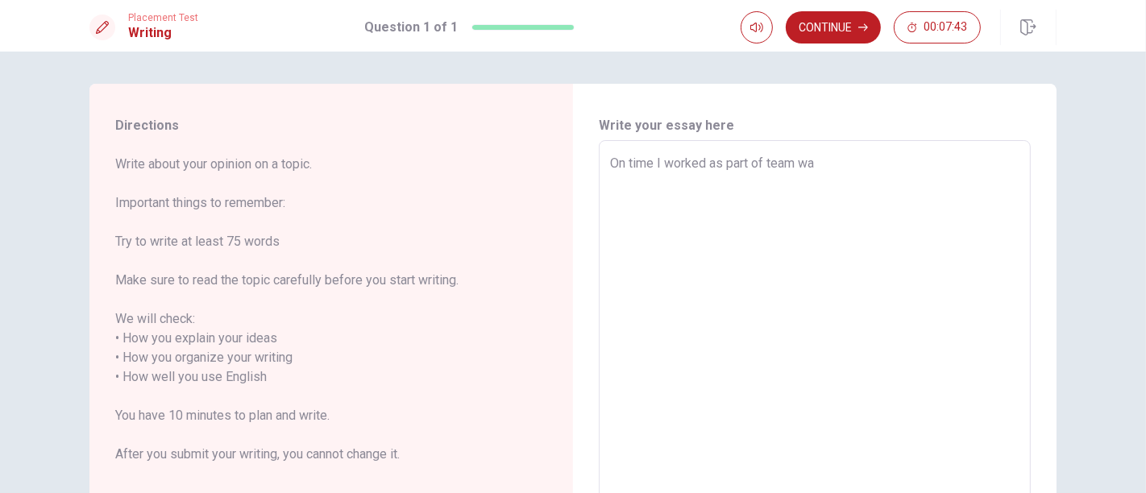
type textarea "On time I worked as part of team was"
type textarea "x"
type textarea "On time I worked as part of team [PERSON_NAME]"
type textarea "x"
type textarea "On time I worked as part of team [PERSON_NAME]"
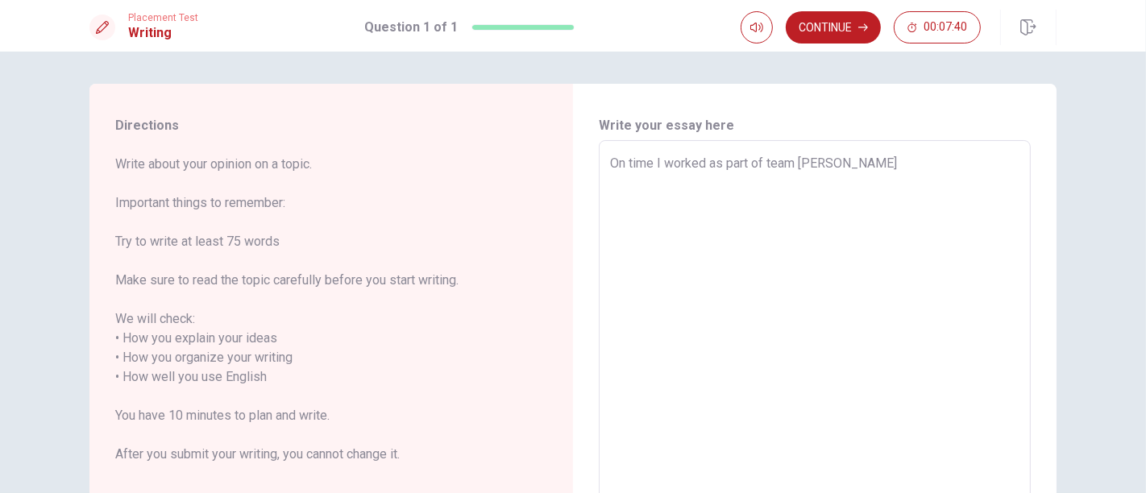
type textarea "x"
type textarea "On time I worked as part of team [PERSON_NAME] w"
type textarea "x"
type textarea "On time I worked as part of team [PERSON_NAME]"
type textarea "x"
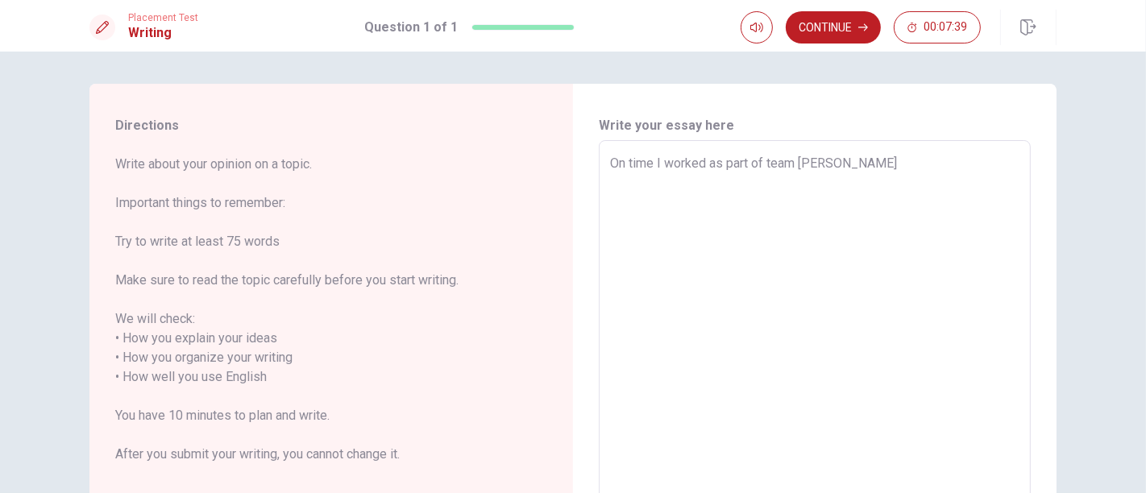
type textarea "On time I worked as part of team [PERSON_NAME] whe"
type textarea "x"
type textarea "On time I worked as part of team [PERSON_NAME] when"
type textarea "x"
type textarea "On time I worked as part of team [PERSON_NAME] when"
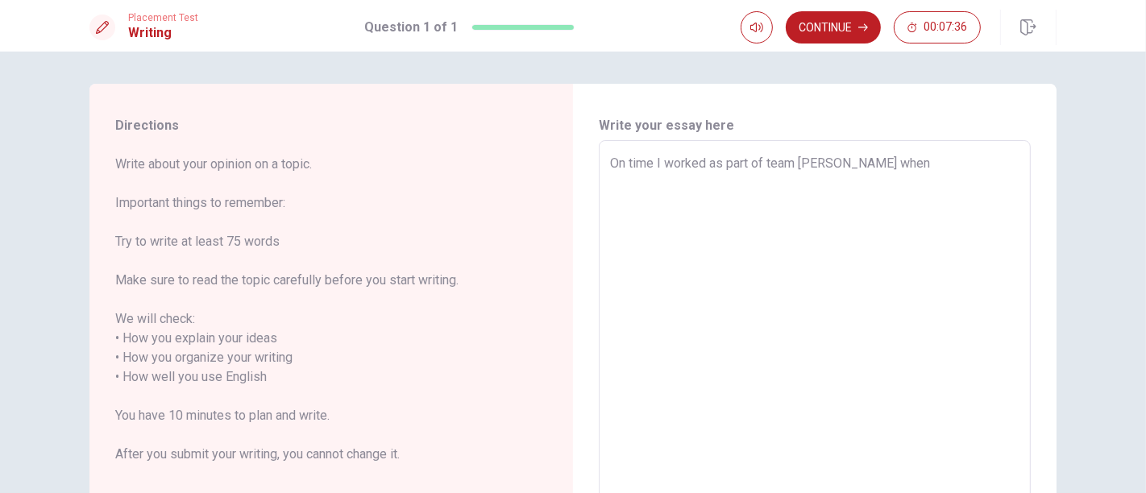
type textarea "x"
type textarea "On time I worked as part of team [PERSON_NAME] when"
type textarea "x"
type textarea "On time I worked as part of team [PERSON_NAME] whe"
type textarea "x"
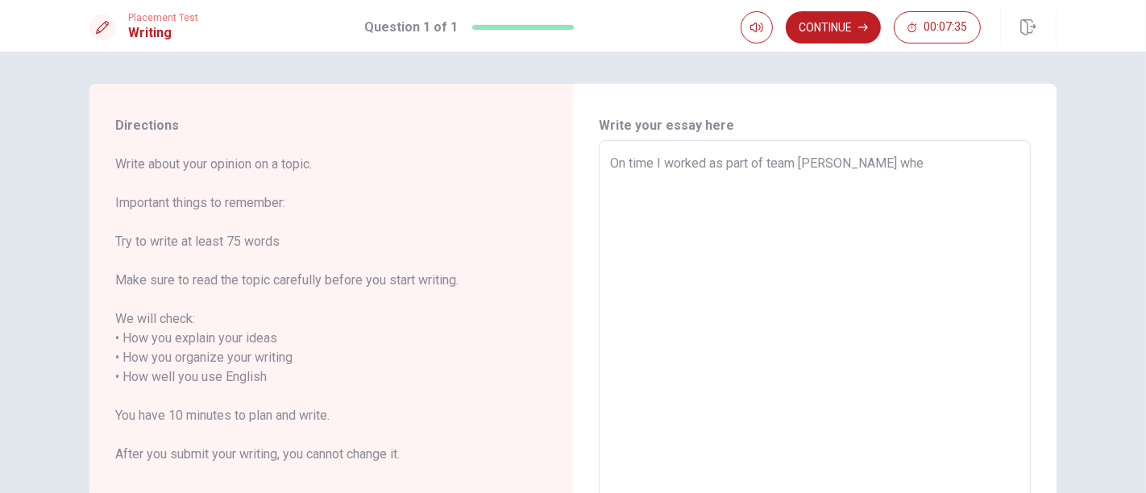
type textarea "On time I worked as part of team [PERSON_NAME]"
type textarea "x"
type textarea "On time I worked as part of team [PERSON_NAME] w"
type textarea "x"
type textarea "On time I worked as part of team [PERSON_NAME]"
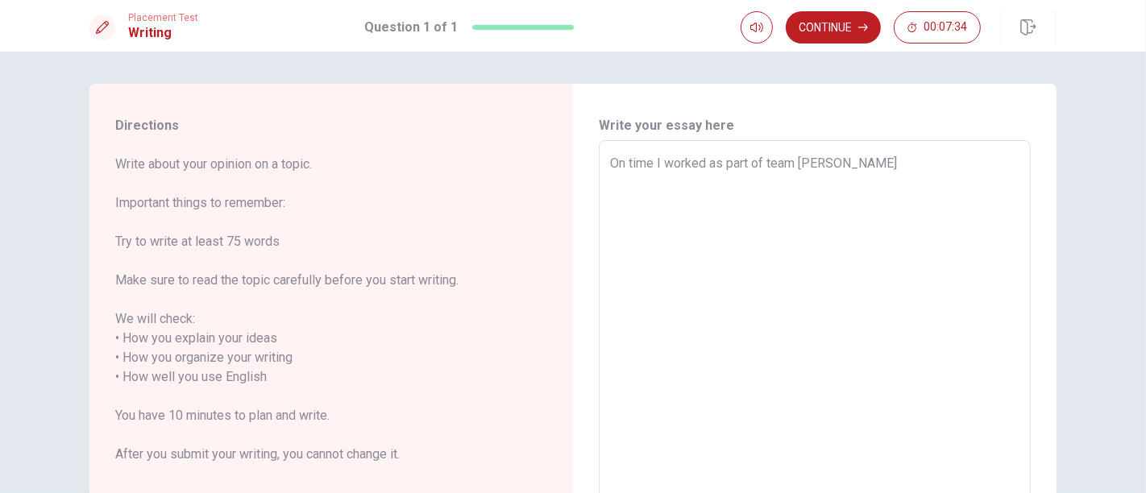
type textarea "x"
type textarea "On time I worked as part of team [PERSON_NAME]"
type textarea "x"
type textarea "On time I worked as part of team was"
type textarea "x"
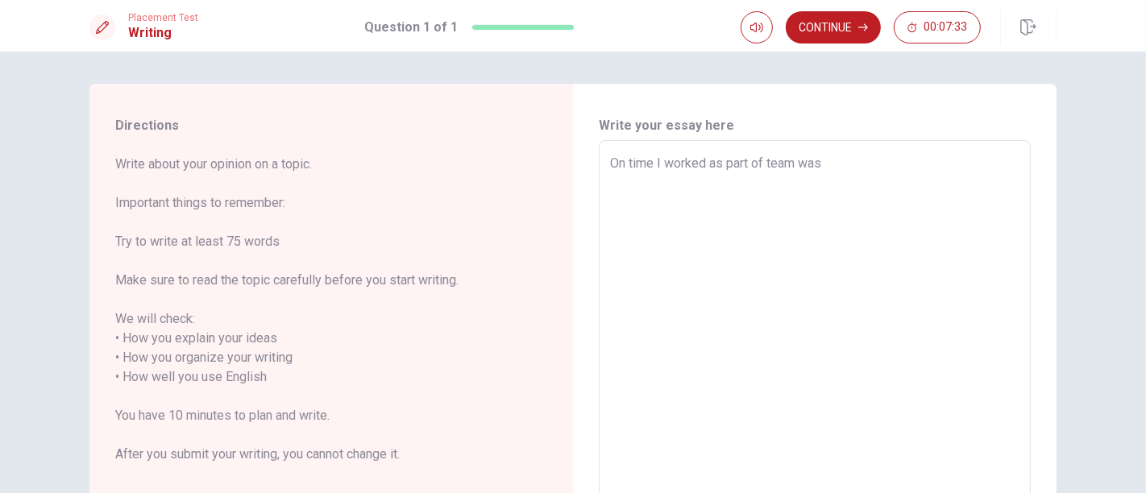
type textarea "On time I worked as part of team was"
type textarea "x"
type textarea "On time I worked as part of team was w"
type textarea "x"
type textarea "On time I worked as part of team was wh"
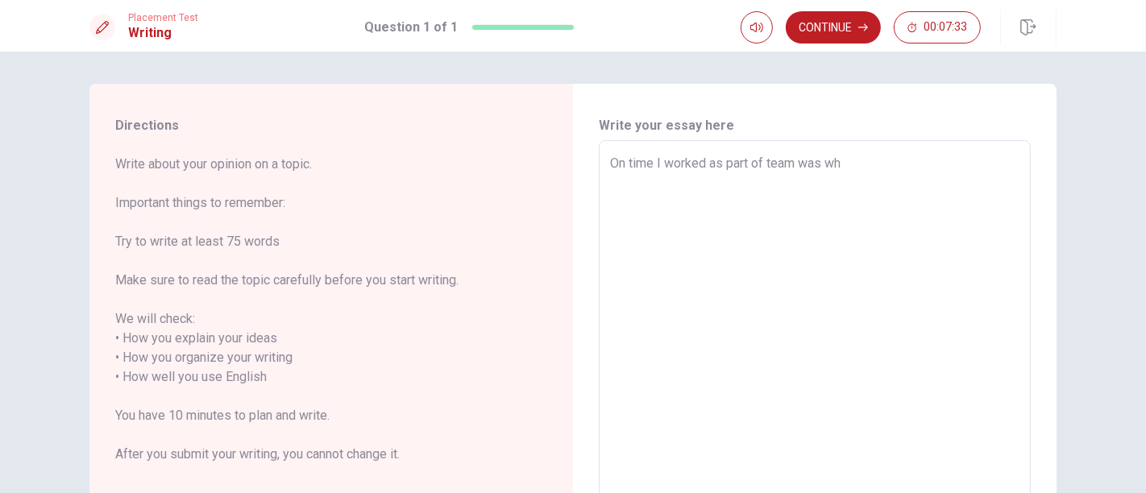
type textarea "x"
type textarea "On time I worked as part of team was whe"
type textarea "x"
type textarea "On time I worked as part of team was when"
type textarea "x"
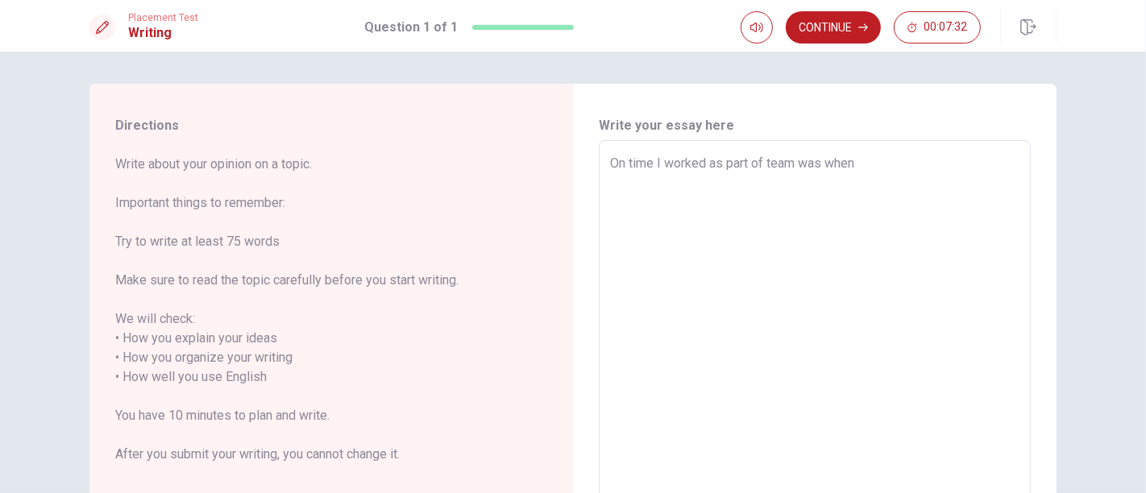
type textarea "On time I worked as part of team was when"
type textarea "x"
type textarea "On time I worked as part of team was when w"
type textarea "x"
type textarea "On time I worked as part of team was when we"
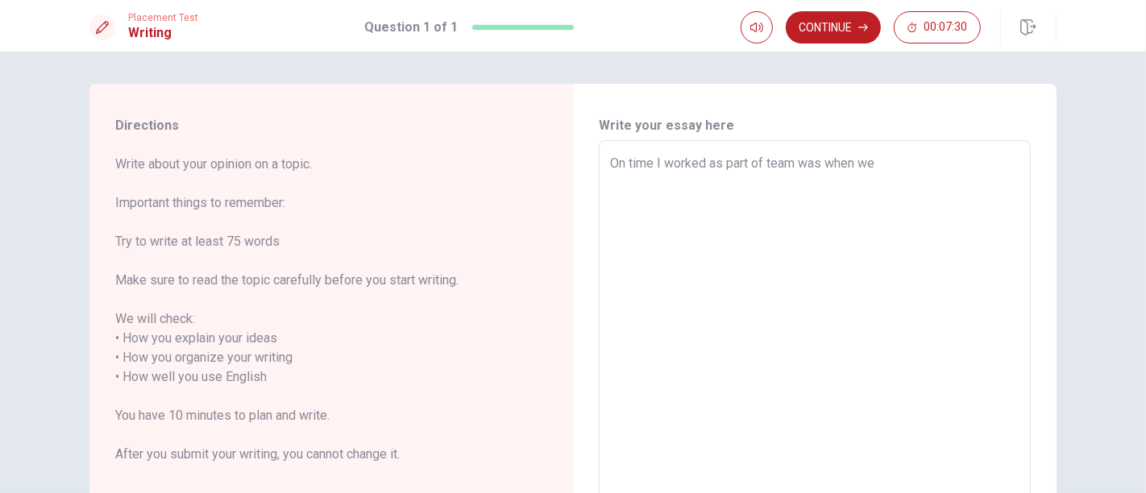
type textarea "x"
type textarea "On time I worked as part of team was when we"
type textarea "x"
type textarea "On time I worked as part of team was when we o"
type textarea "x"
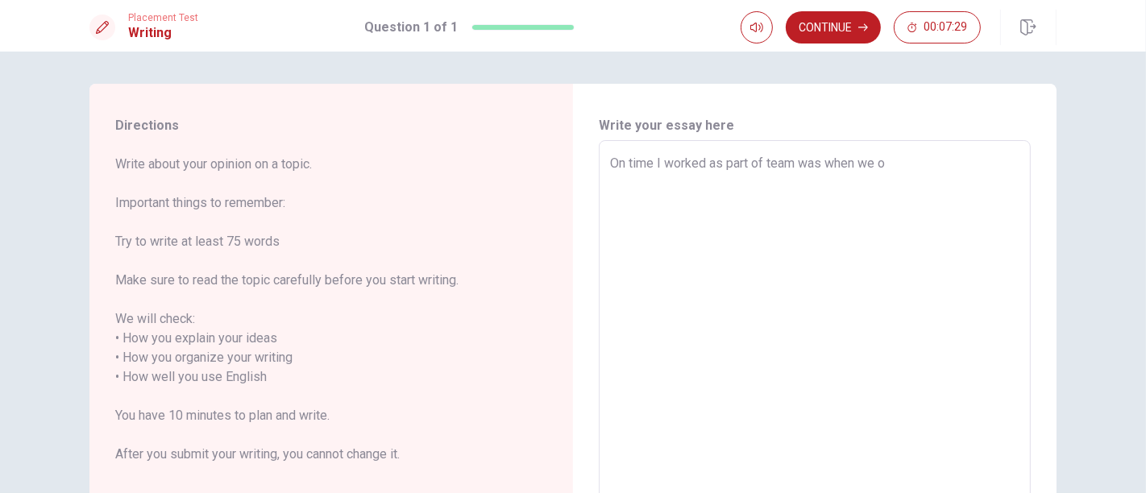
type textarea "On time I worked as part of team was when we or"
type textarea "x"
type textarea "On time I worked as part of team was when we org"
type textarea "x"
type textarea "On time I worked as part of team was when we orga"
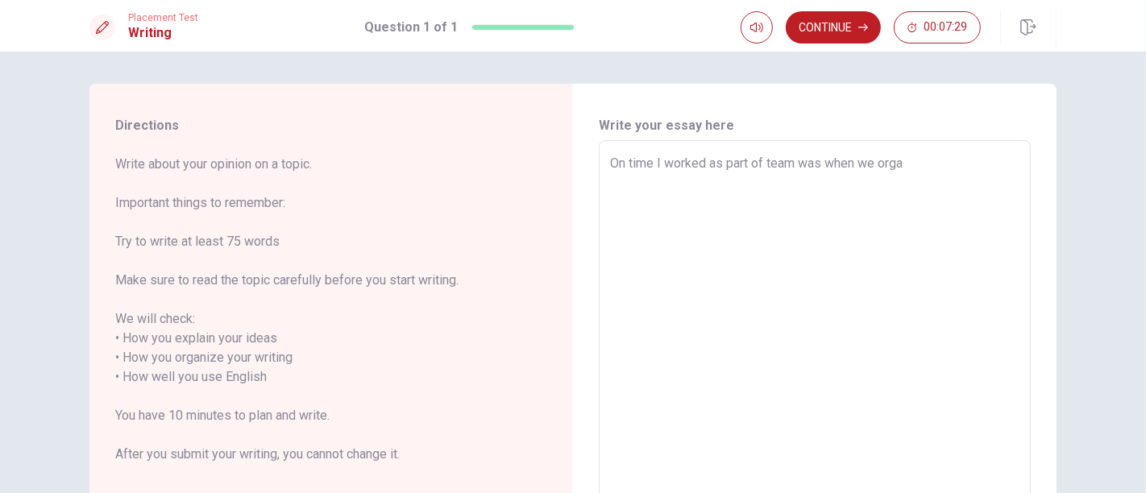
type textarea "x"
type textarea "On time I worked as part of team was when we organ"
type textarea "x"
type textarea "On time I worked as part of team was when we organi"
type textarea "x"
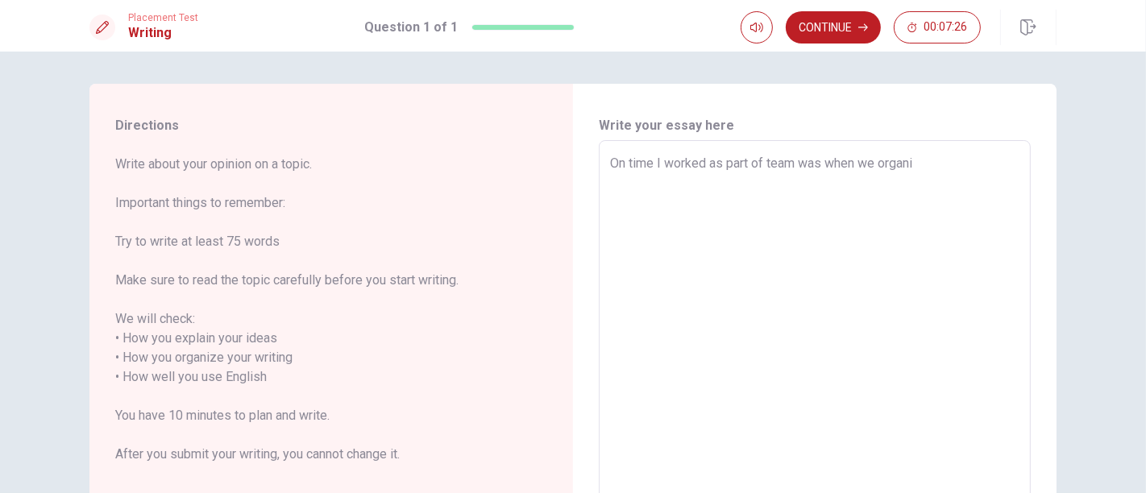
type textarea "On time I worked as part of team was when we organiz"
type textarea "x"
type textarea "On time I worked as part of team was when we organize"
type textarea "x"
type textarea "On time I worked as part of team was when we organized"
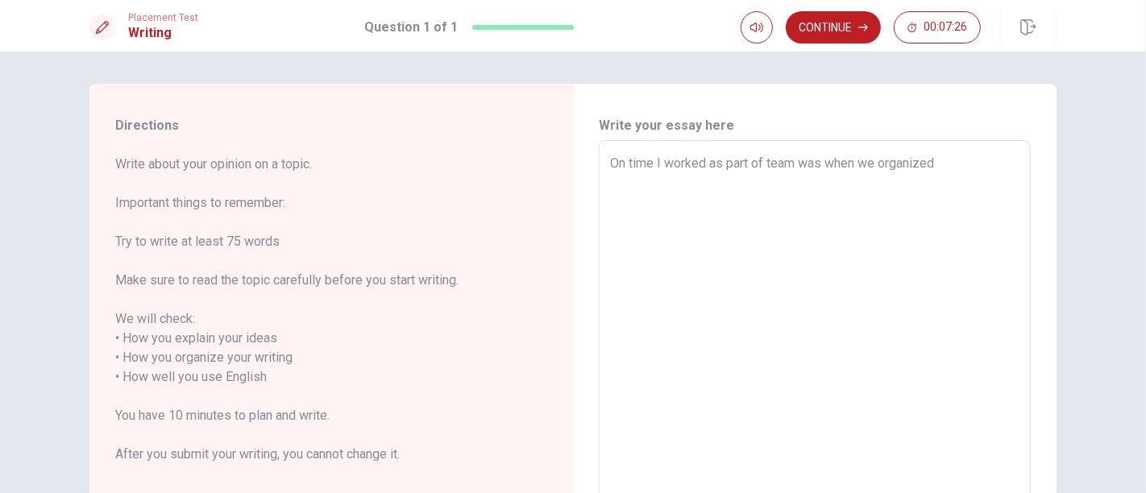
type textarea "x"
type textarea "On time I worked as part of team was when we organized"
type textarea "x"
type textarea "On time I worked as part of team was when we organized a"
type textarea "x"
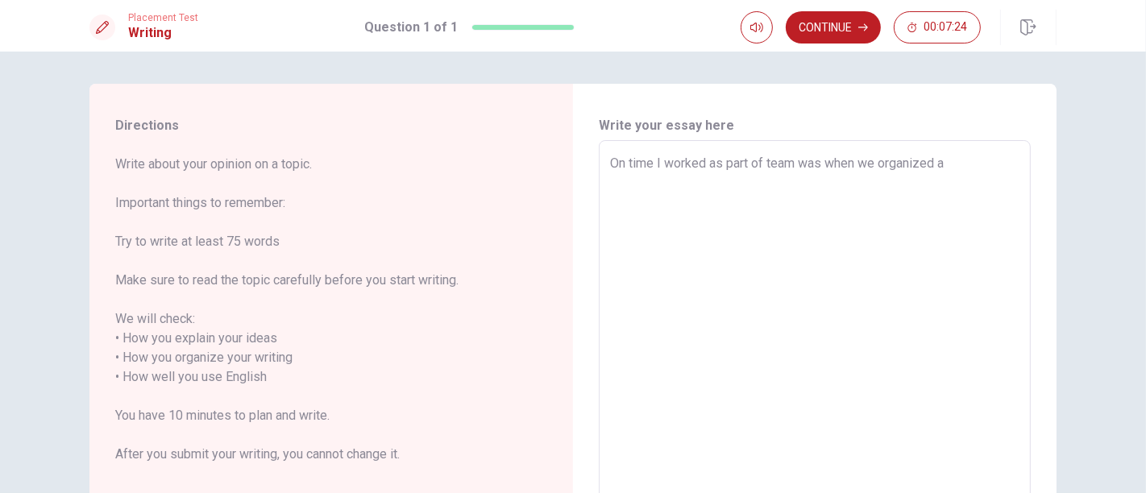
type textarea "On time I worked as part of team was when we organized an"
type textarea "x"
type textarea "On time I worked as part of team was when we organized an"
type textarea "x"
type textarea "On time I worked as part of team was when we organized an e"
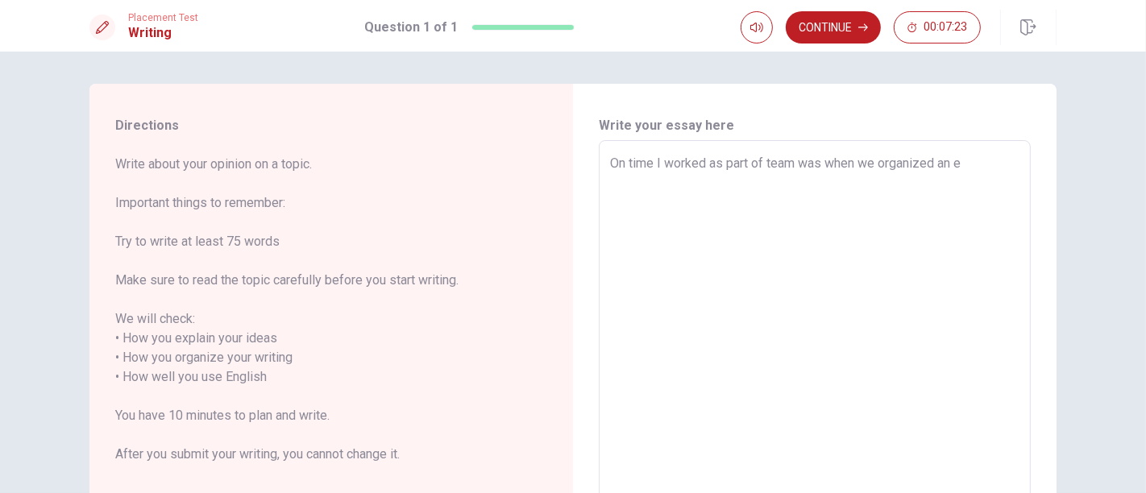
type textarea "x"
type textarea "On time I worked as part of team was when we organized an ev"
type textarea "x"
type textarea "On time I worked as part of team was when we organized an eve"
type textarea "x"
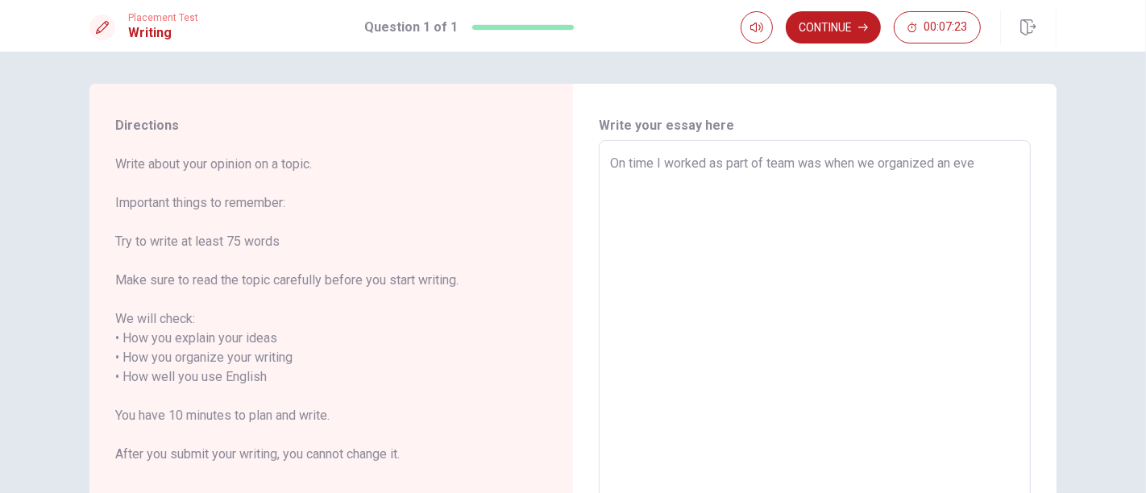
type textarea "On time I worked as part of team was when we organized an even"
type textarea "x"
type textarea "On time I worked as part of team was when we organized an event"
type textarea "x"
type textarea "On time I worked as part of team was when we organized an event"
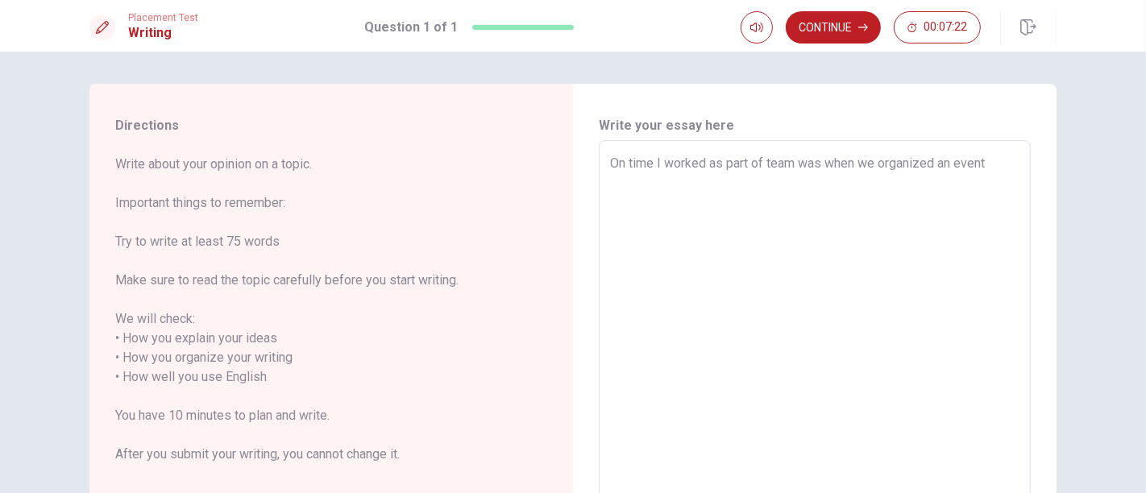
type textarea "x"
type textarea "On time I worked as part of team was when we organized an event a"
type textarea "x"
type textarea "On time I worked as part of team was when we organized an event at"
type textarea "x"
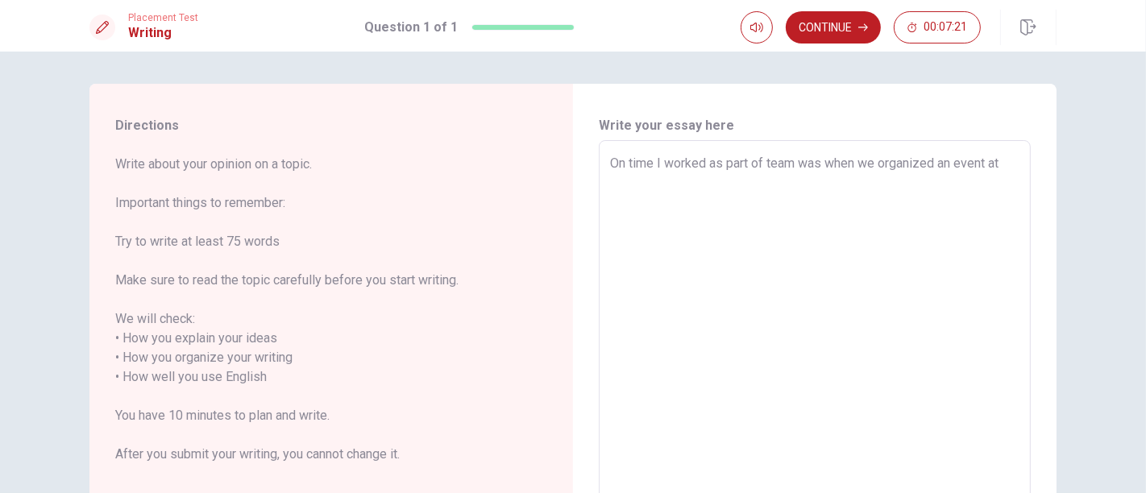
type textarea "On time I worked as part of team was when we organized an event at"
type textarea "x"
type textarea "On time I worked as part of team was when we organized an event at m"
type textarea "x"
type textarea "On time I worked as part of team was when we organized an event at my"
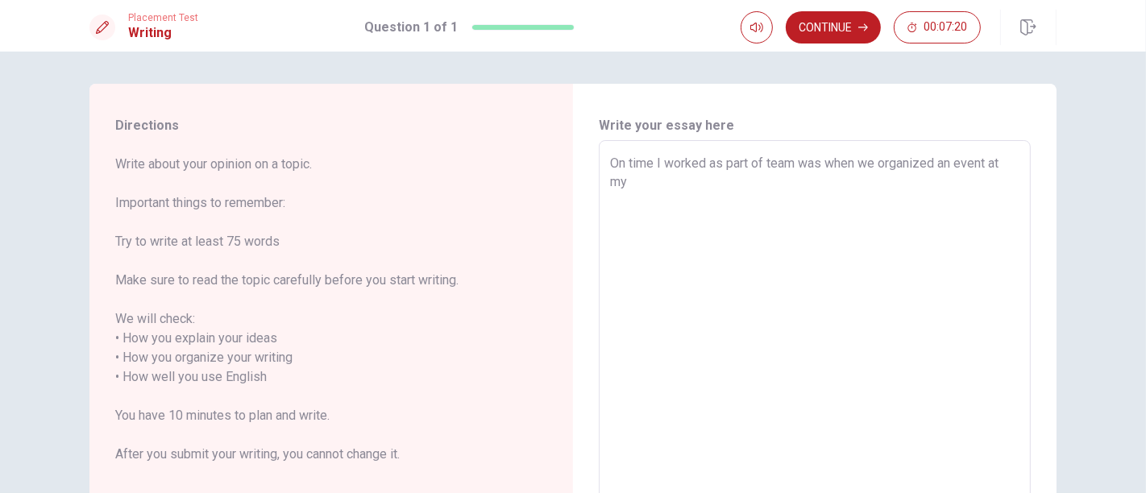
type textarea "x"
type textarea "On time I worked as part of team was when we organized an event at my"
type textarea "x"
type textarea "On time I worked as part of team was when we organized an event at my w"
type textarea "x"
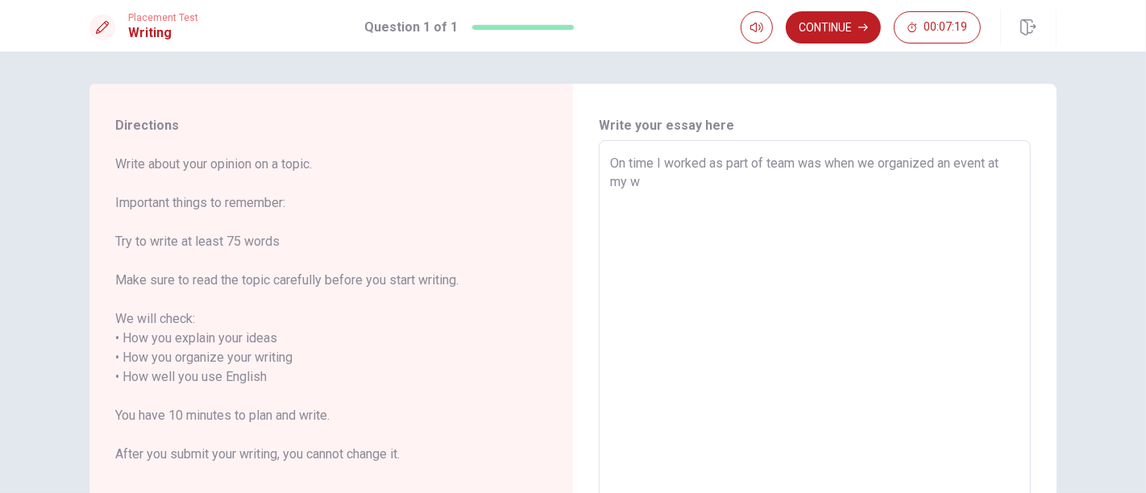
type textarea "On time I worked as part of team was when we organized an event at my wo"
type textarea "x"
type textarea "On time I worked as part of team was when we organized an event at my wor"
type textarea "x"
type textarea "On time I worked as part of team was when we organized an event at my work"
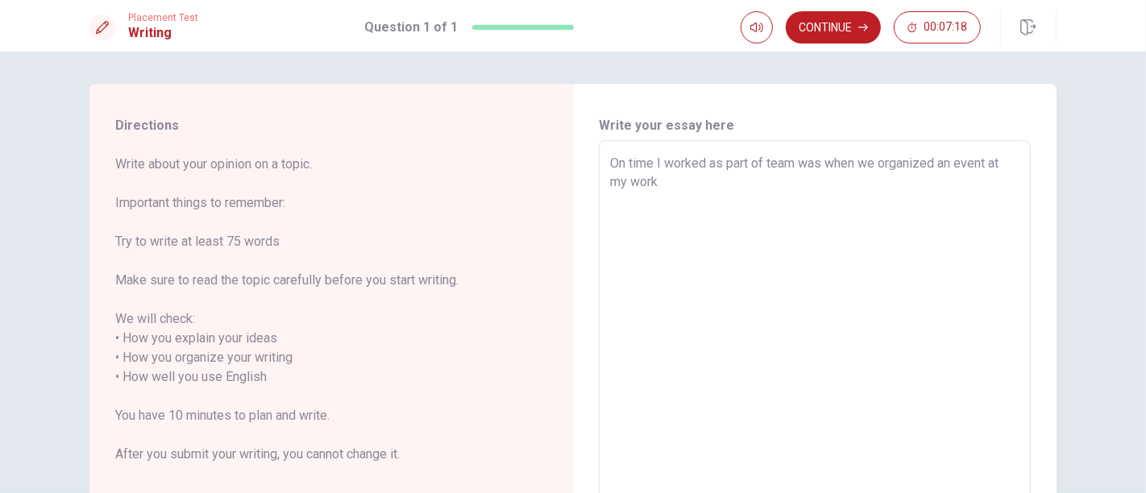
type textarea "x"
type textarea "On time I worked as part of team was when we organized an event at my workp"
type textarea "x"
type textarea "On time I worked as part of team was when we organized an event at my workpl"
type textarea "x"
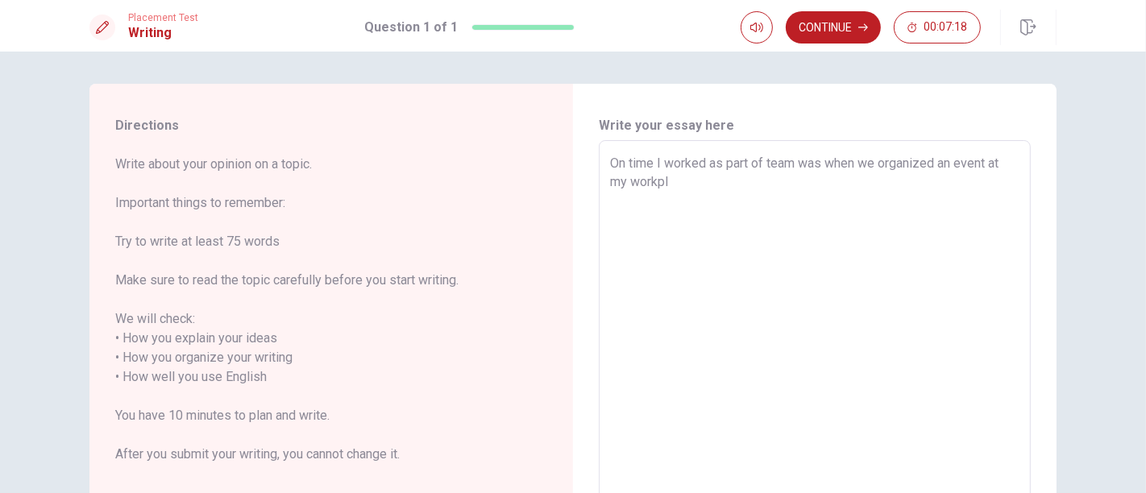
type textarea "On time I worked as part of team was when we organized an event at my workpla"
type textarea "x"
type textarea "On time I worked as part of team was when we organized an event at my workplac"
type textarea "x"
type textarea "On time I worked as part of team was when we organized an event at my workplace"
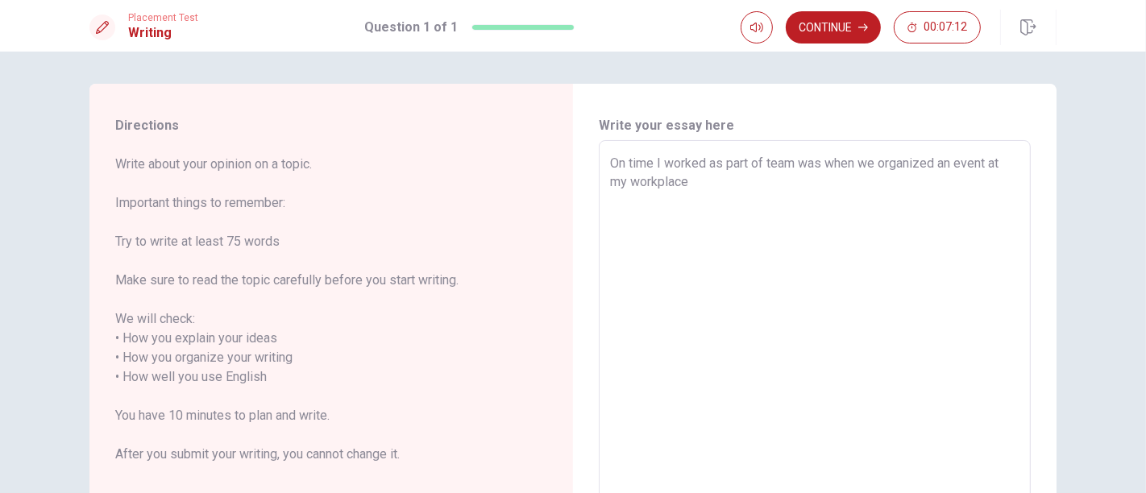
type textarea "x"
type textarea "On time I worked as part of team was when we organized an event at my workplace."
type textarea "x"
type textarea "On time I worked as part of team was when we organized an event at my workplace."
type textarea "x"
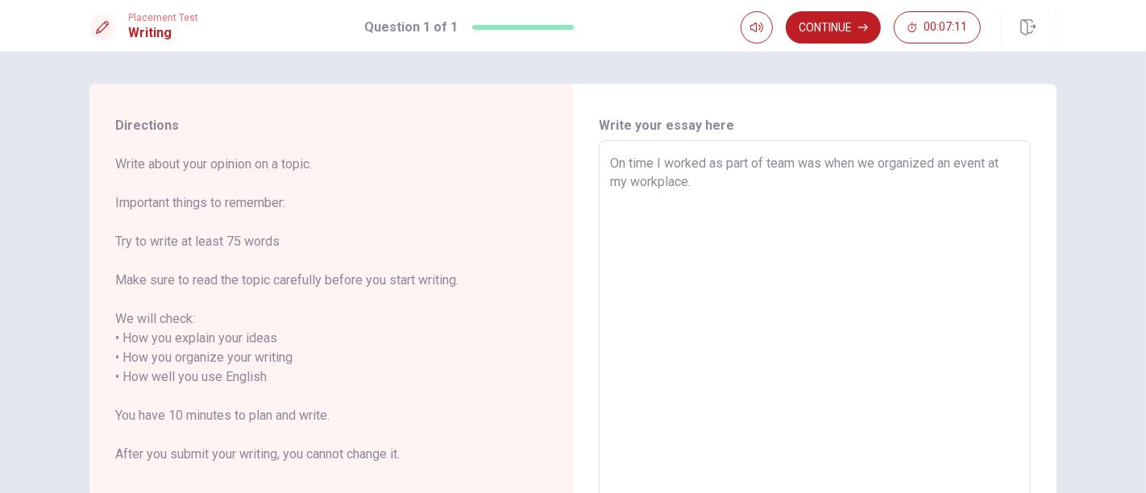
type textarea "On time I worked as part of team was when we organized an event at my workplace…"
type textarea "x"
type textarea "On time I worked as part of team was when we organized an event at my workplace…"
type textarea "x"
type textarea "On time I worked as part of team was when we organized an event at my workplace…"
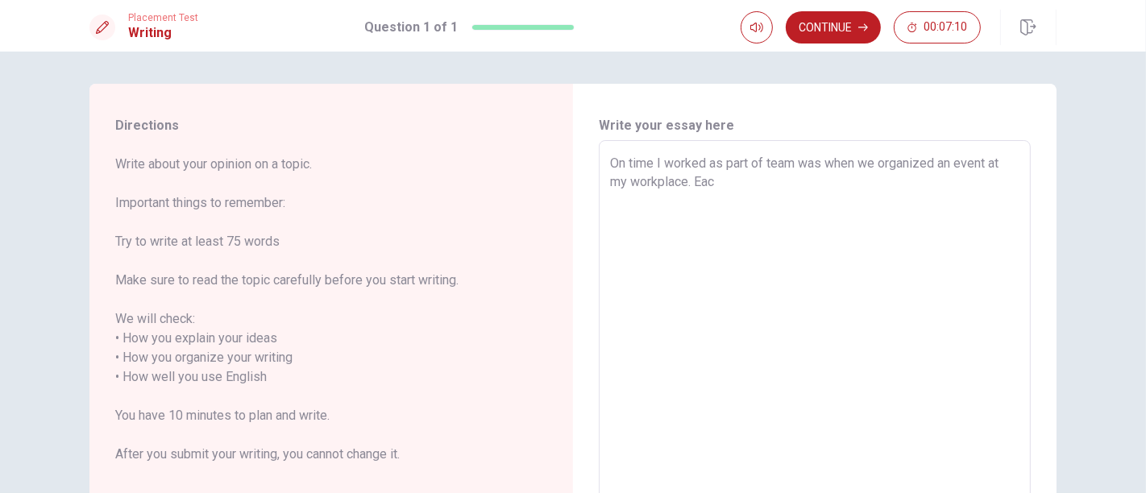
type textarea "x"
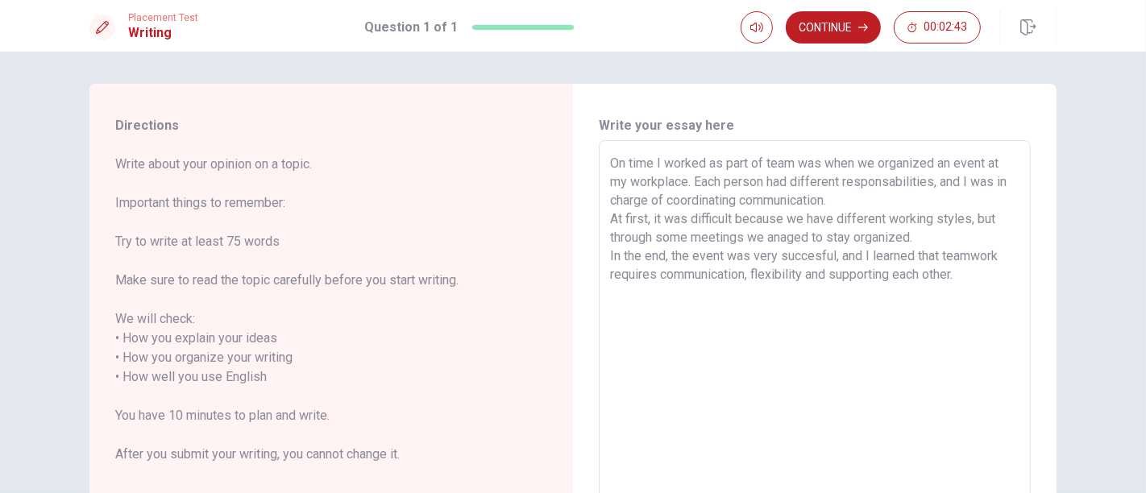
click at [653, 271] on textarea "On time I worked as part of team was when we organized an event at my workplace…" at bounding box center [814, 368] width 409 height 428
click at [653, 252] on textarea "On time I worked as part of team was when we organized an event at my workplace…" at bounding box center [814, 368] width 409 height 428
drag, startPoint x: 884, startPoint y: 271, endPoint x: 741, endPoint y: 298, distance: 145.1
click at [653, 298] on textarea "On time I worked as part of team was when we organized an event at my workplace…" at bounding box center [814, 368] width 409 height 428
click at [653, 19] on button "Continue" at bounding box center [832, 27] width 95 height 32
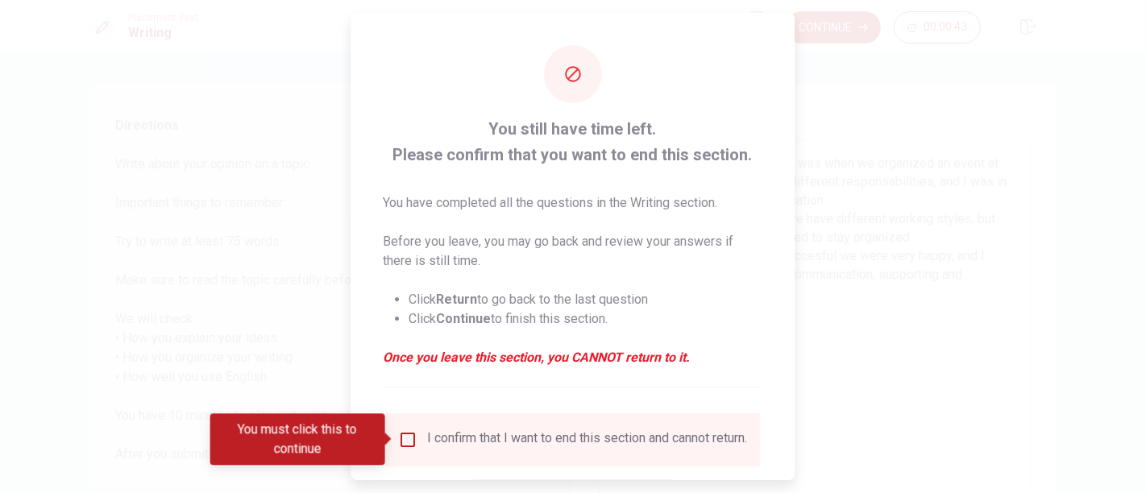
click at [417, 439] on div "I confirm that I want to end this section and cannot return." at bounding box center [573, 439] width 349 height 19
click at [412, 439] on input "You must click this to continue" at bounding box center [408, 439] width 19 height 19
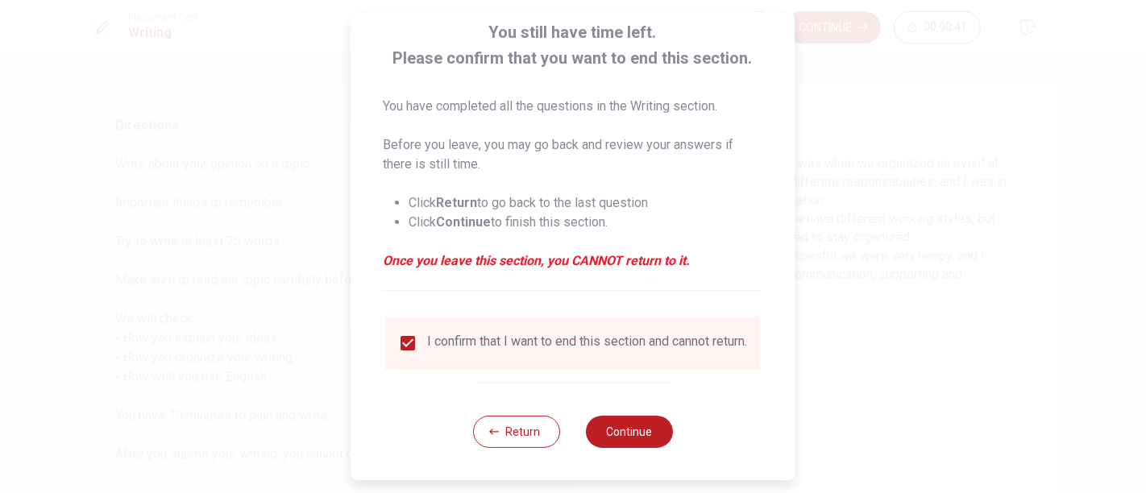
scroll to position [107, 0]
click at [640, 432] on button "Continue" at bounding box center [629, 432] width 87 height 32
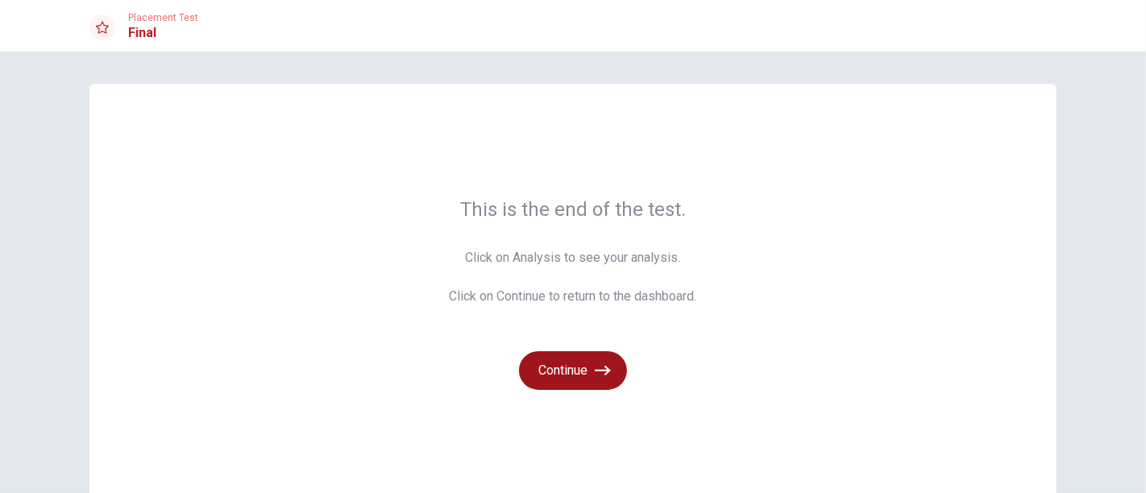
click at [572, 371] on button "Continue" at bounding box center [573, 370] width 108 height 39
